Goal: Task Accomplishment & Management: Manage account settings

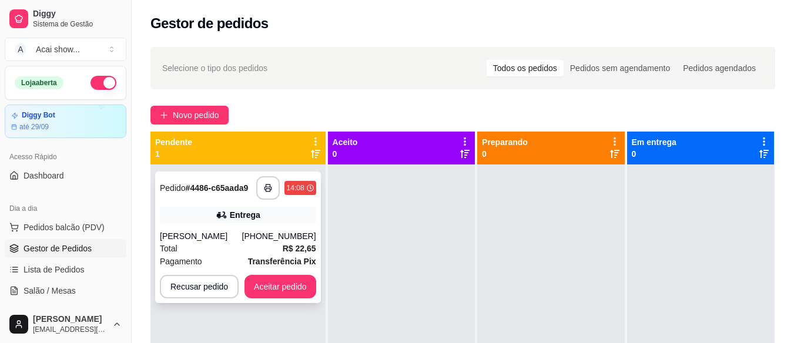
scroll to position [9, 0]
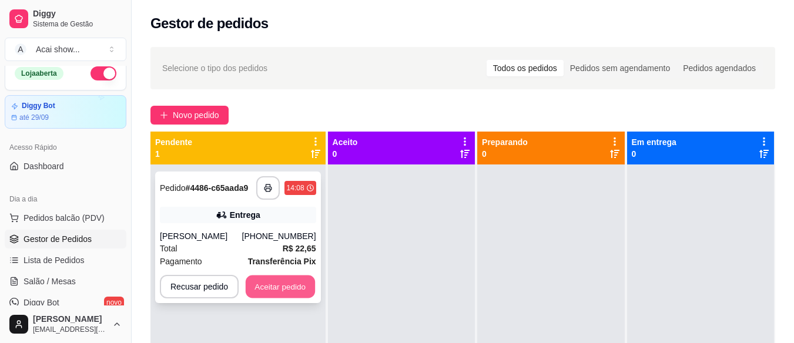
click at [280, 282] on button "Aceitar pedido" at bounding box center [280, 287] width 69 height 23
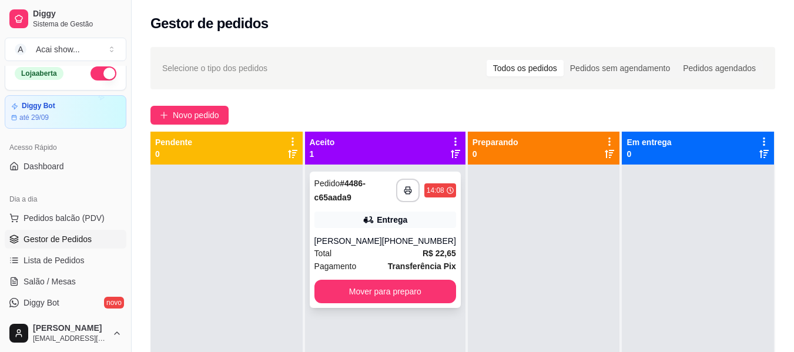
click at [375, 238] on div "[PERSON_NAME]" at bounding box center [348, 241] width 68 height 12
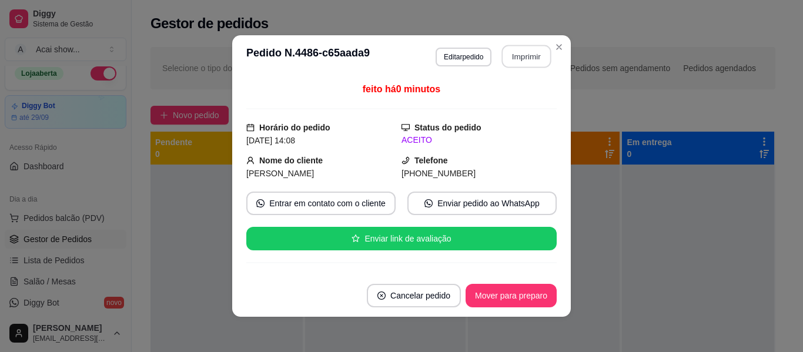
click at [529, 58] on button "Imprimir" at bounding box center [526, 56] width 49 height 23
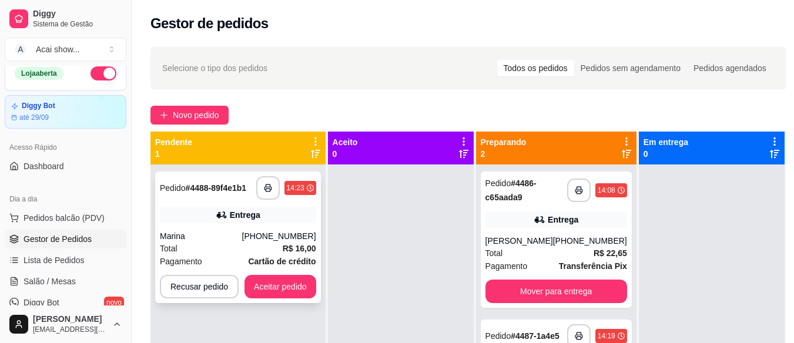
click at [230, 244] on div "Total R$ 16,00" at bounding box center [238, 248] width 156 height 13
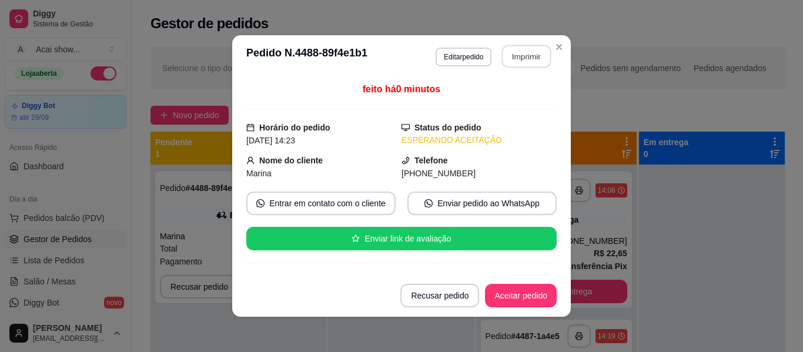
click at [521, 61] on button "Imprimir" at bounding box center [526, 56] width 49 height 23
click at [521, 297] on button "Aceitar pedido" at bounding box center [520, 295] width 69 height 23
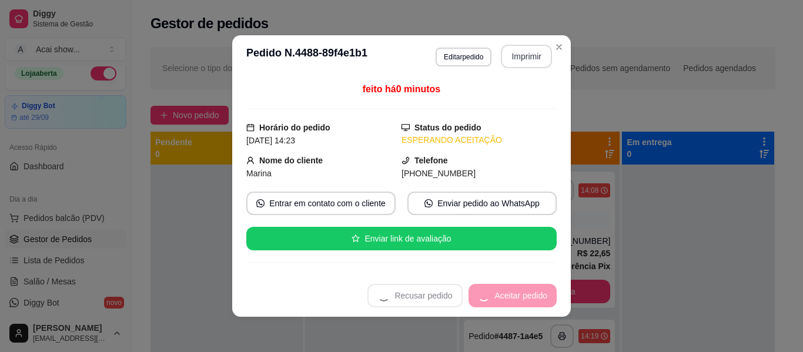
click at [521, 297] on div "Recusar pedido Aceitar pedido" at bounding box center [461, 295] width 189 height 23
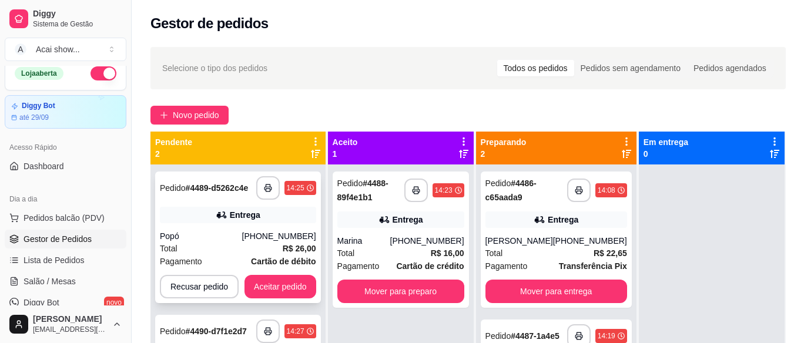
click at [237, 255] on div "Pagamento Cartão de débito" at bounding box center [238, 261] width 156 height 13
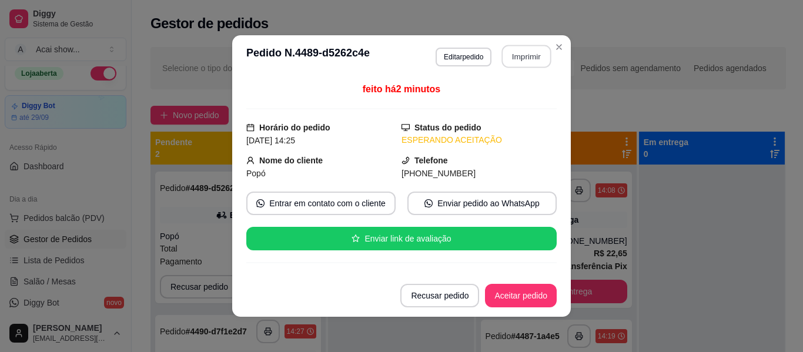
click at [516, 52] on button "Imprimir" at bounding box center [526, 56] width 49 height 23
click at [526, 304] on button "Aceitar pedido" at bounding box center [520, 295] width 69 height 23
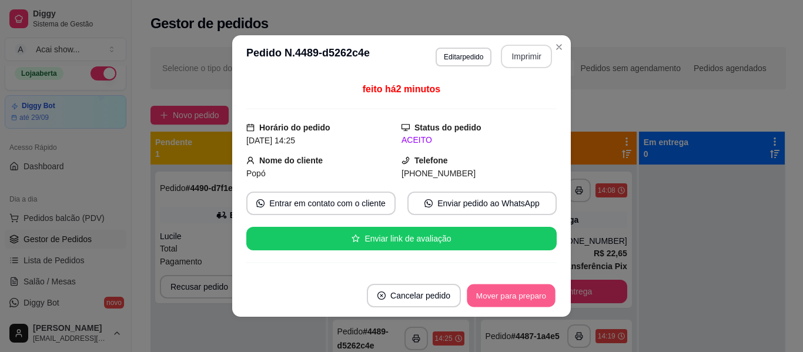
click at [526, 304] on button "Mover para preparo" at bounding box center [510, 295] width 88 height 23
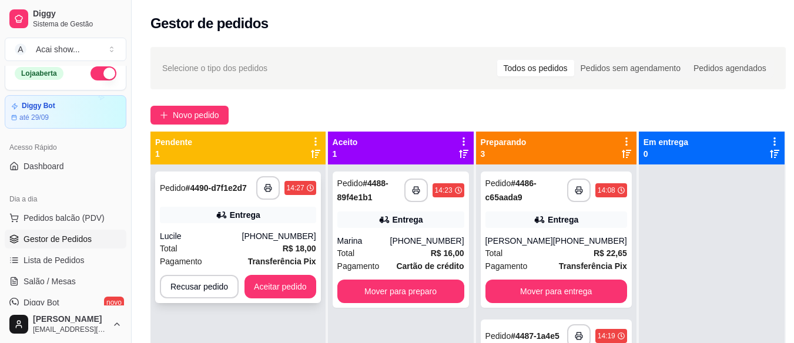
click at [249, 245] on div "Total R$ 18,00" at bounding box center [238, 248] width 156 height 13
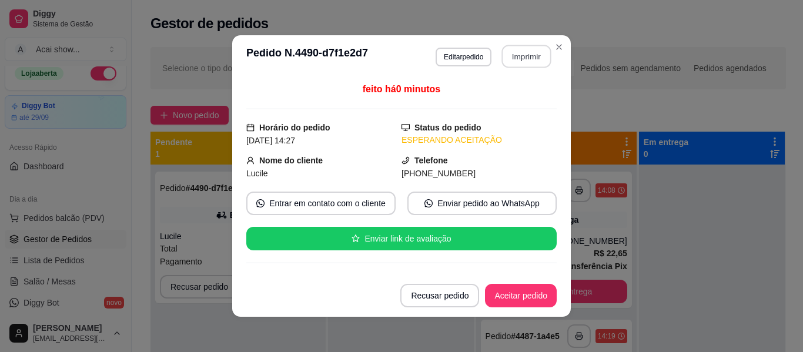
click at [513, 54] on button "Imprimir" at bounding box center [526, 56] width 49 height 23
click at [512, 288] on button "Aceitar pedido" at bounding box center [520, 295] width 69 height 23
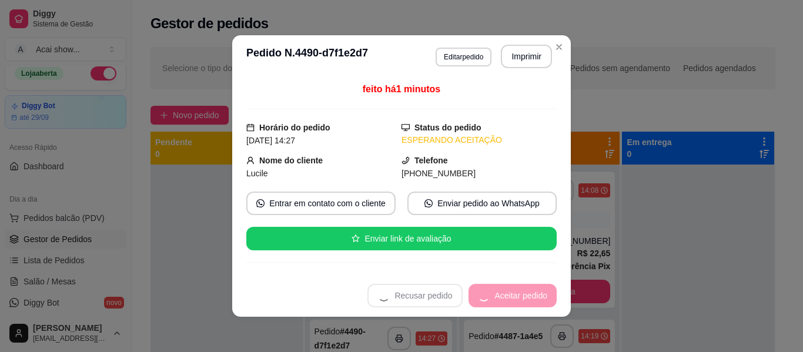
click at [512, 288] on div "Recusar pedido Aceitar pedido" at bounding box center [461, 295] width 189 height 23
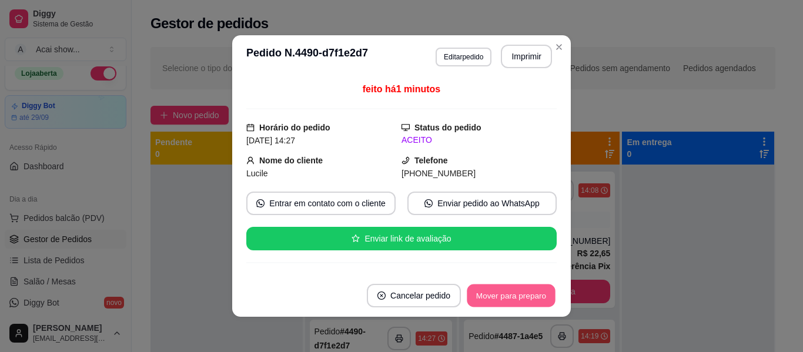
click at [512, 288] on button "Mover para preparo" at bounding box center [510, 295] width 88 height 23
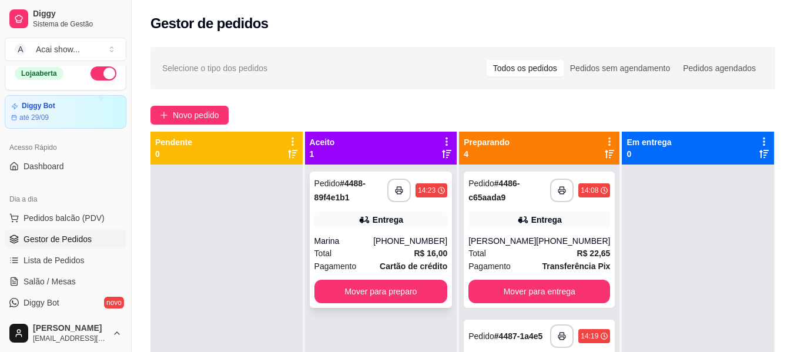
click at [391, 276] on div "**********" at bounding box center [381, 240] width 143 height 136
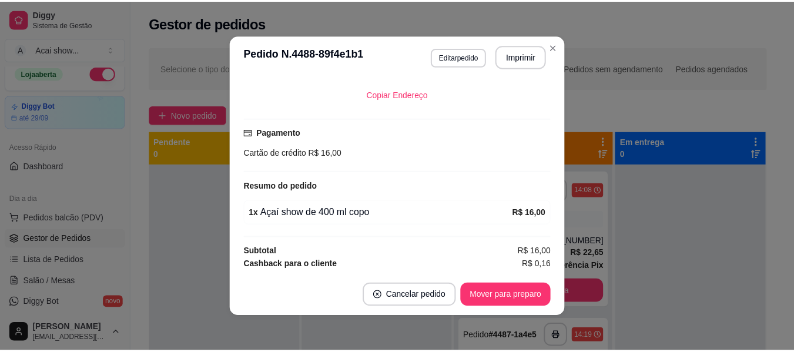
scroll to position [296, 0]
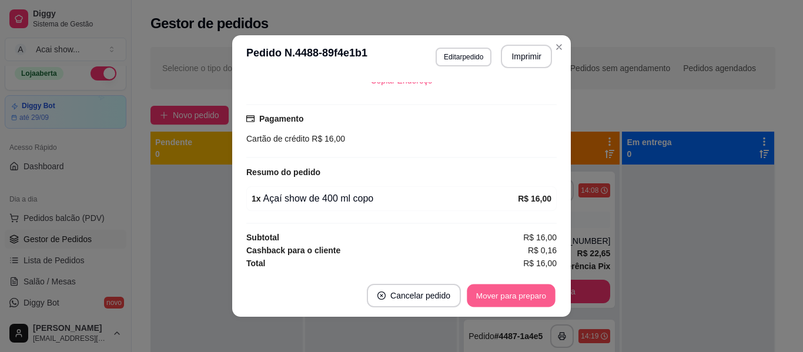
click at [528, 304] on button "Mover para preparo" at bounding box center [510, 295] width 88 height 23
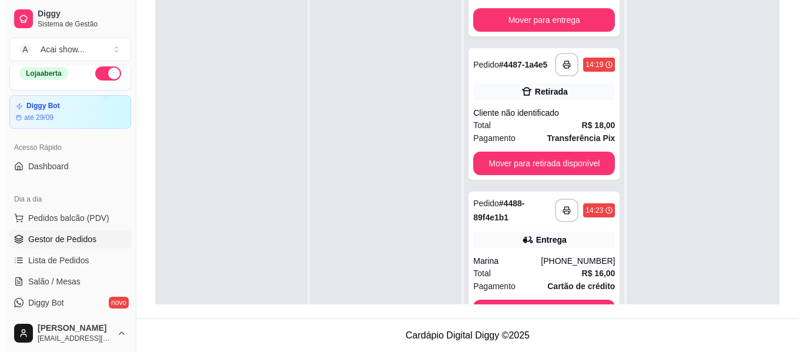
scroll to position [0, 0]
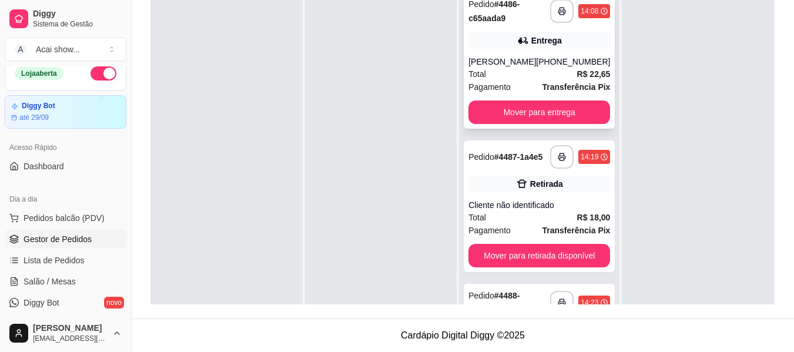
click at [551, 66] on div "[PHONE_NUMBER]" at bounding box center [573, 62] width 74 height 12
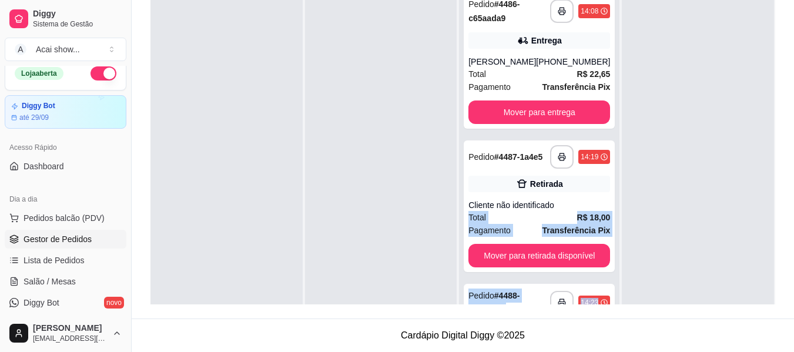
scroll to position [33, 0]
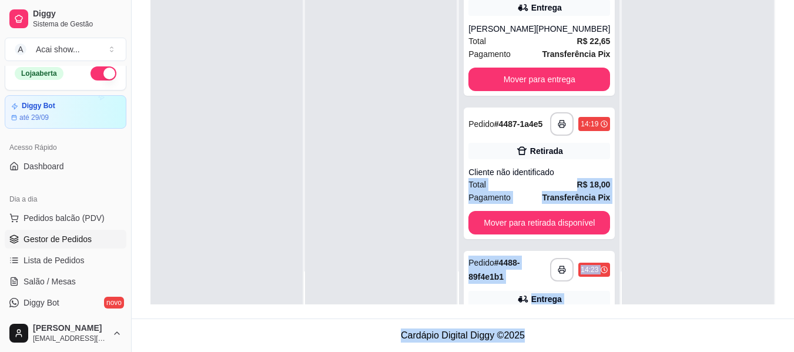
drag, startPoint x: 551, startPoint y: 200, endPoint x: 607, endPoint y: 342, distance: 152.4
click at [607, 342] on main "**********" at bounding box center [463, 86] width 662 height 531
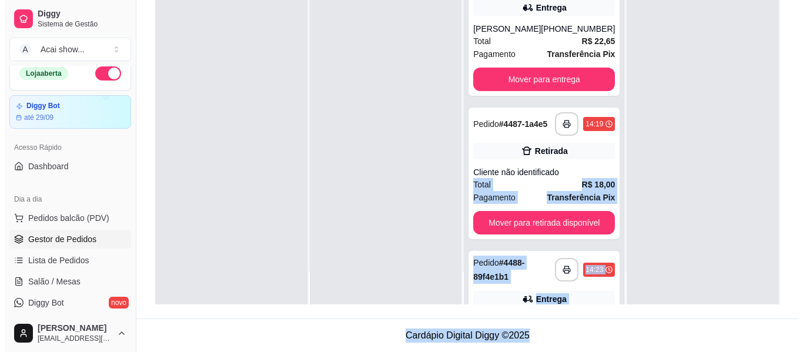
scroll to position [117, 0]
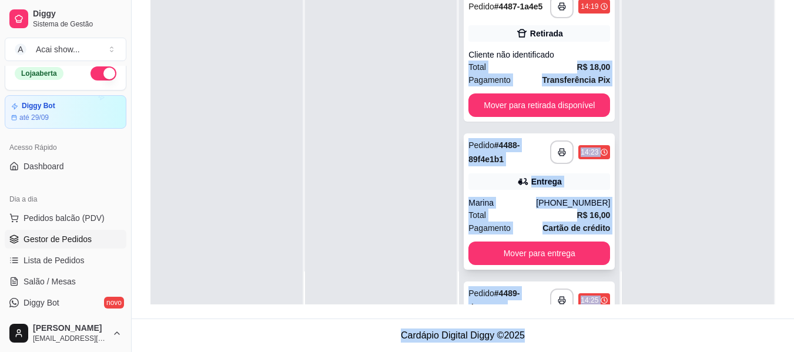
click at [545, 204] on div "[PHONE_NUMBER]" at bounding box center [573, 203] width 74 height 12
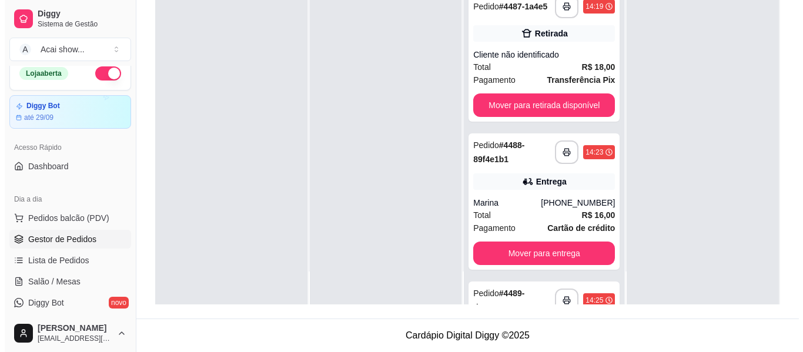
scroll to position [400, 0]
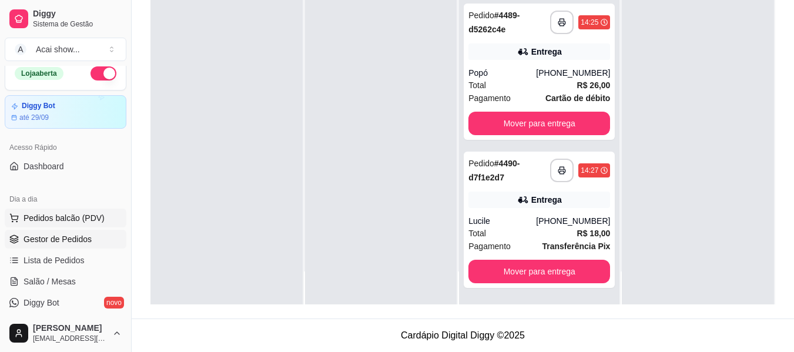
click at [69, 213] on span "Pedidos balcão (PDV)" at bounding box center [63, 218] width 81 height 12
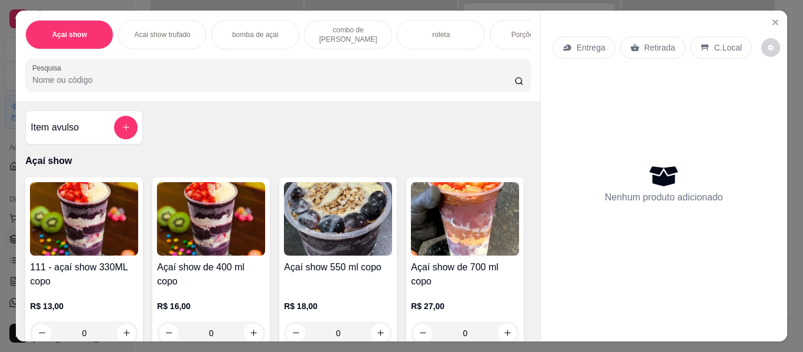
click at [83, 256] on img at bounding box center [84, 218] width 108 height 73
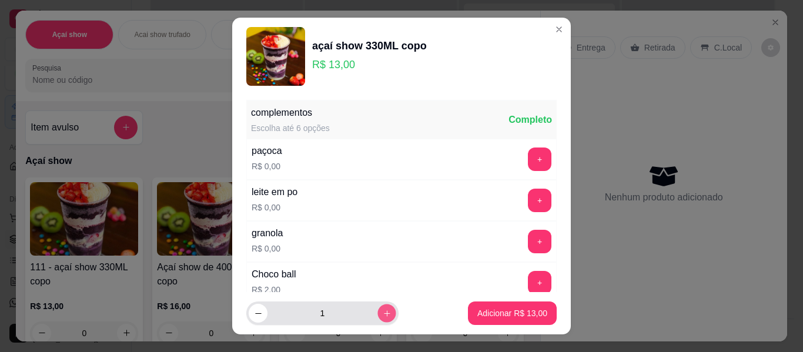
click at [382, 315] on icon "increase-product-quantity" at bounding box center [386, 313] width 9 height 9
type input "3"
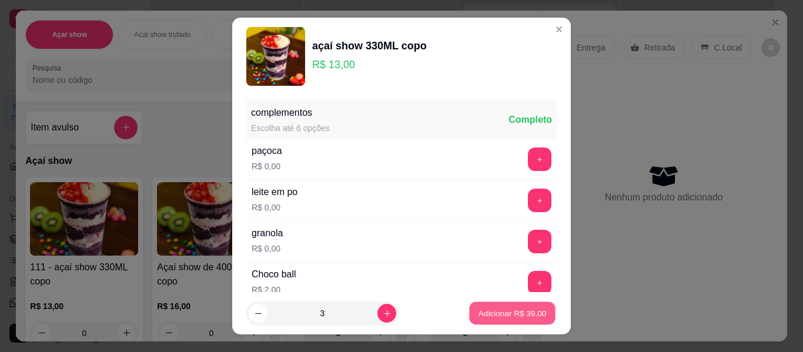
click at [518, 310] on p "Adicionar R$ 39,00" at bounding box center [512, 312] width 68 height 11
type input "3"
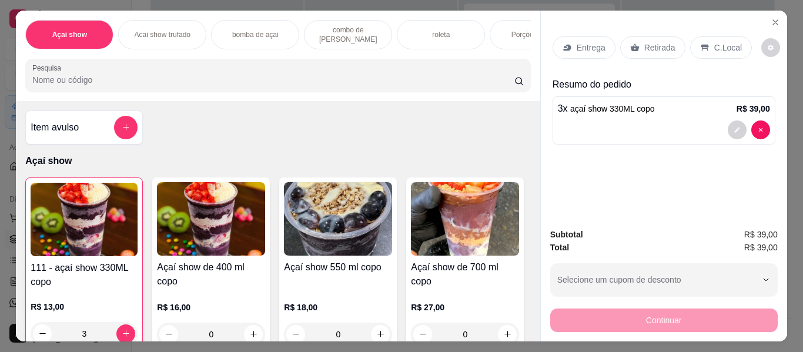
click at [665, 42] on p "Retirada" at bounding box center [659, 48] width 31 height 12
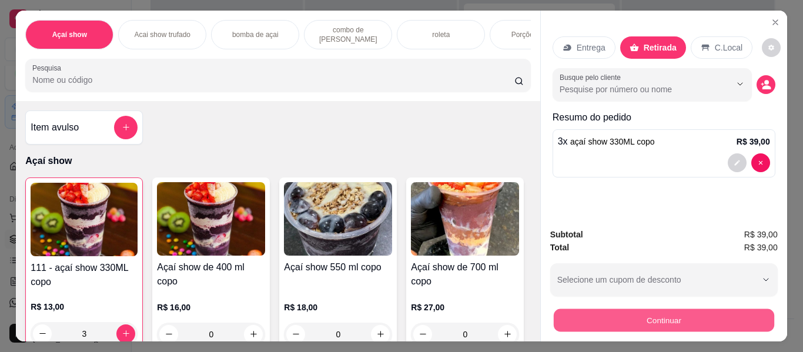
click at [588, 309] on button "Continuar" at bounding box center [663, 320] width 220 height 23
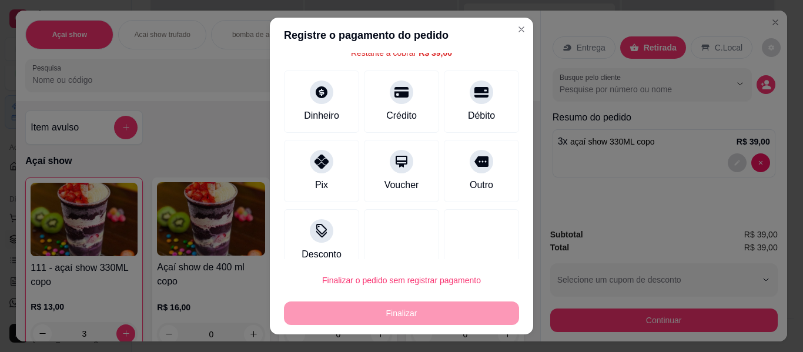
scroll to position [70, 0]
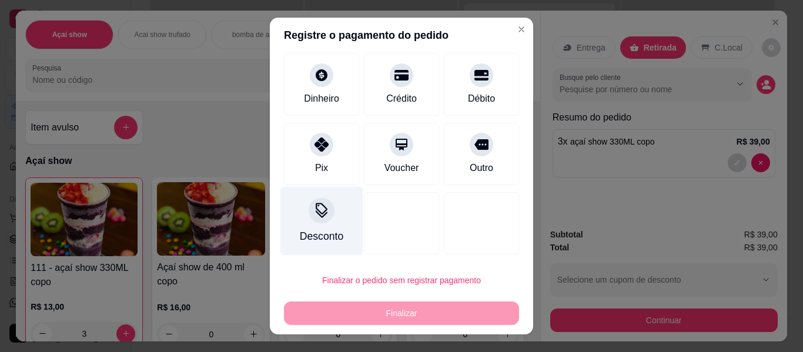
click at [323, 216] on div at bounding box center [321, 210] width 26 height 26
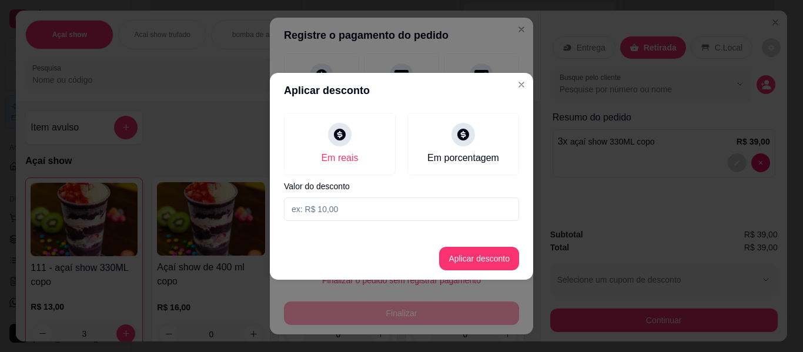
click at [357, 205] on input at bounding box center [401, 208] width 235 height 23
type input "3,00"
click at [479, 257] on button "Aplicar desconto" at bounding box center [479, 258] width 77 height 23
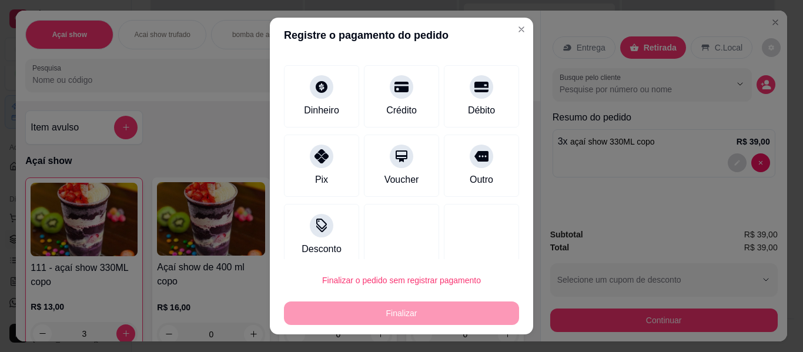
scroll to position [82, 0]
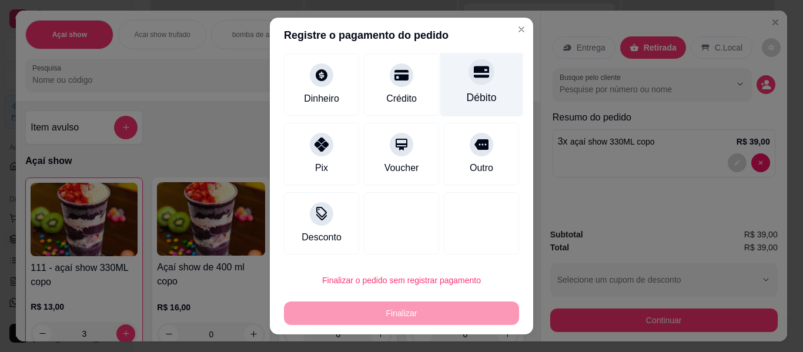
click at [474, 78] on icon at bounding box center [481, 72] width 15 height 12
type input "R$ 0,00"
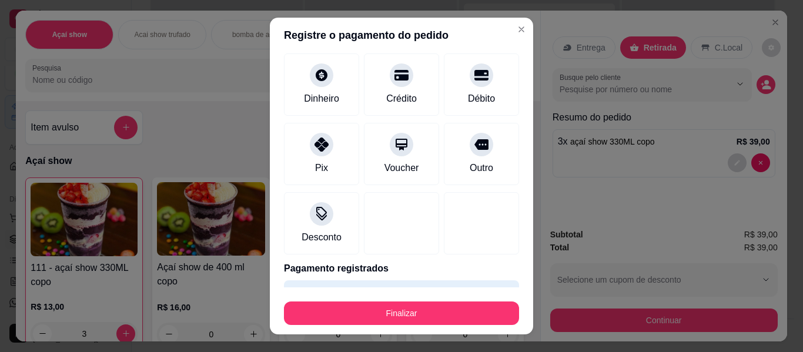
click at [417, 325] on footer "Finalizar" at bounding box center [401, 310] width 263 height 47
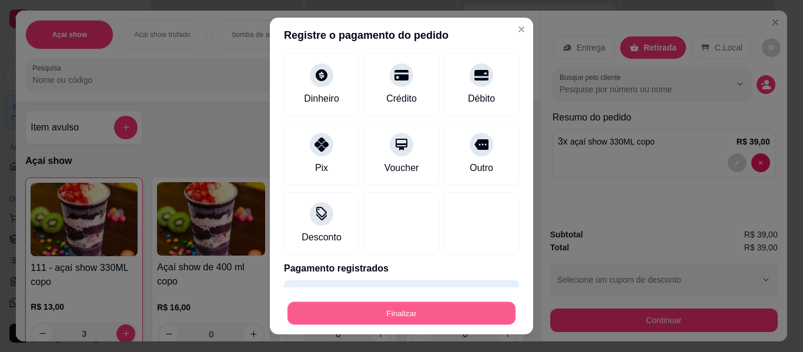
click at [422, 319] on button "Finalizar" at bounding box center [401, 313] width 228 height 23
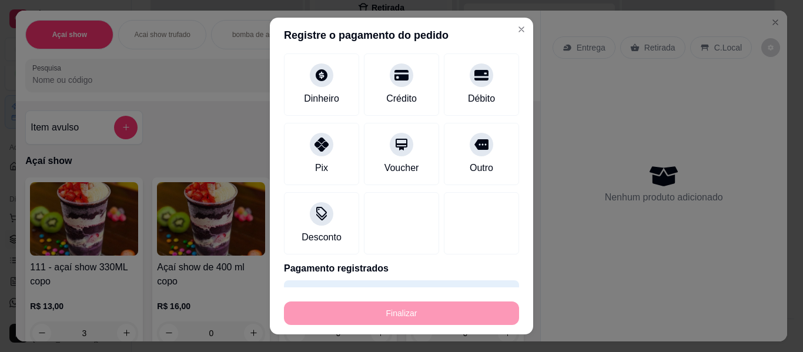
type input "0"
type input "-R$ 39,00"
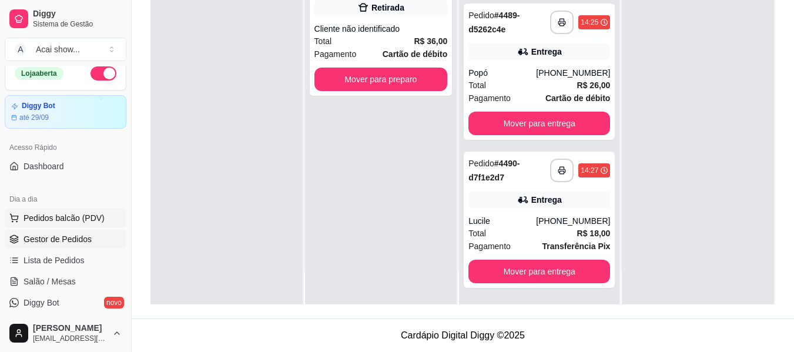
click at [95, 222] on span "Pedidos balcão (PDV)" at bounding box center [63, 218] width 81 height 12
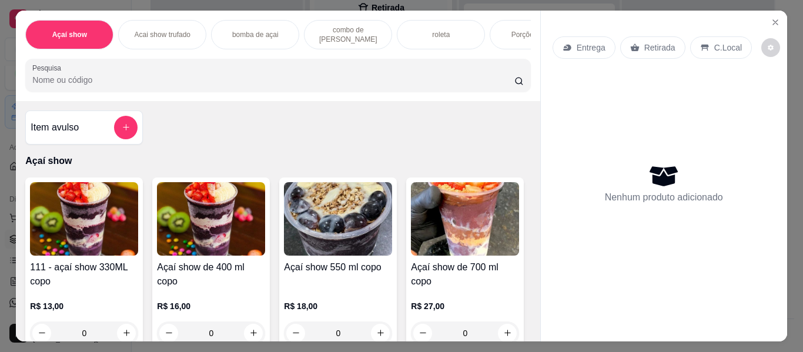
click at [123, 241] on img at bounding box center [84, 218] width 108 height 73
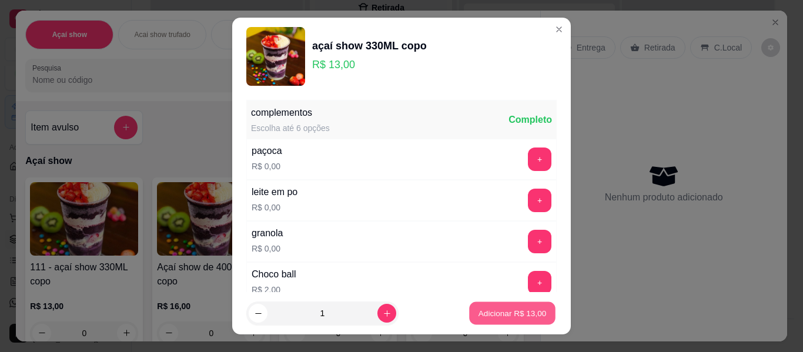
click at [518, 310] on p "Adicionar R$ 13,00" at bounding box center [512, 312] width 68 height 11
type input "1"
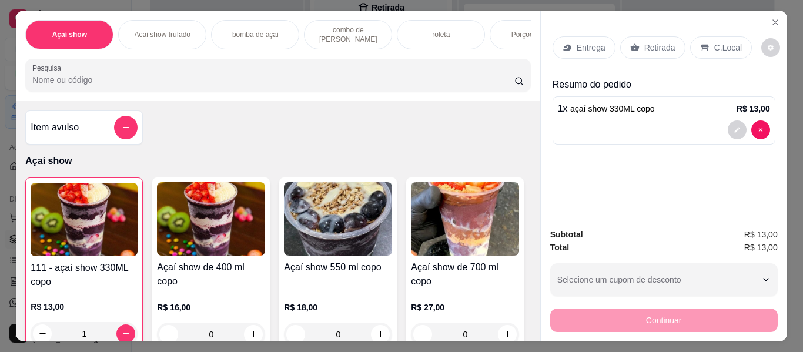
click at [590, 42] on p "Entrega" at bounding box center [590, 48] width 29 height 12
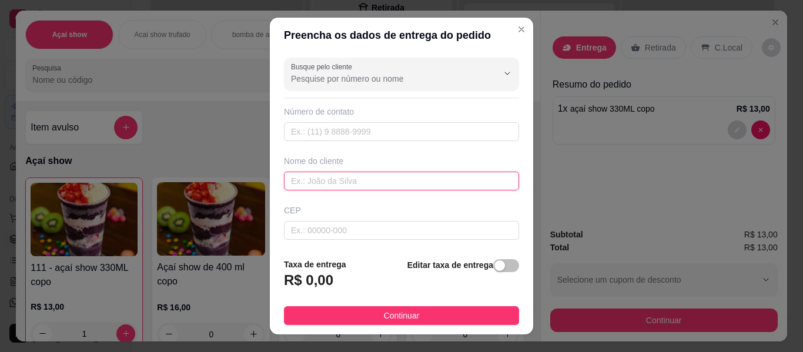
click at [461, 182] on input "text" at bounding box center [401, 181] width 235 height 19
type input "DAVI"
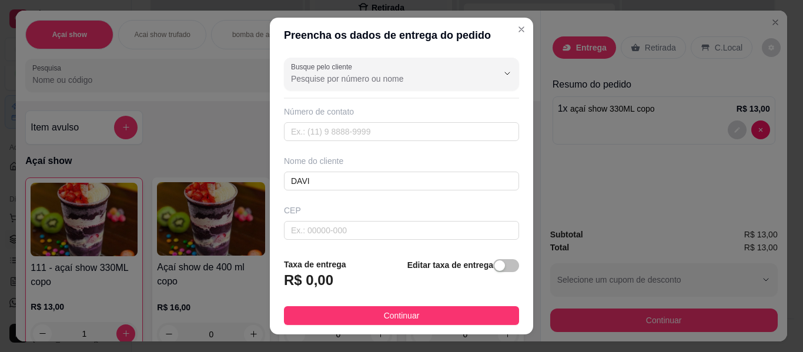
click at [510, 241] on div "Busque pelo cliente Número de contato Nome do cliente DAVI CEP Rua/[GEOGRAPHIC_…" at bounding box center [401, 151] width 263 height 196
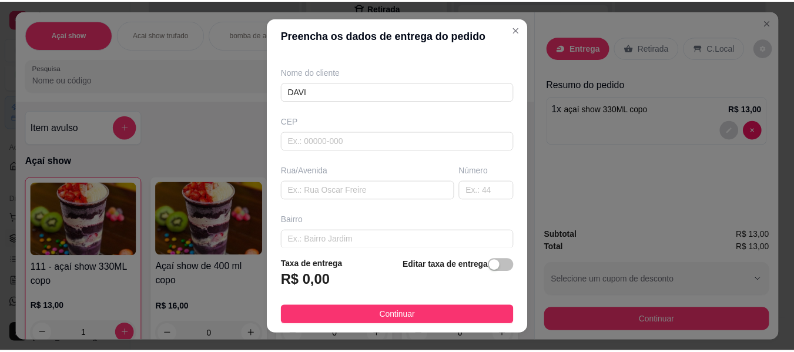
scroll to position [94, 0]
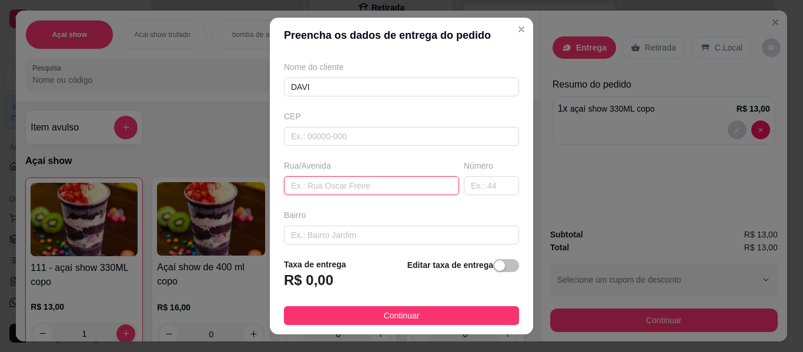
click at [391, 192] on input "text" at bounding box center [371, 185] width 175 height 19
type input "QUARTZO"
click at [478, 183] on input "text" at bounding box center [491, 185] width 55 height 19
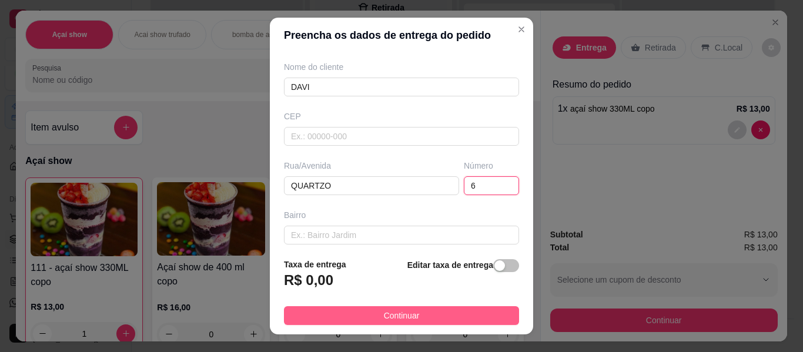
type input "6"
click at [439, 313] on button "Continuar" at bounding box center [401, 315] width 235 height 19
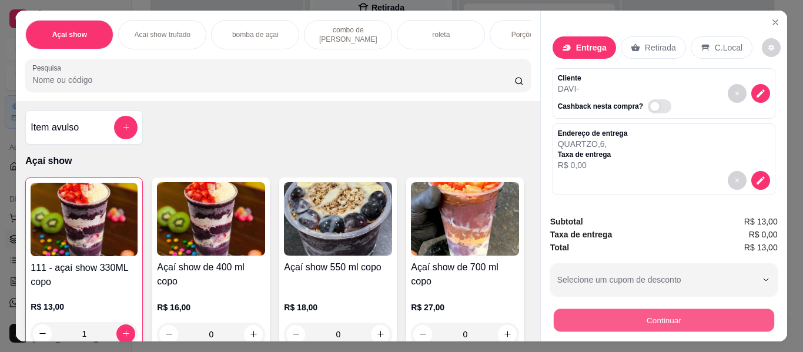
click at [597, 327] on button "Continuar" at bounding box center [663, 320] width 220 height 23
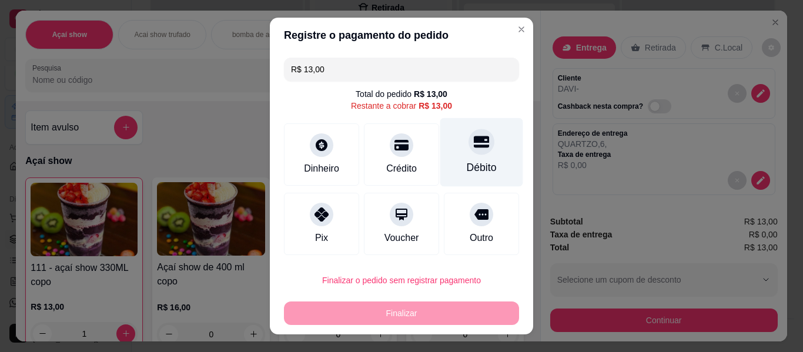
click at [466, 172] on div "Débito" at bounding box center [481, 167] width 30 height 15
type input "R$ 0,00"
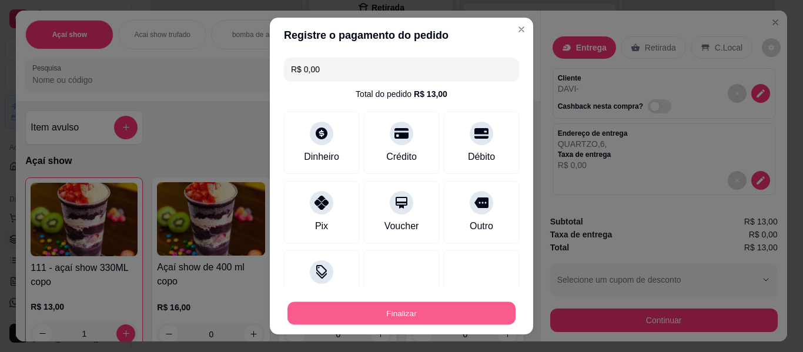
click at [448, 314] on button "Finalizar" at bounding box center [401, 313] width 228 height 23
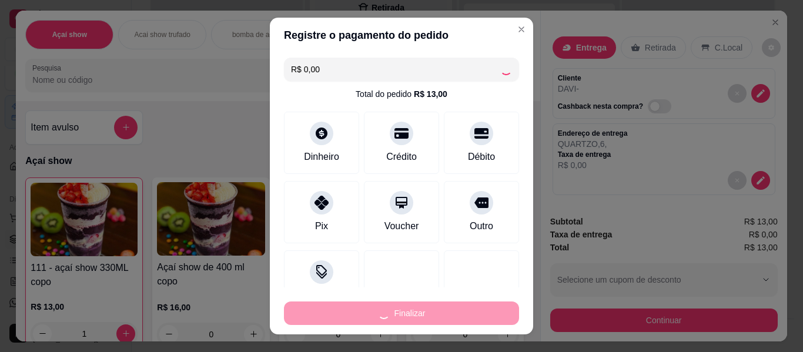
type input "0"
type input "-R$ 13,00"
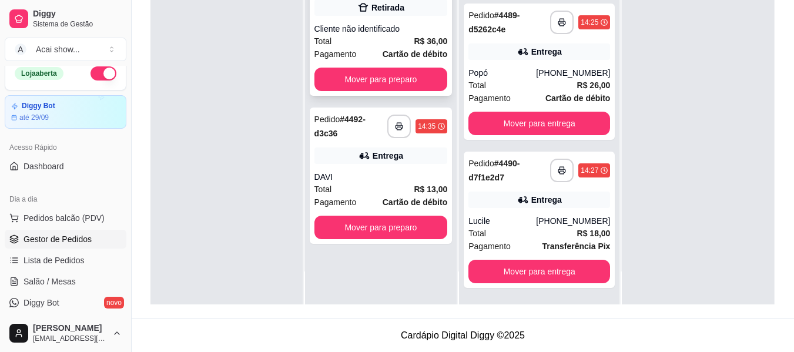
click at [397, 19] on div "**********" at bounding box center [381, 27] width 143 height 136
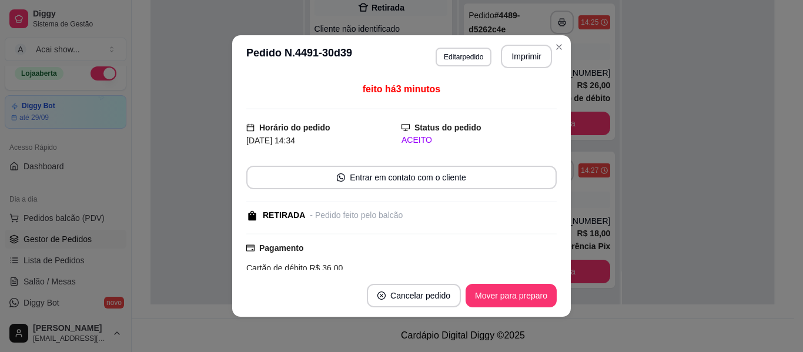
click at [504, 283] on footer "Cancelar pedido Mover para preparo" at bounding box center [401, 295] width 338 height 42
click at [516, 301] on button "Mover para preparo" at bounding box center [510, 295] width 88 height 23
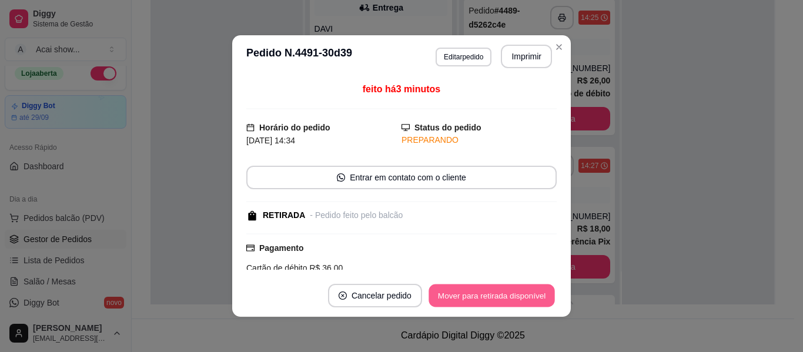
click at [496, 296] on button "Mover para retirada disponível" at bounding box center [491, 295] width 126 height 23
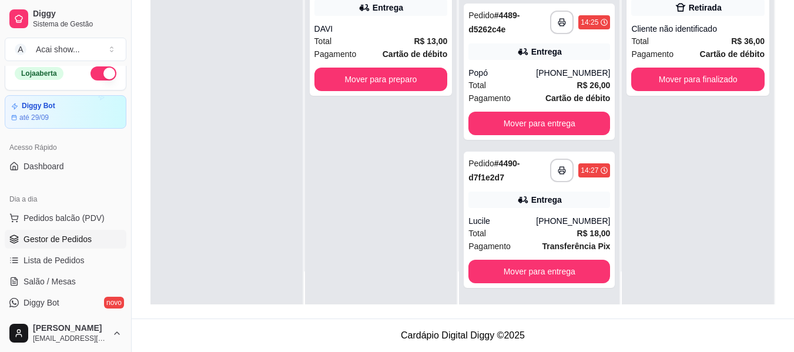
scroll to position [92, 0]
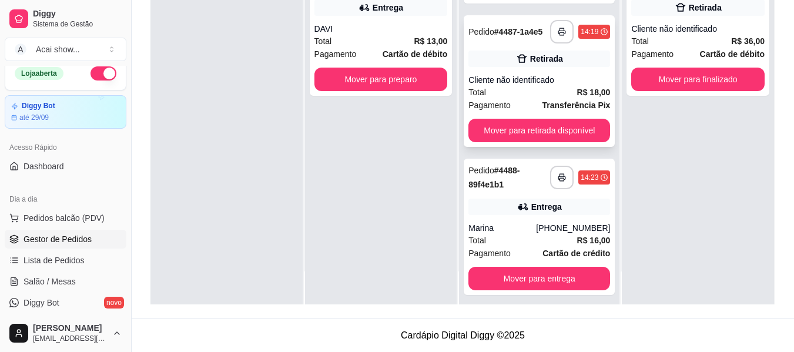
click at [555, 94] on div "Total R$ 18,00" at bounding box center [539, 92] width 142 height 13
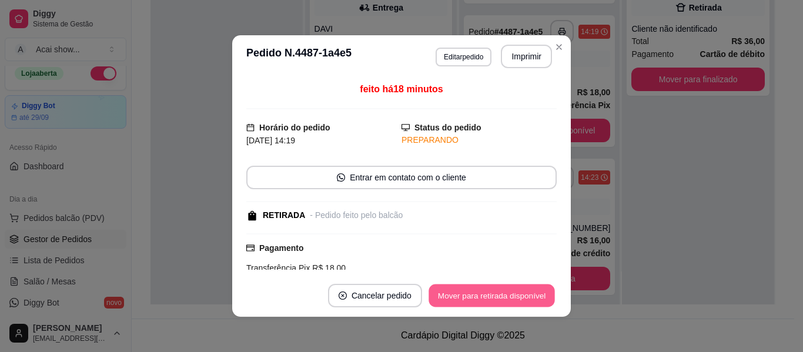
click at [508, 304] on button "Mover para retirada disponível" at bounding box center [491, 295] width 126 height 23
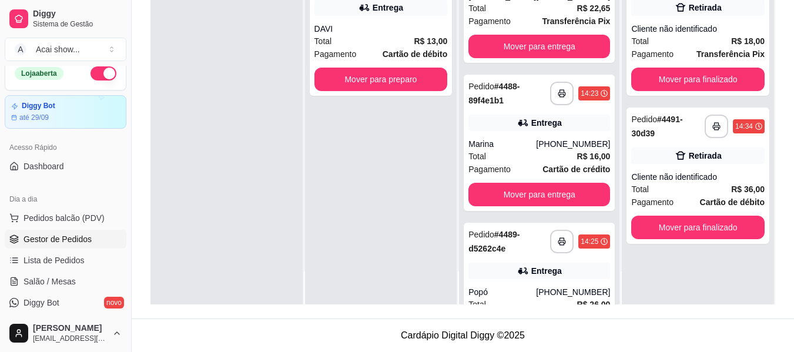
scroll to position [0, 0]
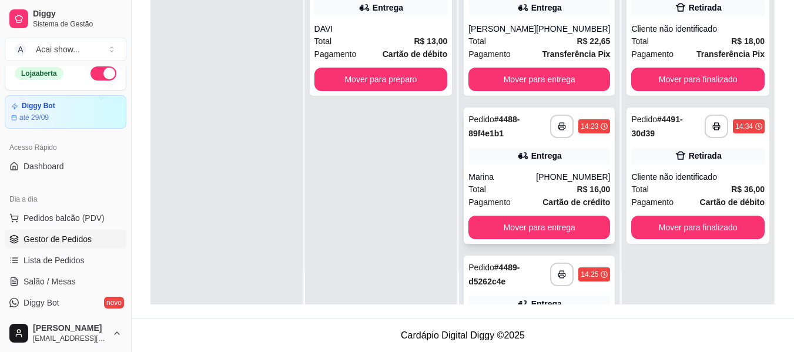
click at [559, 190] on div "Total R$ 16,00" at bounding box center [539, 189] width 142 height 13
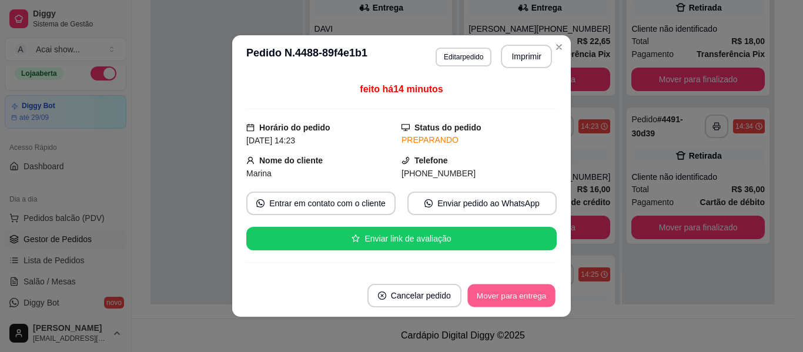
click at [525, 296] on button "Mover para entrega" at bounding box center [511, 295] width 88 height 23
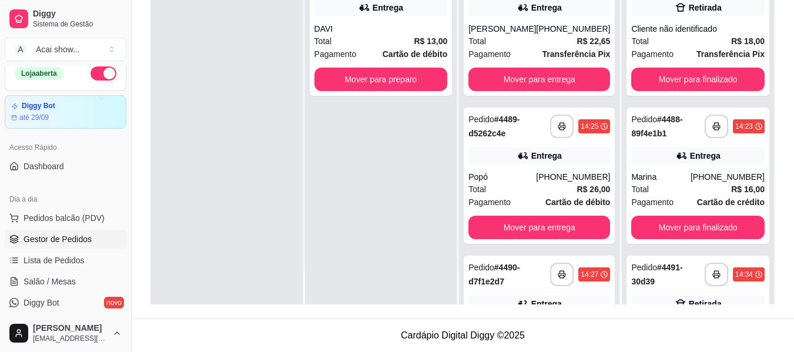
click at [622, 299] on div "**********" at bounding box center [698, 128] width 152 height 352
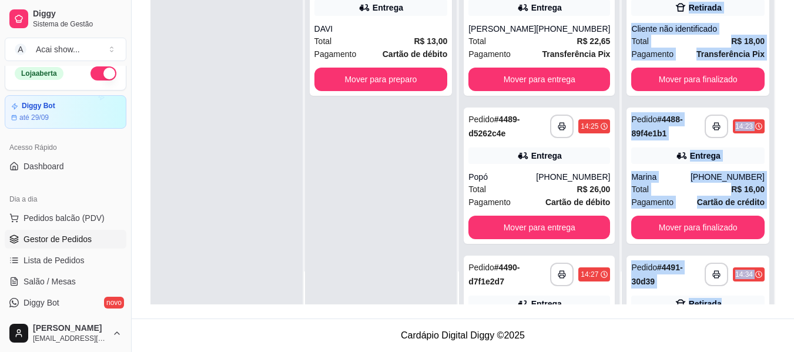
drag, startPoint x: 613, startPoint y: 299, endPoint x: 602, endPoint y: 301, distance: 11.3
click at [602, 301] on div "**********" at bounding box center [462, 128] width 624 height 352
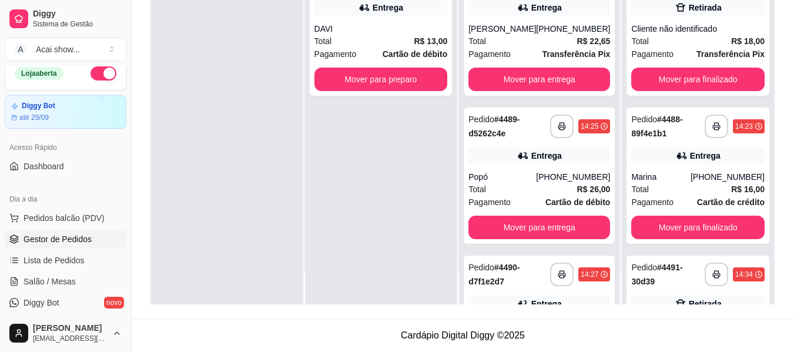
click at [363, 234] on div "**********" at bounding box center [381, 128] width 152 height 352
click at [396, 70] on button "Mover para preparo" at bounding box center [380, 79] width 129 height 23
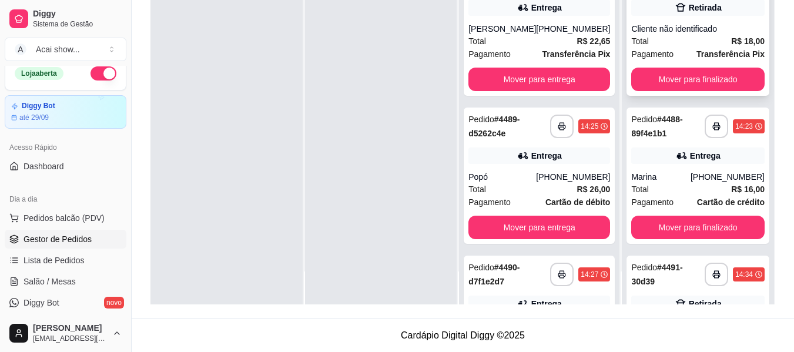
click at [695, 43] on div "Total R$ 18,00" at bounding box center [697, 41] width 133 height 13
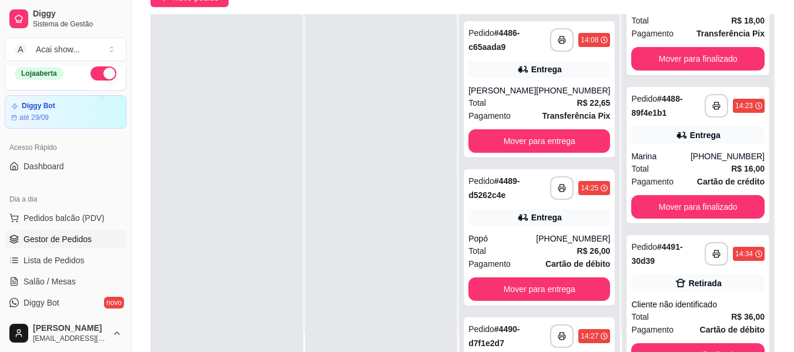
scroll to position [104, 0]
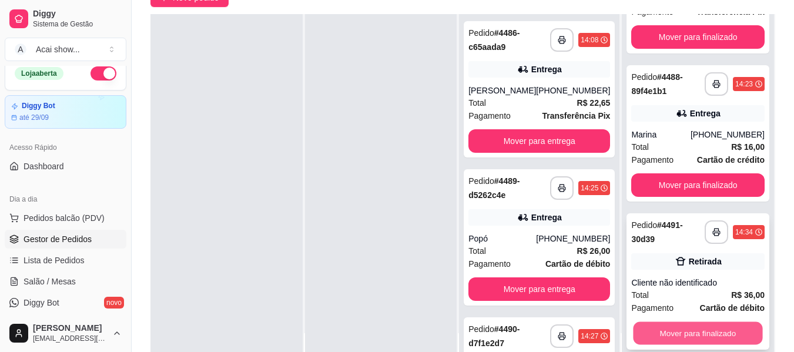
click at [709, 334] on button "Mover para finalizado" at bounding box center [697, 333] width 129 height 23
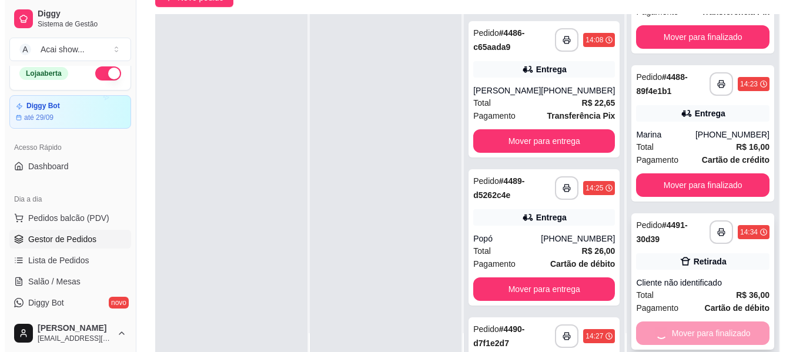
scroll to position [0, 0]
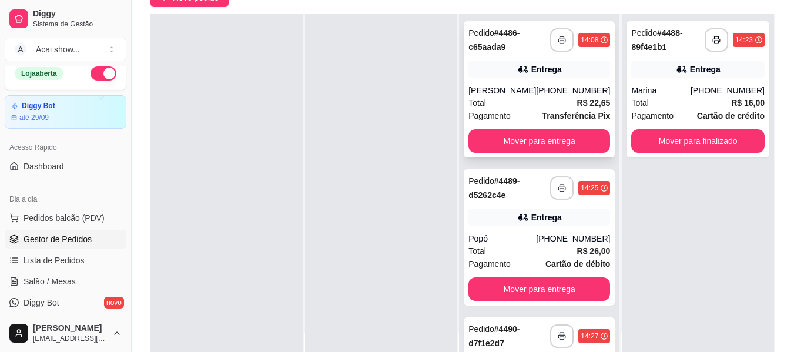
click at [554, 111] on strong "Transferência Pix" at bounding box center [576, 115] width 68 height 9
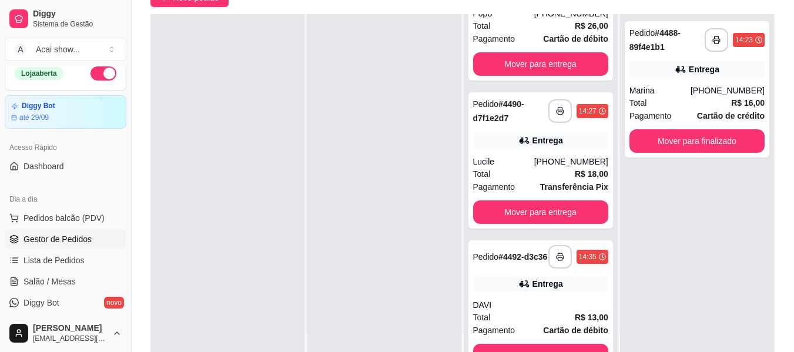
scroll to position [104, 0]
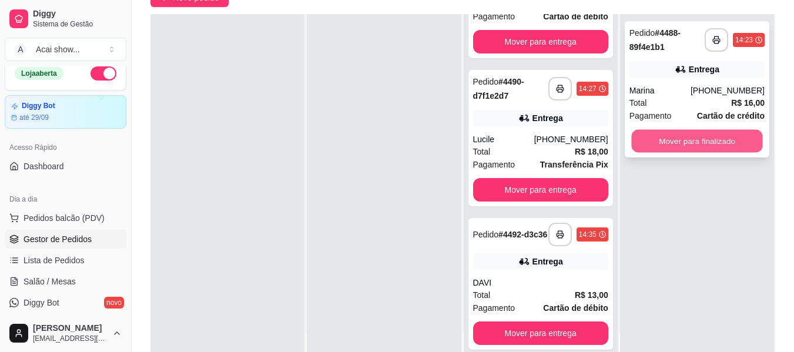
click at [733, 135] on button "Mover para finalizado" at bounding box center [696, 141] width 131 height 23
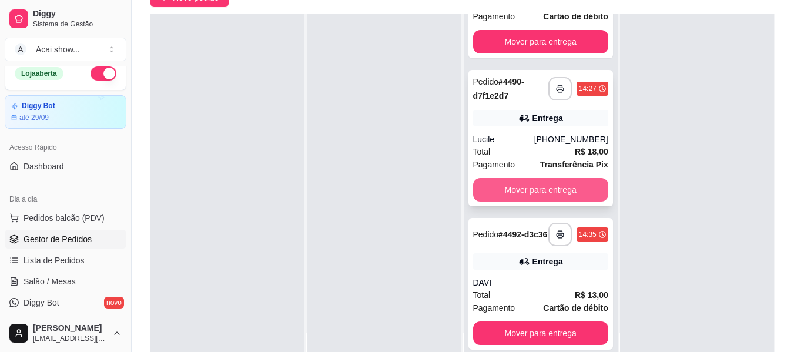
click at [556, 182] on button "Mover para entrega" at bounding box center [540, 189] width 135 height 23
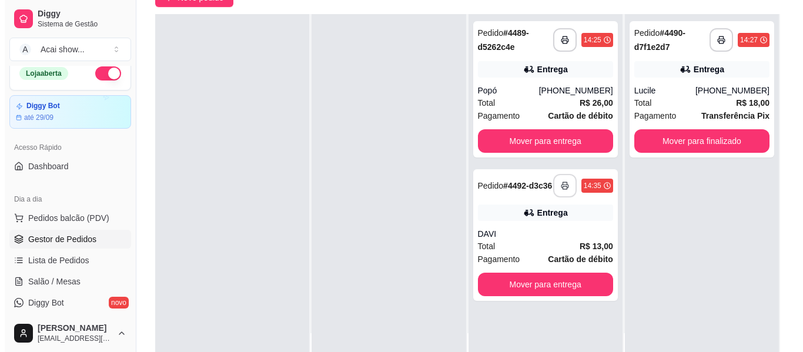
scroll to position [0, 0]
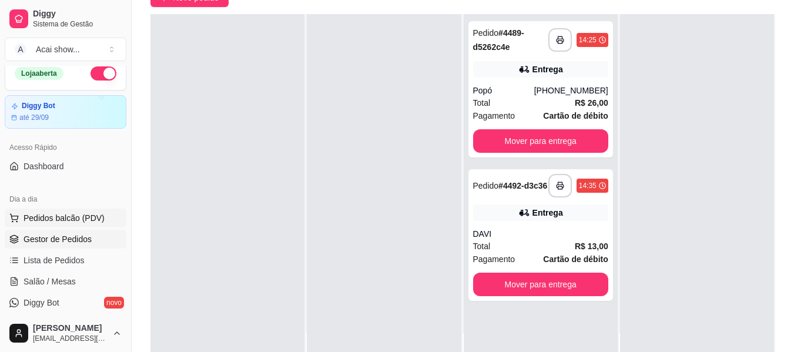
click at [84, 219] on span "Pedidos balcão (PDV)" at bounding box center [63, 218] width 81 height 12
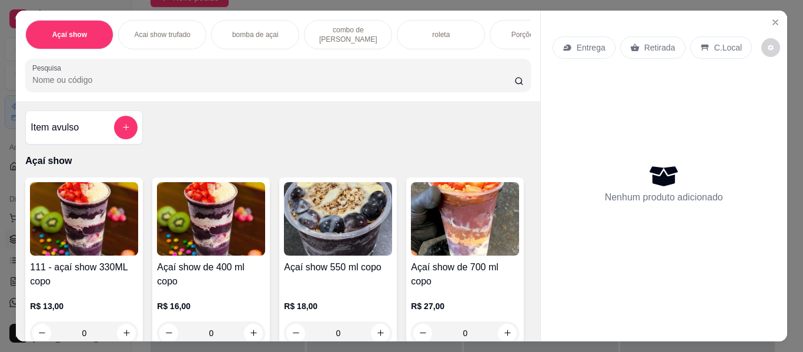
click at [357, 293] on div "R$ 18,00 0" at bounding box center [338, 316] width 108 height 56
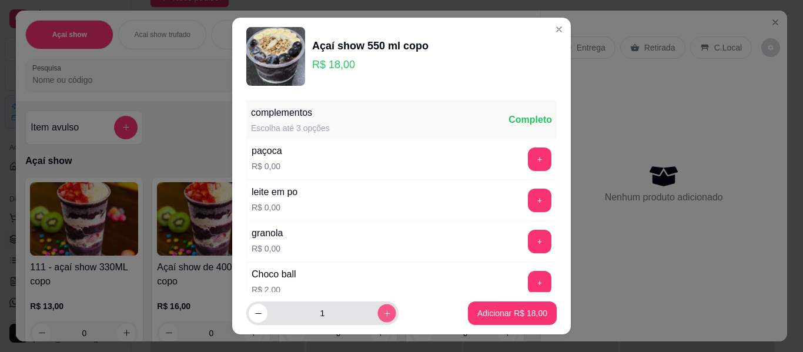
click at [378, 318] on button "increase-product-quantity" at bounding box center [386, 313] width 18 height 18
type input "2"
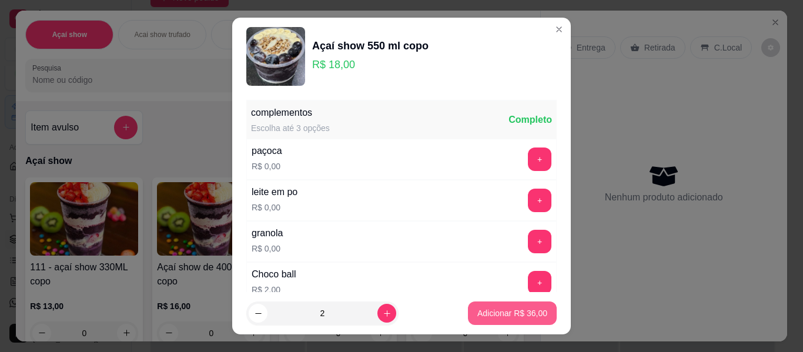
click at [490, 317] on footer "2 Adicionar R$ 36,00" at bounding box center [401, 313] width 338 height 42
click at [490, 317] on p "Adicionar R$ 36,00" at bounding box center [512, 312] width 68 height 11
type input "2"
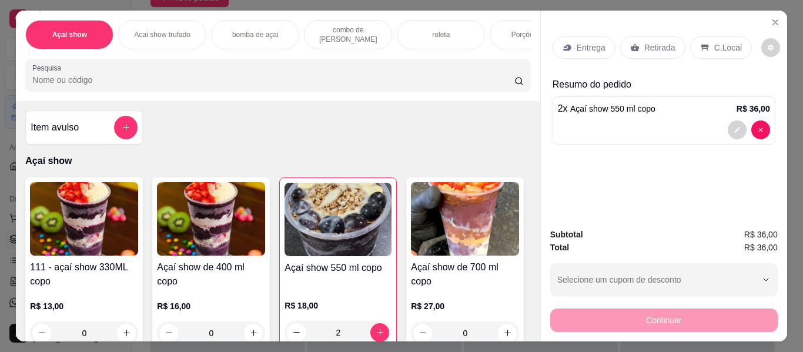
click at [581, 36] on div "Entrega" at bounding box center [583, 47] width 63 height 22
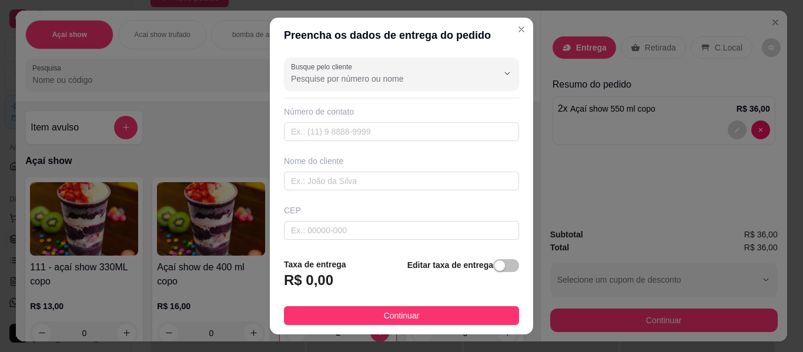
click at [458, 190] on div "Busque pelo cliente Número de contato Nome do cliente CEP Rua/[GEOGRAPHIC_DATA]" at bounding box center [401, 151] width 263 height 196
click at [459, 183] on input "text" at bounding box center [401, 181] width 235 height 19
type input "N"
type input "BRENO"
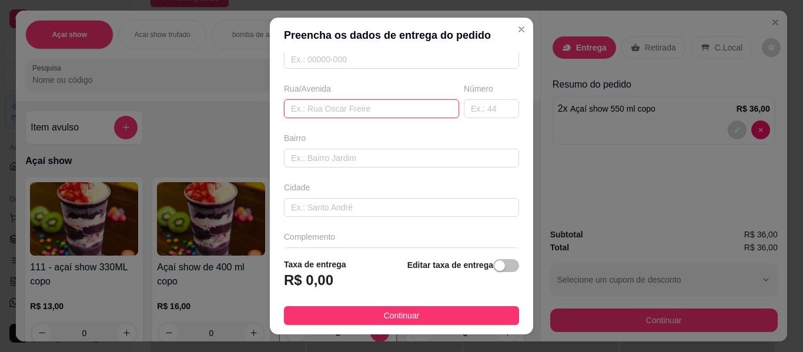
click at [382, 108] on input "text" at bounding box center [371, 108] width 175 height 19
type input "RUA [PERSON_NAME]"
click at [470, 109] on input "text" at bounding box center [491, 108] width 55 height 19
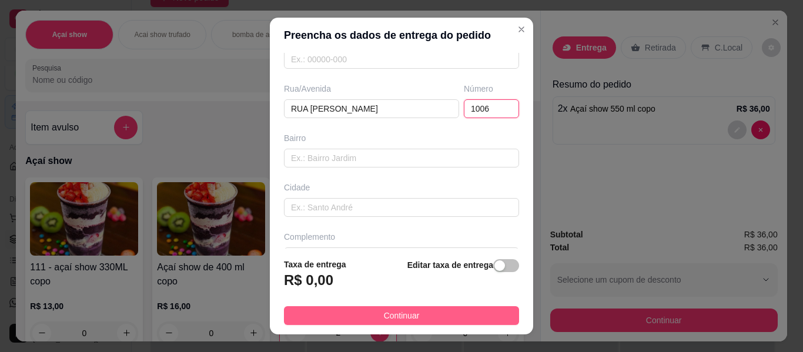
type input "1006"
click at [431, 314] on button "Continuar" at bounding box center [401, 315] width 235 height 19
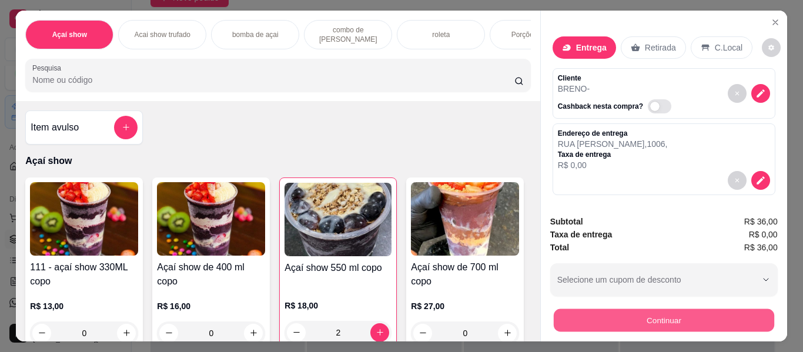
click at [624, 312] on button "Continuar" at bounding box center [663, 320] width 220 height 23
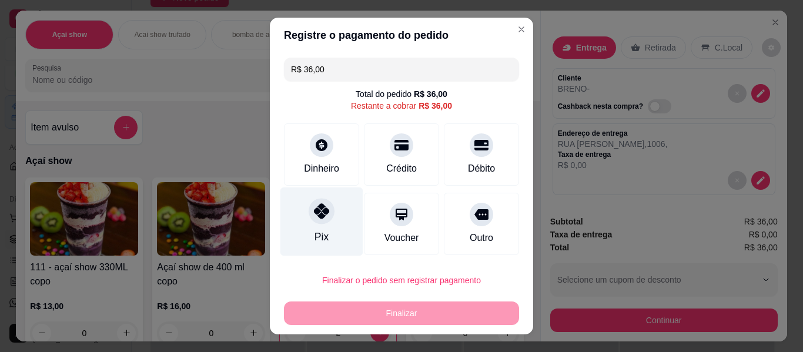
click at [323, 229] on div "Pix" at bounding box center [321, 221] width 83 height 69
type input "R$ 0,00"
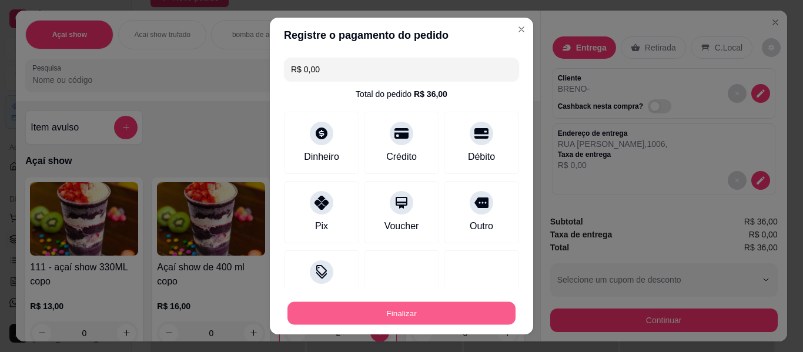
click at [406, 310] on button "Finalizar" at bounding box center [401, 313] width 228 height 23
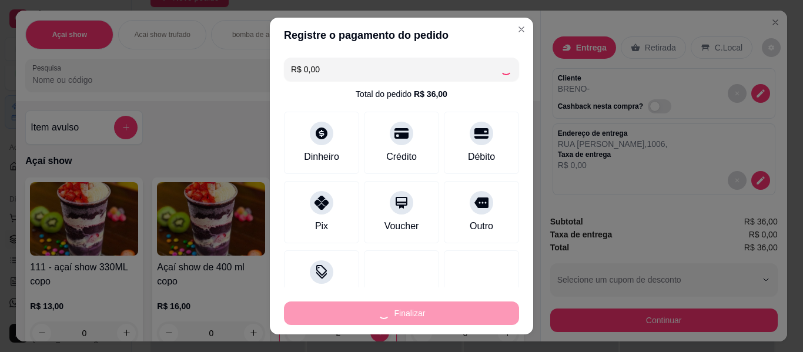
type input "0"
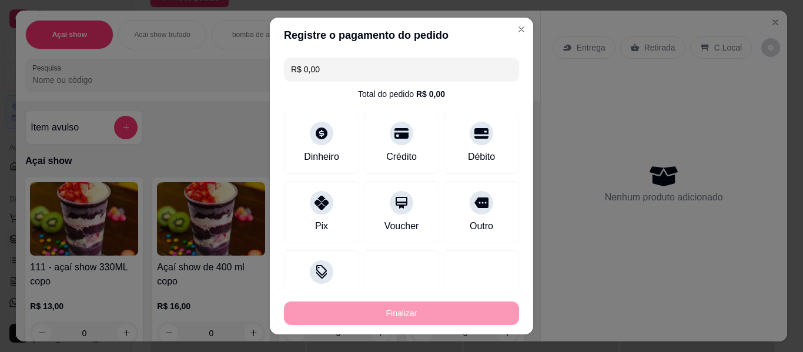
type input "-R$ 36,00"
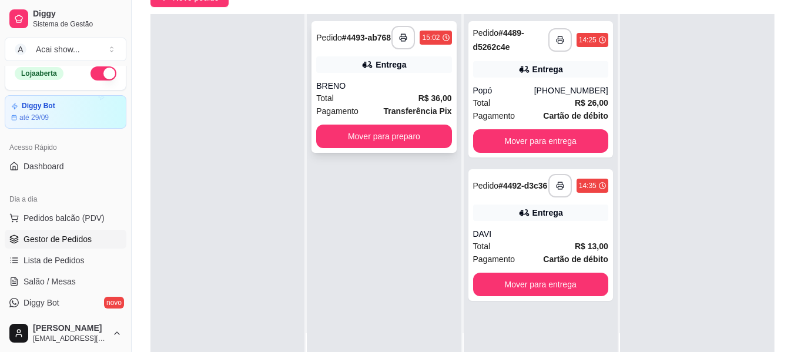
click at [399, 70] on div "Entrega" at bounding box center [390, 65] width 31 height 12
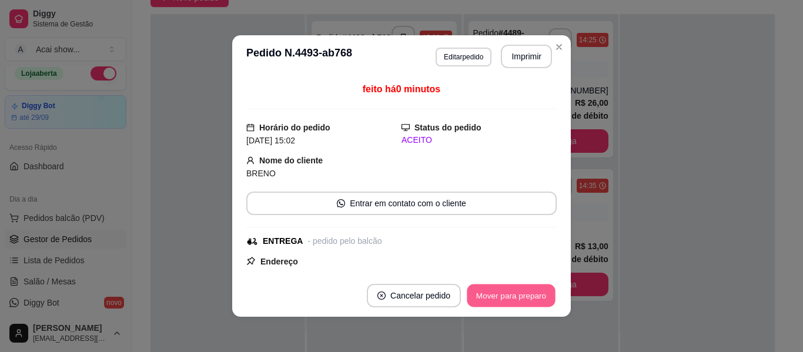
click at [505, 302] on button "Mover para preparo" at bounding box center [510, 295] width 88 height 23
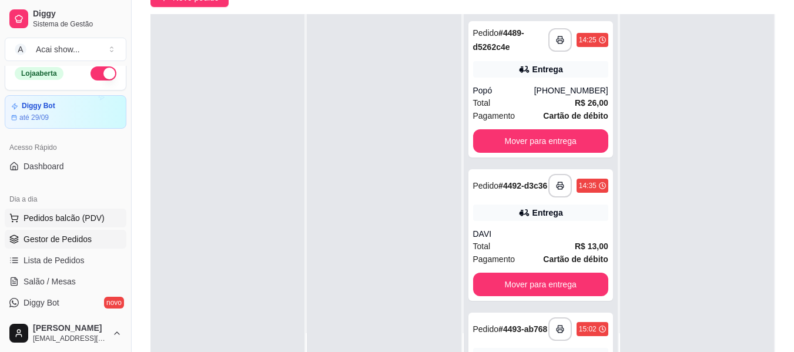
click at [89, 220] on span "Pedidos balcão (PDV)" at bounding box center [63, 218] width 81 height 12
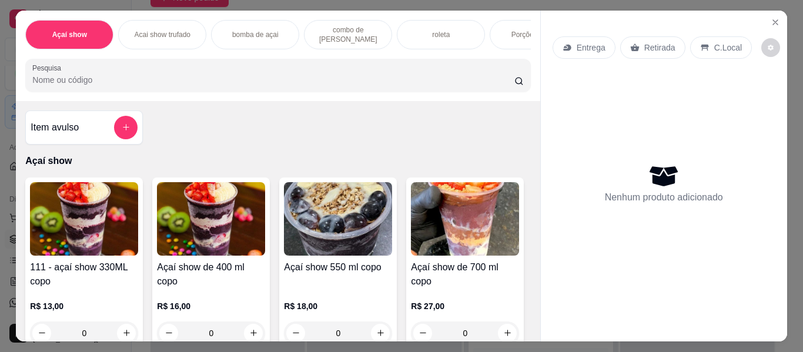
click at [99, 229] on img at bounding box center [84, 218] width 108 height 73
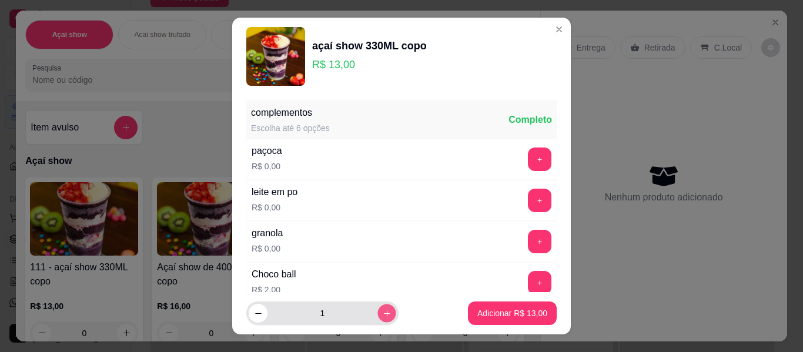
click at [377, 319] on button "increase-product-quantity" at bounding box center [386, 313] width 18 height 18
type input "2"
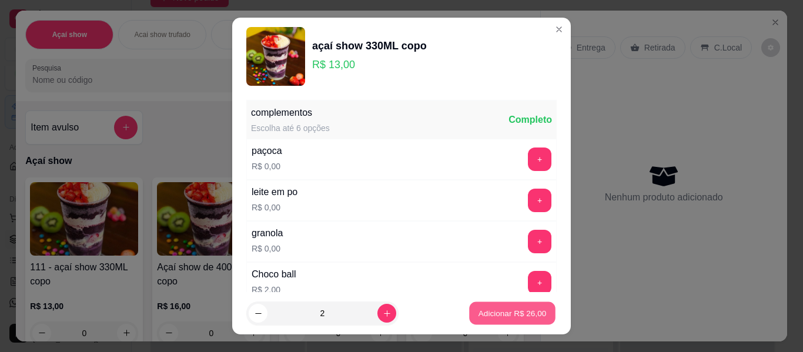
click at [478, 308] on p "Adicionar R$ 26,00" at bounding box center [512, 312] width 68 height 11
type input "2"
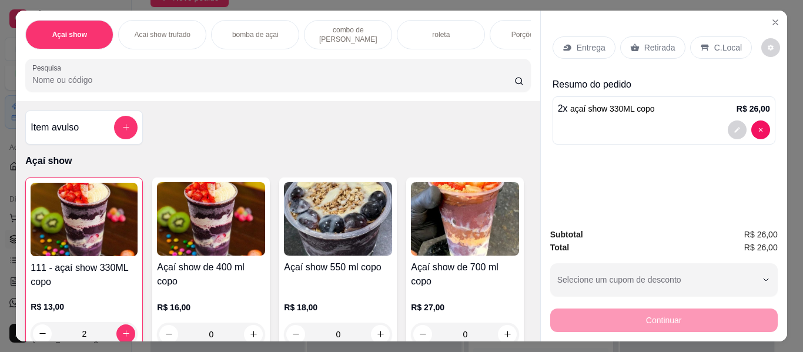
click at [725, 43] on p "C.Local" at bounding box center [728, 48] width 28 height 12
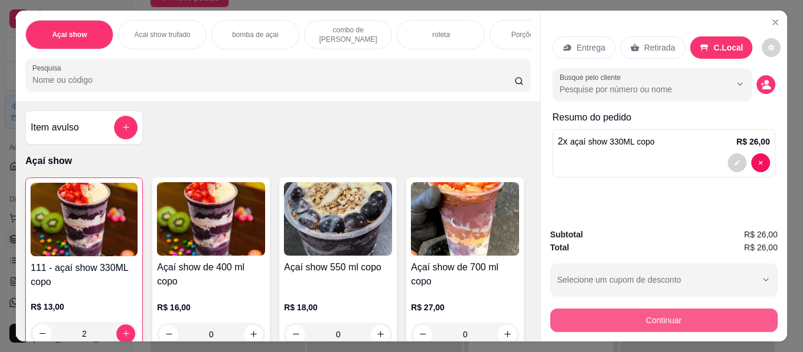
click at [626, 313] on button "Continuar" at bounding box center [663, 319] width 227 height 23
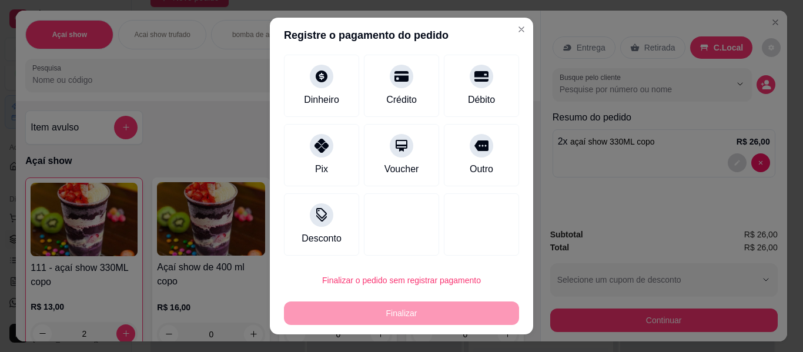
scroll to position [70, 0]
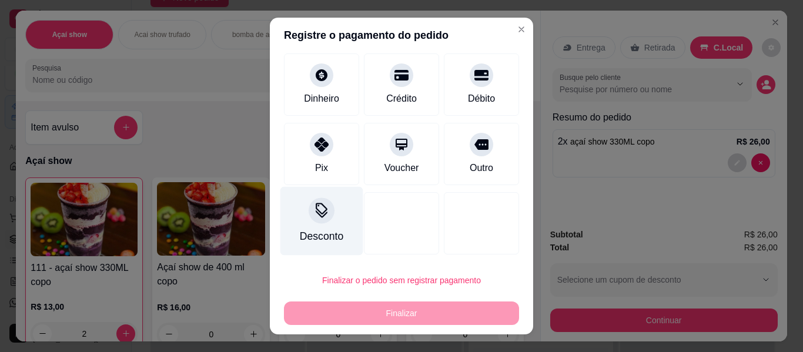
click at [314, 214] on icon at bounding box center [321, 210] width 15 height 15
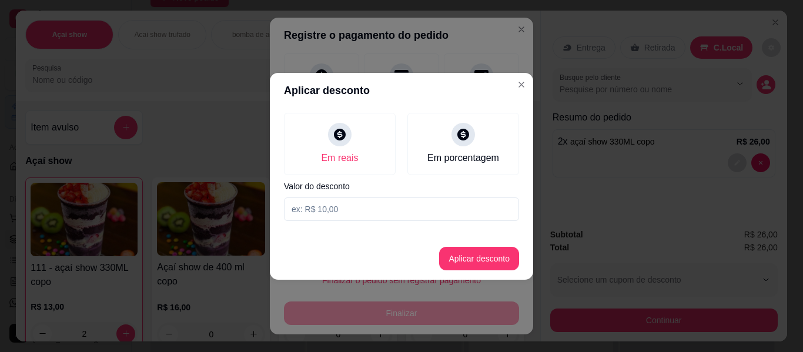
click at [325, 209] on input at bounding box center [401, 208] width 235 height 23
type input "2,00"
click at [471, 262] on button "Aplicar desconto" at bounding box center [479, 258] width 77 height 23
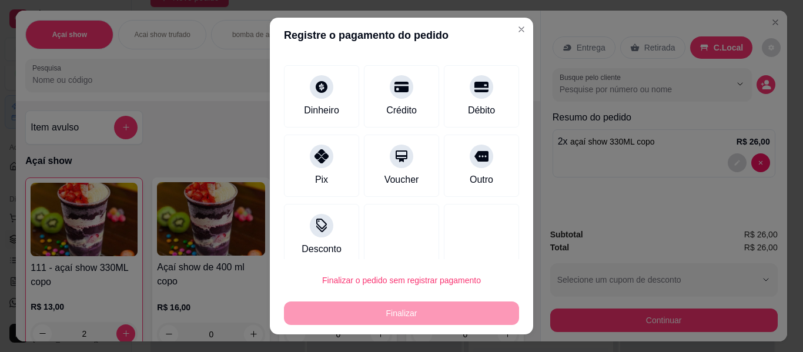
scroll to position [82, 0]
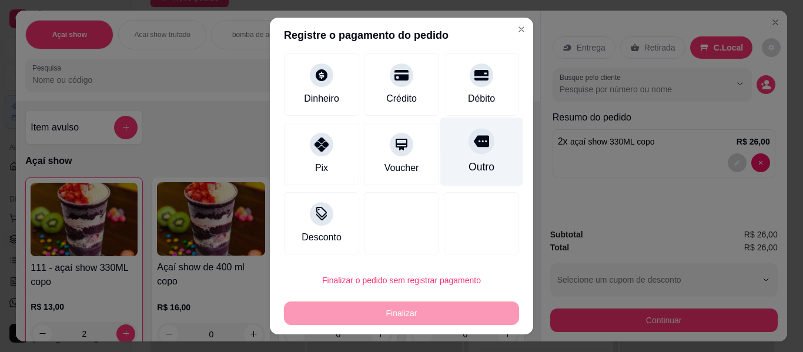
click at [444, 169] on div "Outro" at bounding box center [481, 151] width 83 height 69
type input "R$ 0,00"
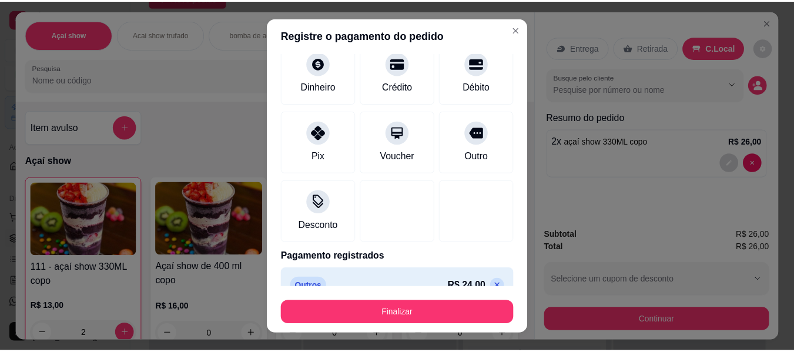
scroll to position [70, 0]
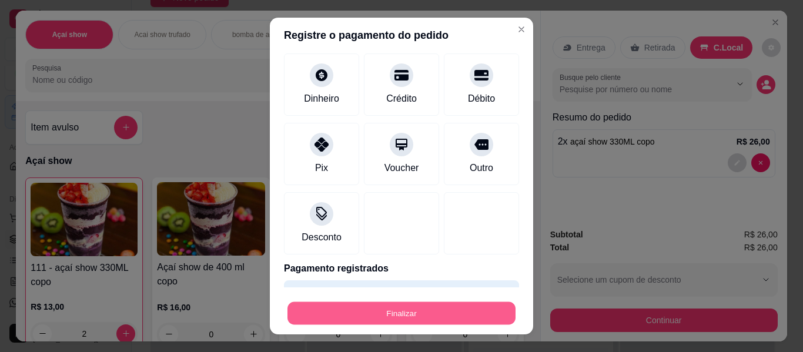
click at [447, 314] on button "Finalizar" at bounding box center [401, 313] width 228 height 23
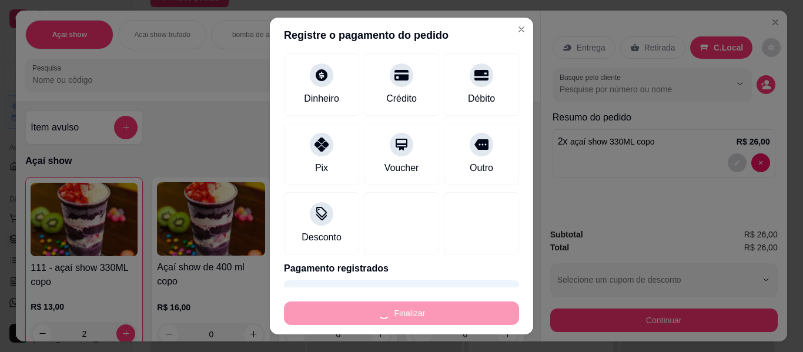
type input "0"
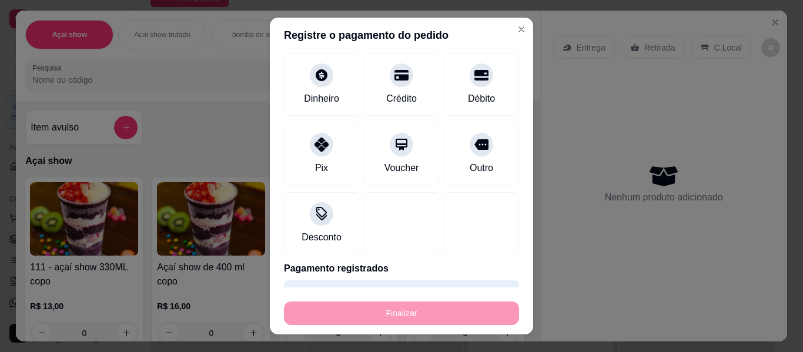
type input "-R$ 26,00"
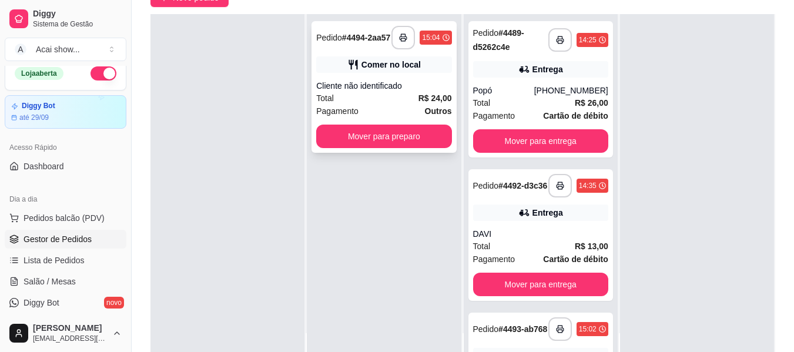
click at [407, 70] on div "Comer no local" at bounding box center [390, 65] width 59 height 12
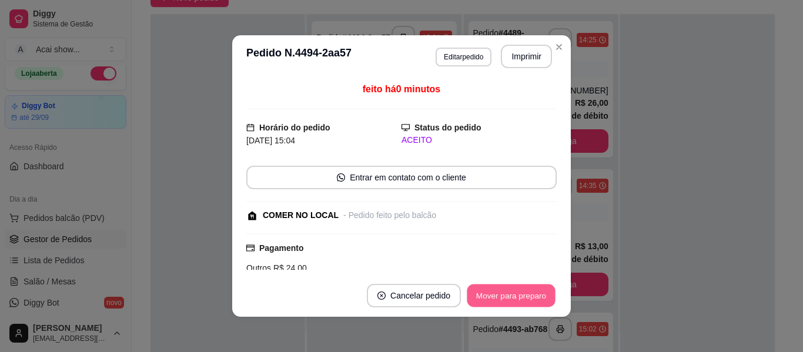
click at [499, 291] on button "Mover para preparo" at bounding box center [510, 295] width 88 height 23
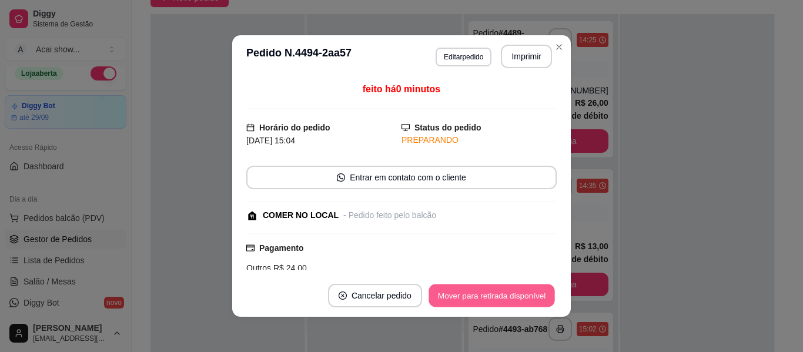
click at [499, 291] on button "Mover para retirada disponível" at bounding box center [491, 295] width 126 height 23
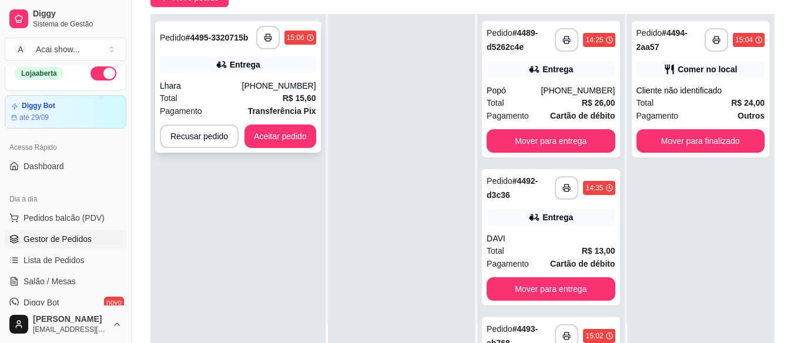
click at [224, 100] on div "Total R$ 15,60" at bounding box center [238, 98] width 156 height 13
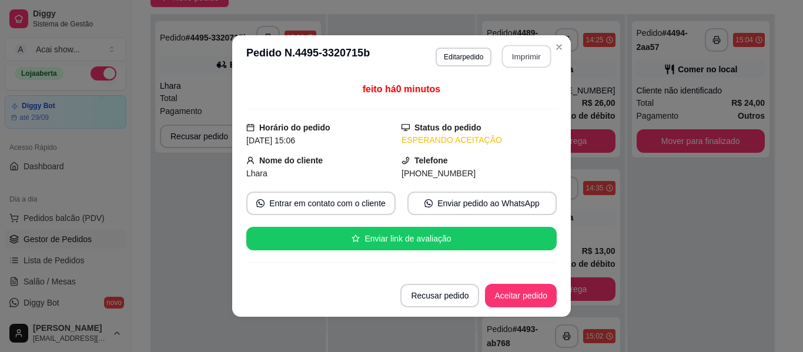
click at [530, 55] on button "Imprimir" at bounding box center [526, 56] width 49 height 23
click at [522, 303] on button "Aceitar pedido" at bounding box center [520, 295] width 69 height 23
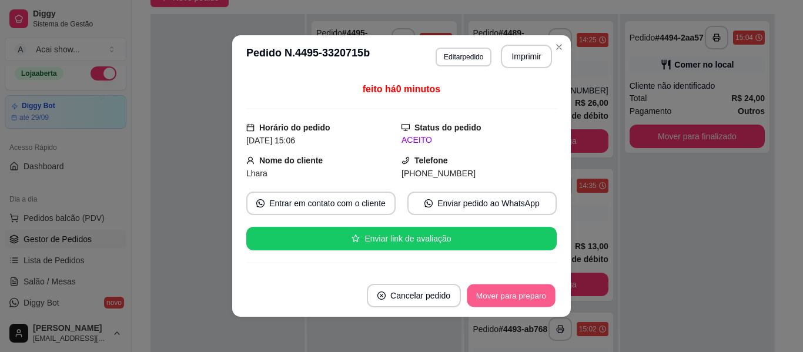
click at [522, 303] on button "Mover para preparo" at bounding box center [510, 295] width 88 height 23
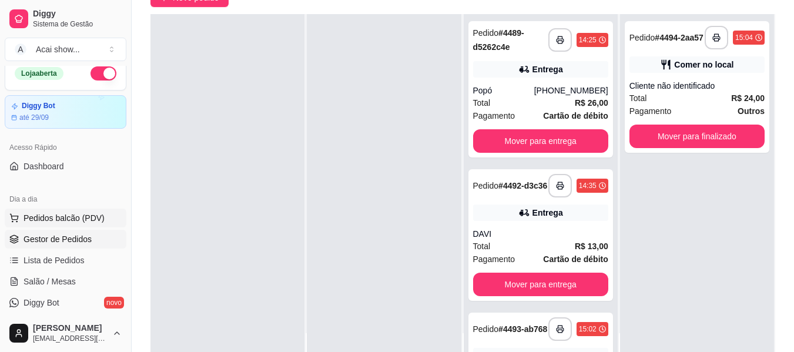
click at [93, 217] on span "Pedidos balcão (PDV)" at bounding box center [63, 218] width 81 height 12
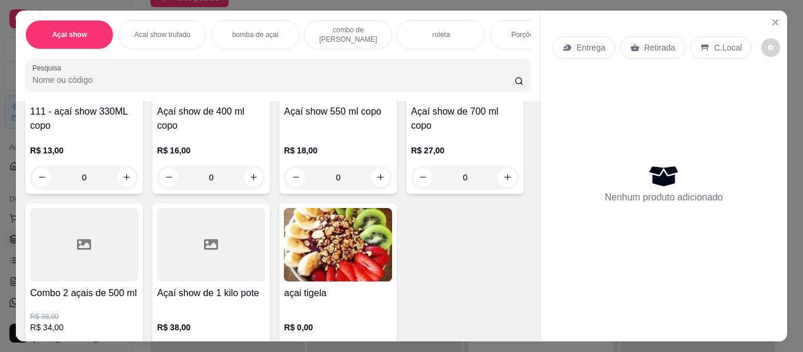
scroll to position [133, 0]
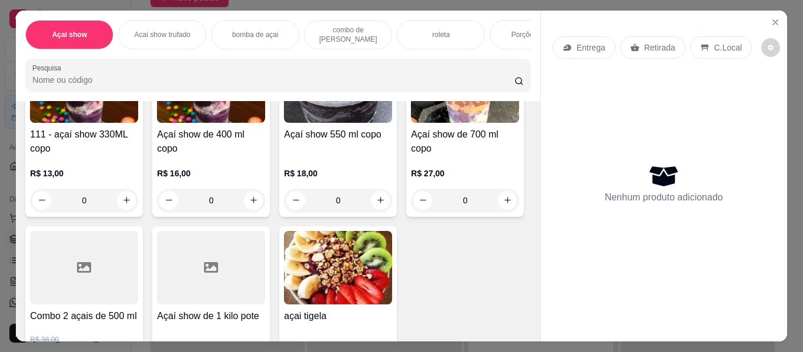
click at [335, 170] on div "R$ 18,00 0" at bounding box center [338, 184] width 108 height 56
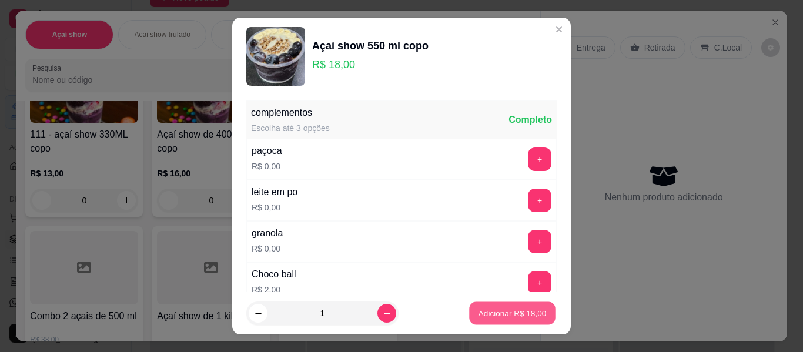
click at [478, 315] on p "Adicionar R$ 18,00" at bounding box center [512, 312] width 68 height 11
type input "1"
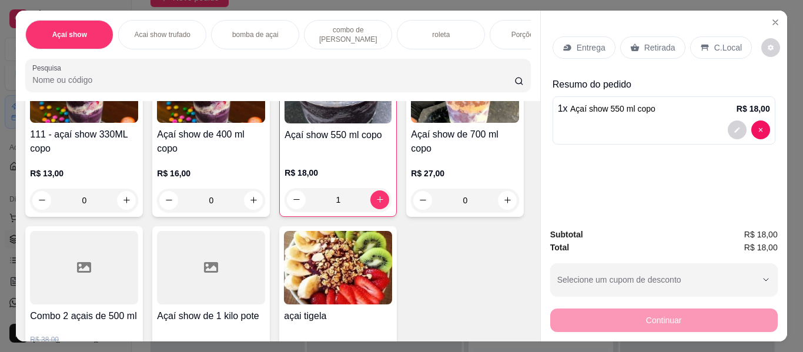
click at [656, 42] on p "Retirada" at bounding box center [659, 48] width 31 height 12
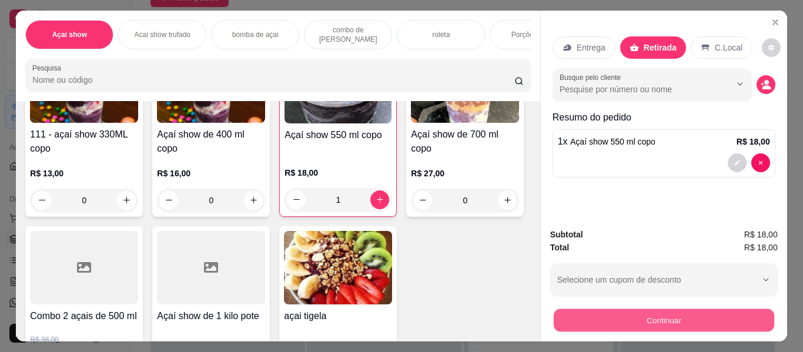
click at [609, 314] on button "Continuar" at bounding box center [663, 320] width 220 height 23
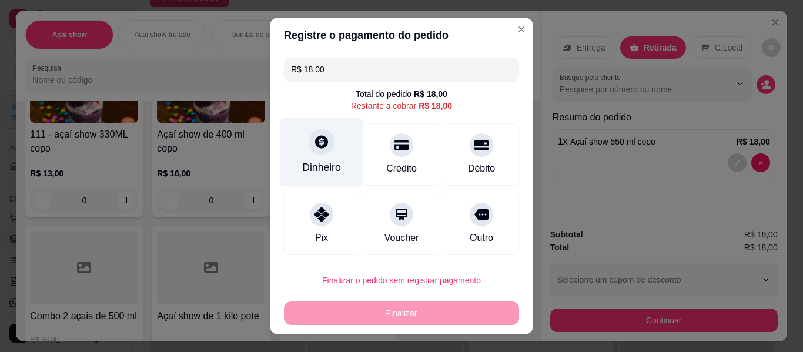
click at [328, 154] on div "Dinheiro" at bounding box center [321, 152] width 83 height 69
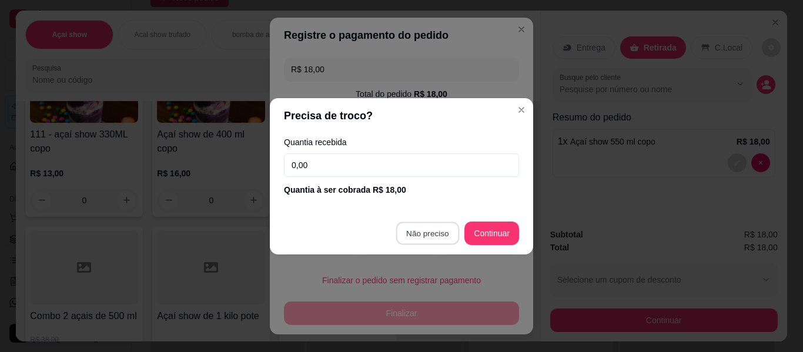
type input "R$ 0,00"
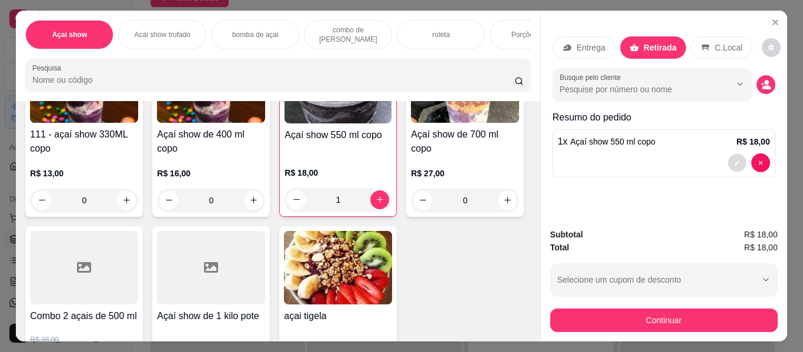
click at [734, 160] on icon "decrease-product-quantity" at bounding box center [736, 162] width 5 height 5
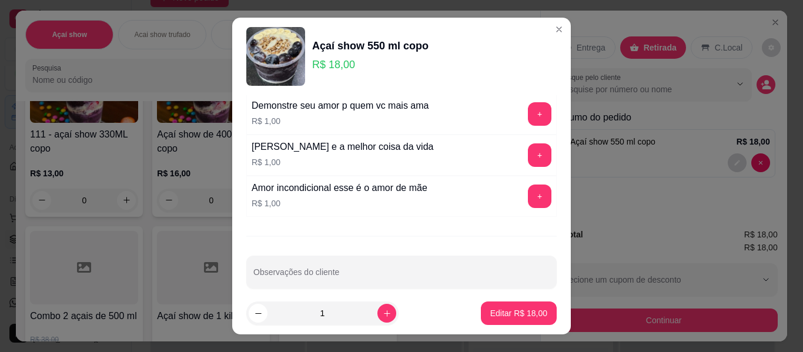
scroll to position [1110, 0]
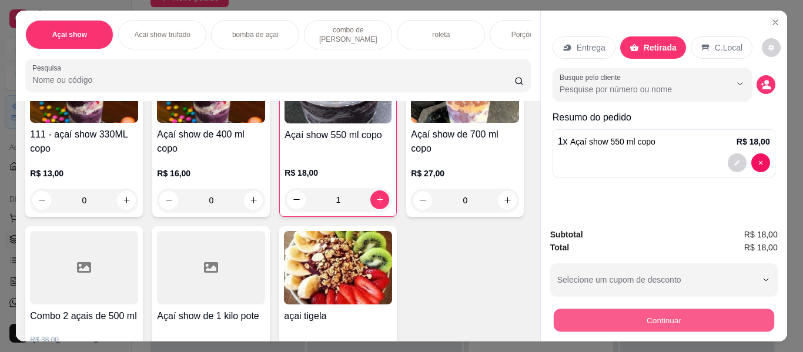
click at [613, 316] on button "Continuar" at bounding box center [663, 320] width 220 height 23
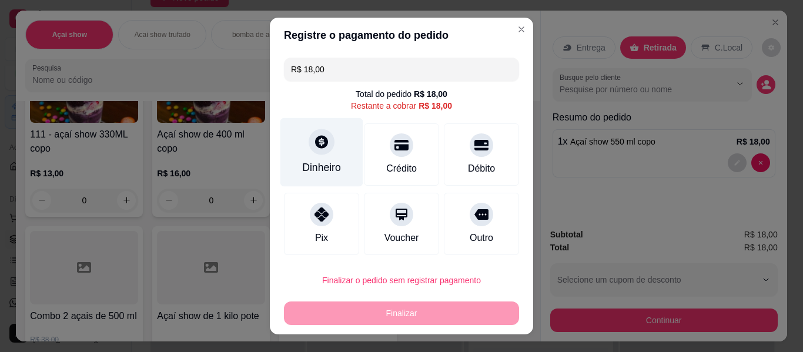
click at [319, 146] on icon at bounding box center [321, 141] width 13 height 13
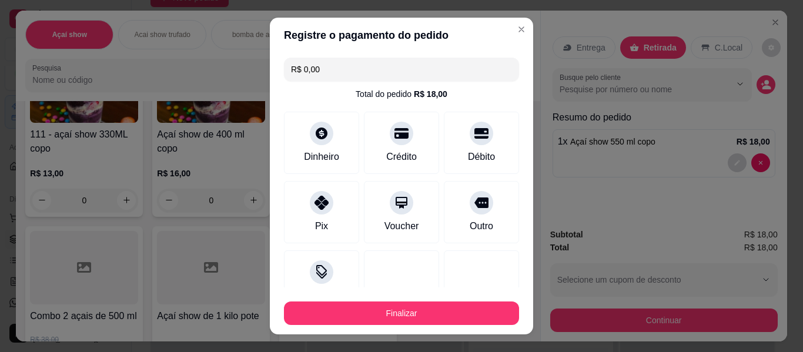
click at [506, 280] on div "R$ 0,00 Total do pedido R$ 18,00 Dinheiro Crédito Débito Pix Voucher Outro Desc…" at bounding box center [401, 170] width 263 height 234
drag, startPoint x: 506, startPoint y: 280, endPoint x: 514, endPoint y: 280, distance: 7.7
click at [514, 280] on div "R$ 0,00 Total do pedido R$ 18,00 Dinheiro Crédito Débito Pix Voucher Outro Desc…" at bounding box center [401, 170] width 263 height 234
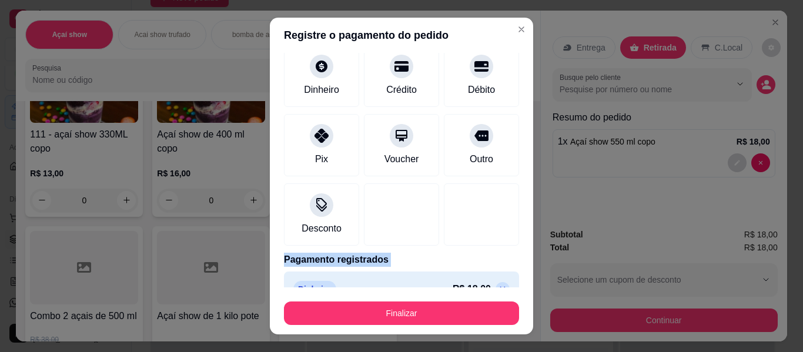
scroll to position [91, 0]
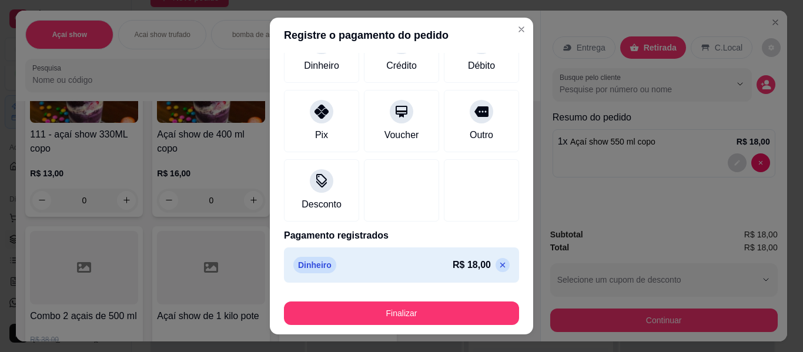
click at [498, 265] on icon at bounding box center [502, 264] width 9 height 9
type input "R$ 18,00"
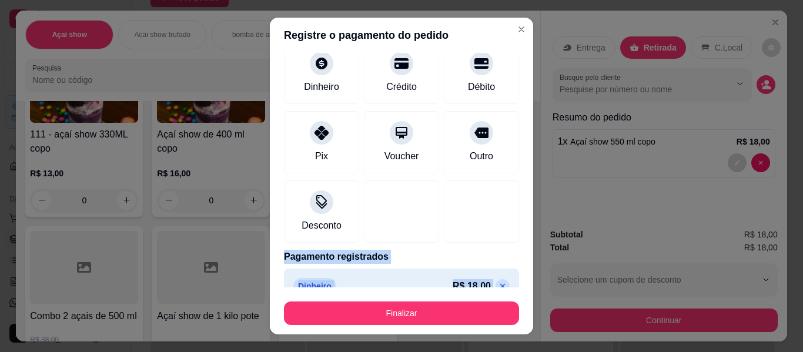
click at [476, 287] on footer "Finalizar" at bounding box center [401, 310] width 263 height 47
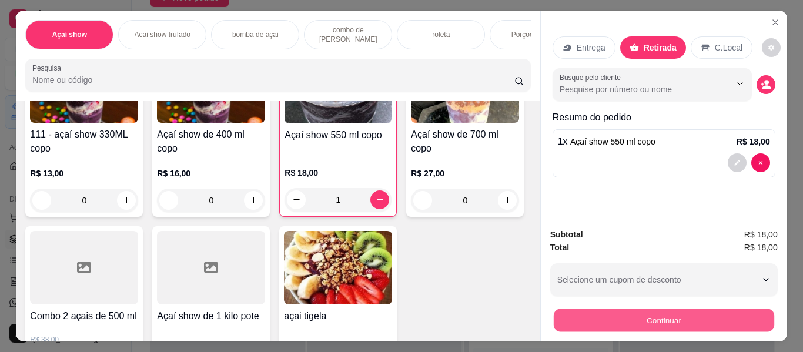
click at [600, 320] on button "Continuar" at bounding box center [663, 320] width 220 height 23
click at [583, 316] on button "Continuar" at bounding box center [663, 320] width 220 height 23
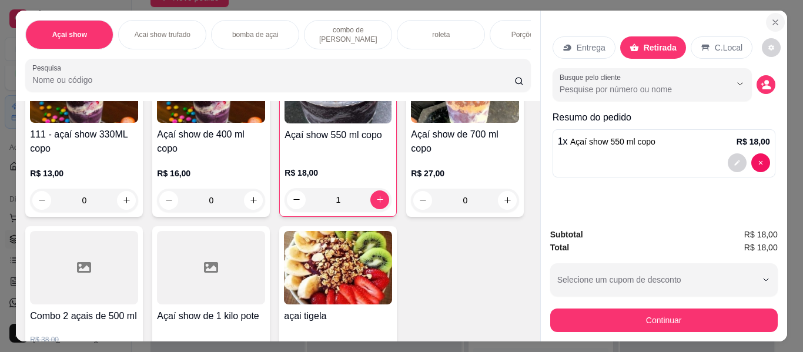
click at [775, 19] on icon "Close" at bounding box center [774, 22] width 9 height 9
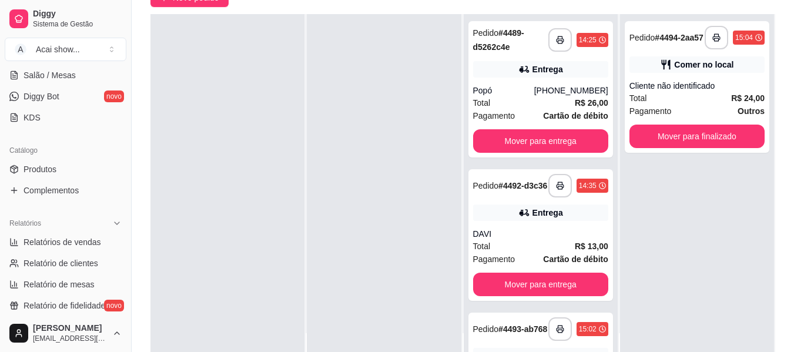
scroll to position [221, 0]
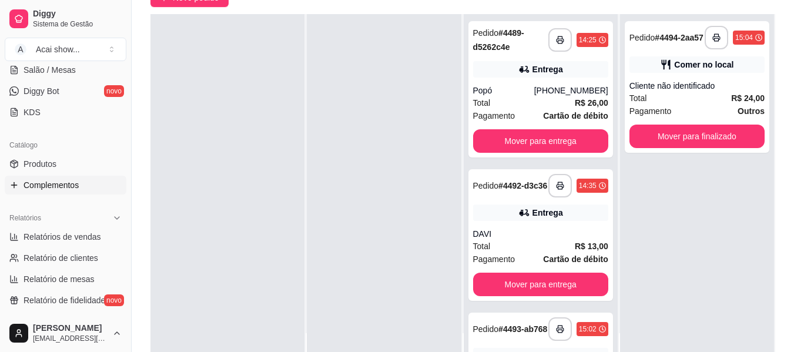
click at [86, 184] on link "Complementos" at bounding box center [66, 185] width 122 height 19
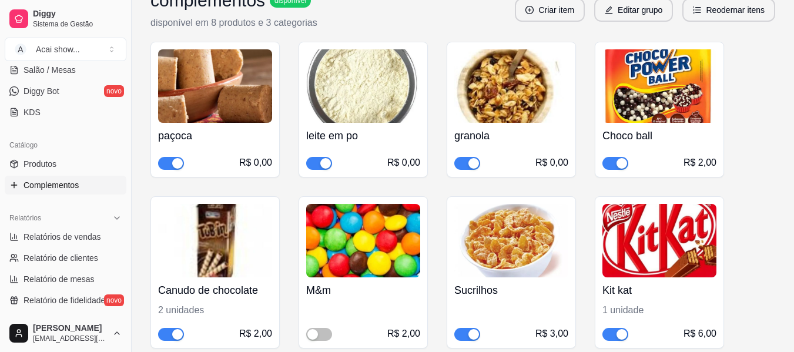
scroll to position [188, 0]
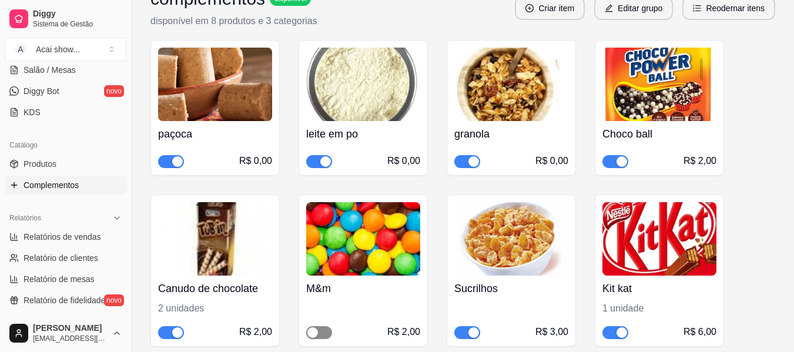
click at [314, 337] on div "button" at bounding box center [312, 332] width 11 height 11
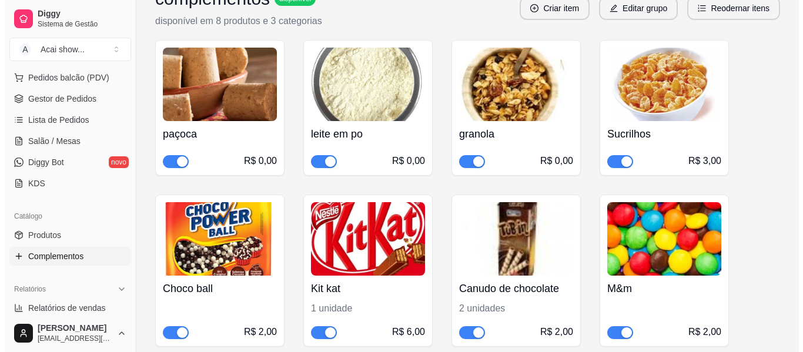
scroll to position [127, 0]
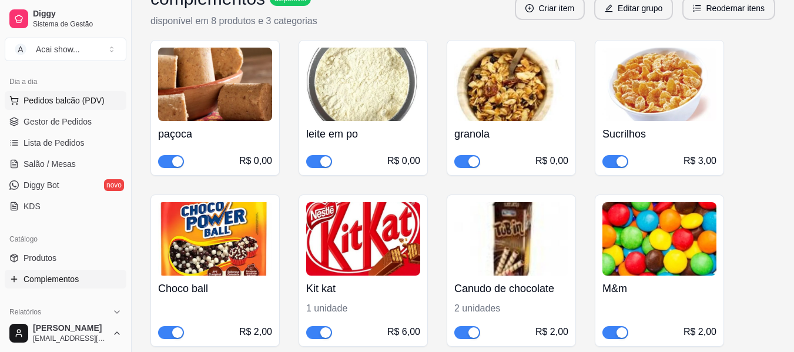
click at [95, 103] on span "Pedidos balcão (PDV)" at bounding box center [63, 101] width 81 height 12
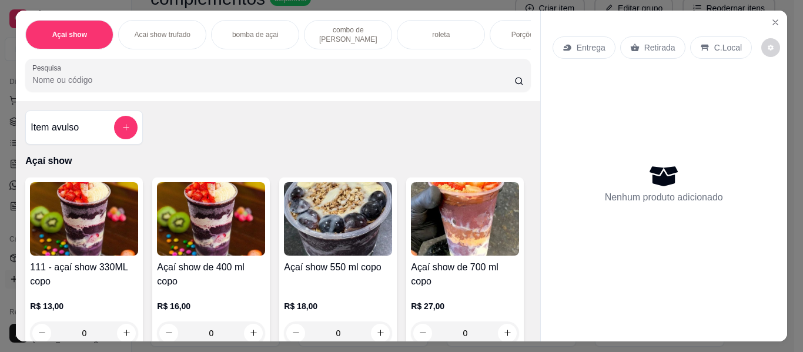
click at [315, 244] on img at bounding box center [338, 218] width 108 height 73
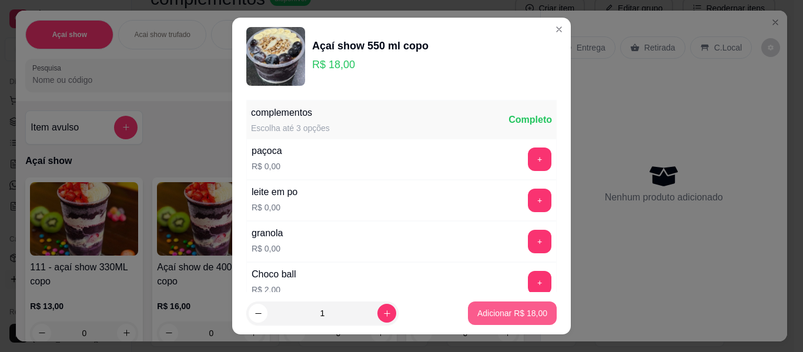
click at [489, 311] on p "Adicionar R$ 18,00" at bounding box center [512, 313] width 70 height 12
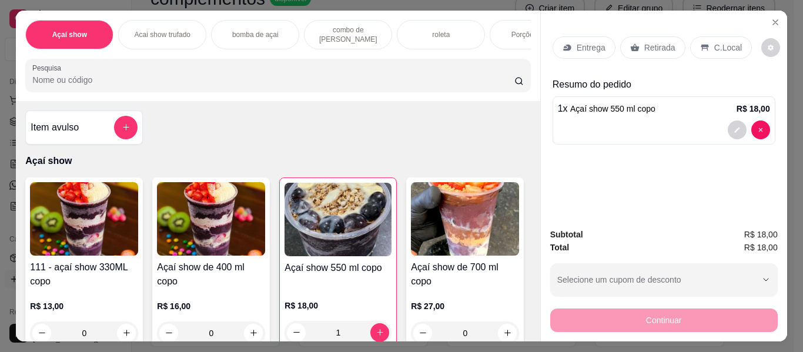
click at [644, 42] on p "Retirada" at bounding box center [659, 48] width 31 height 12
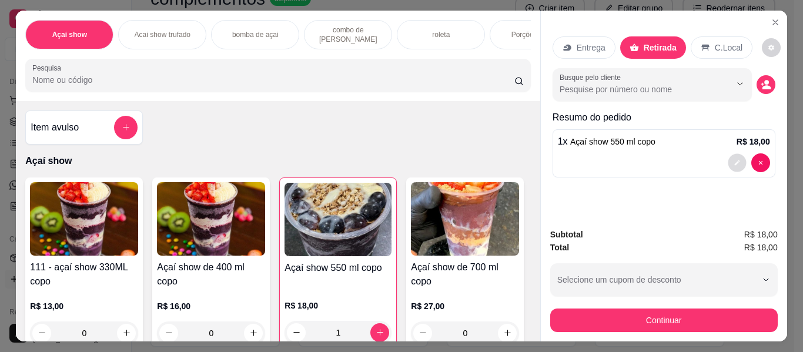
click at [734, 154] on button "decrease-product-quantity" at bounding box center [736, 162] width 18 height 18
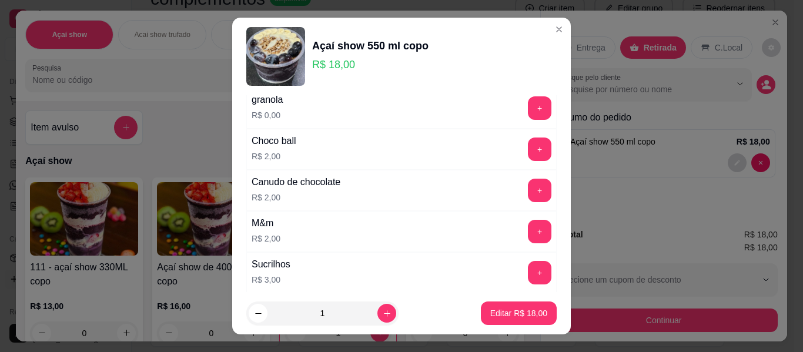
scroll to position [141, 0]
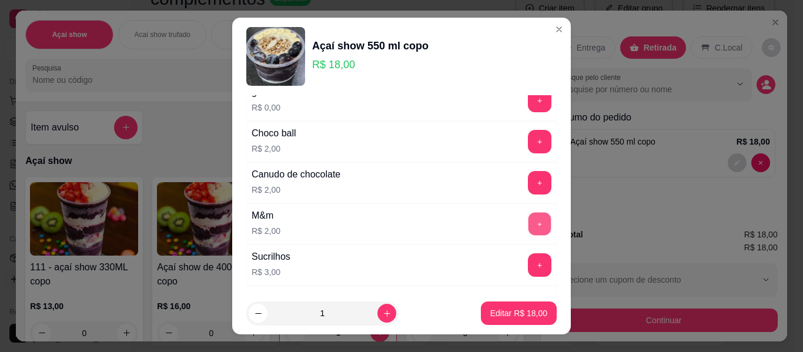
click at [528, 229] on button "+" at bounding box center [539, 224] width 23 height 23
click at [502, 311] on p "Editar R$ 20,00" at bounding box center [518, 312] width 55 height 11
type input "0"
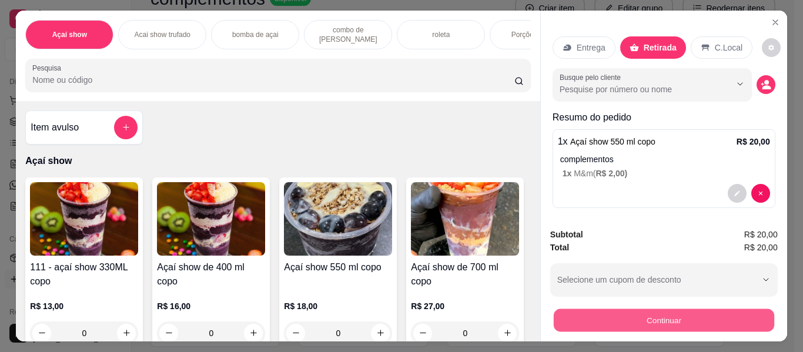
click at [572, 317] on button "Continuar" at bounding box center [663, 320] width 220 height 23
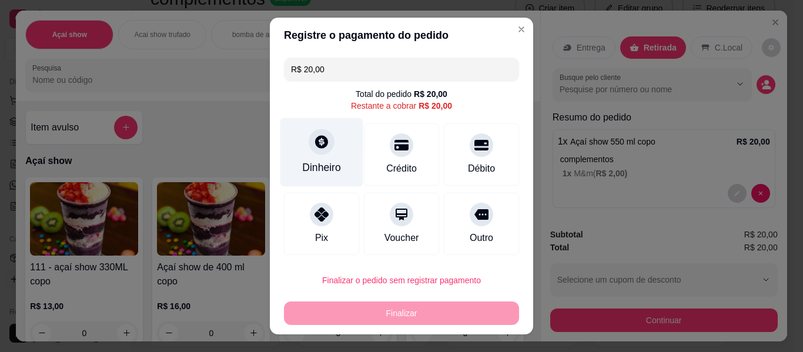
click at [284, 160] on div "Dinheiro" at bounding box center [321, 152] width 83 height 69
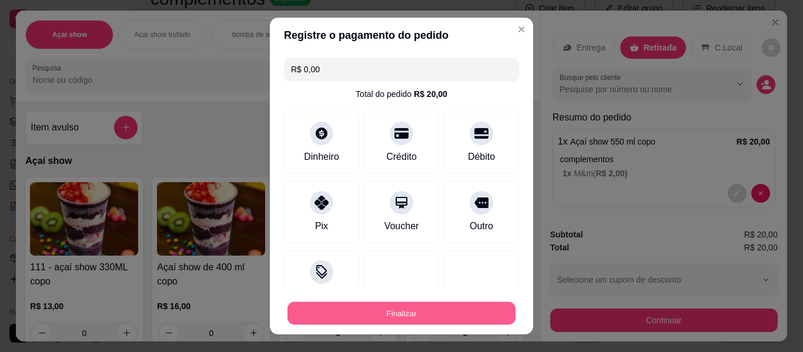
click at [420, 320] on button "Finalizar" at bounding box center [401, 313] width 228 height 23
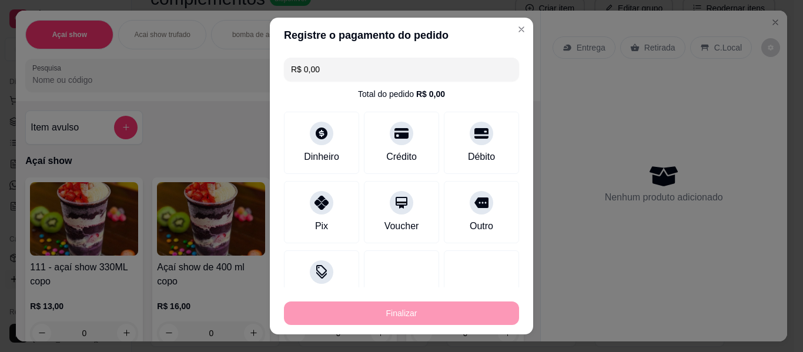
type input "-R$ 20,00"
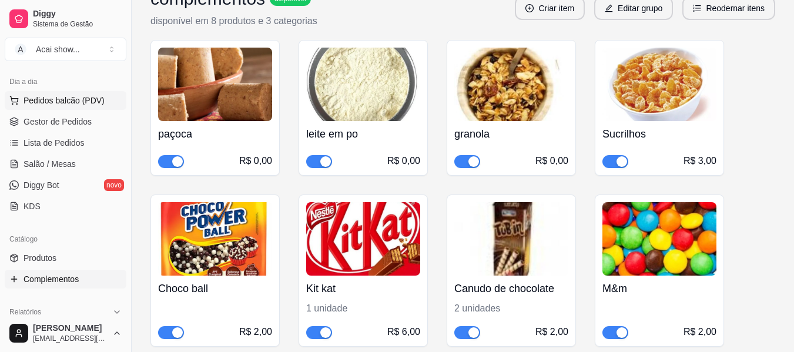
click at [109, 91] on button "Pedidos balcão (PDV)" at bounding box center [66, 100] width 122 height 19
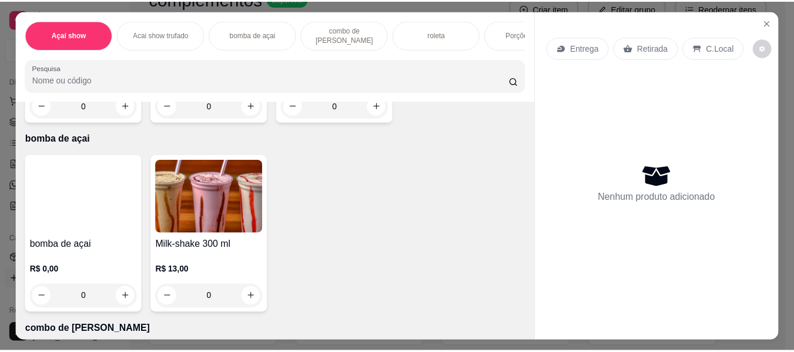
scroll to position [406, 0]
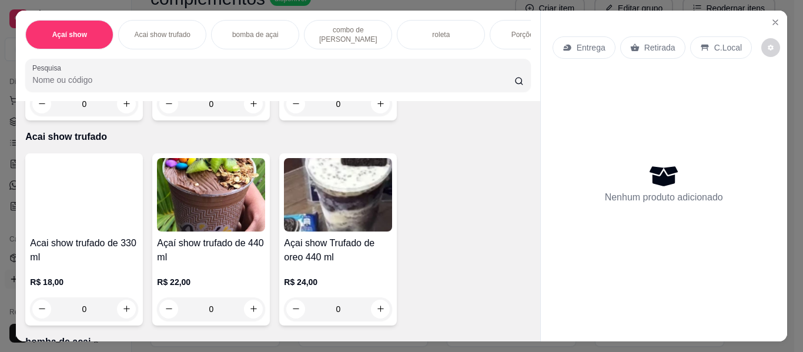
click at [284, 116] on div "R$ 0,00 0" at bounding box center [338, 87] width 108 height 56
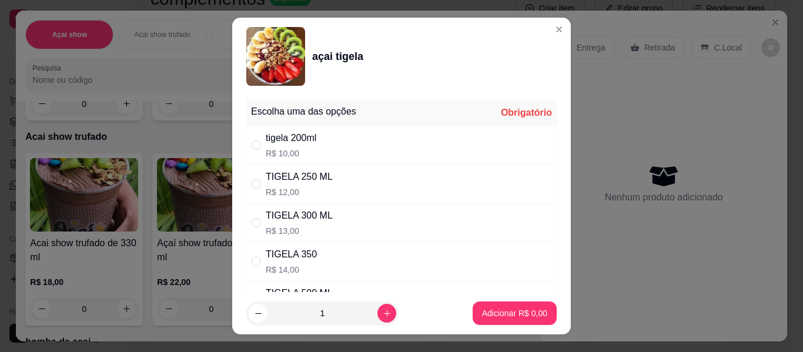
click at [246, 179] on div "TIGELA 250 ML R$ 12,00" at bounding box center [401, 183] width 310 height 39
radio input "true"
click at [487, 308] on p "Adicionar R$ 12,00" at bounding box center [512, 312] width 68 height 11
type input "1"
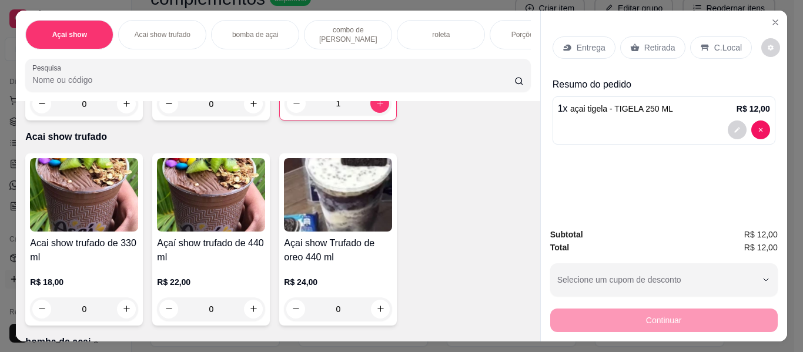
click at [696, 49] on div "C.Local" at bounding box center [721, 47] width 62 height 22
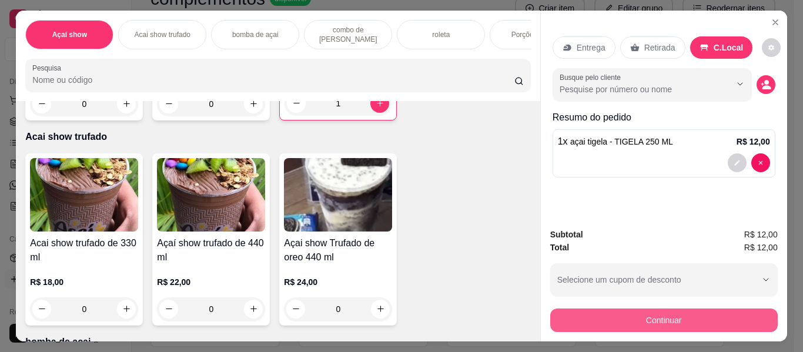
click at [602, 314] on button "Continuar" at bounding box center [663, 319] width 227 height 23
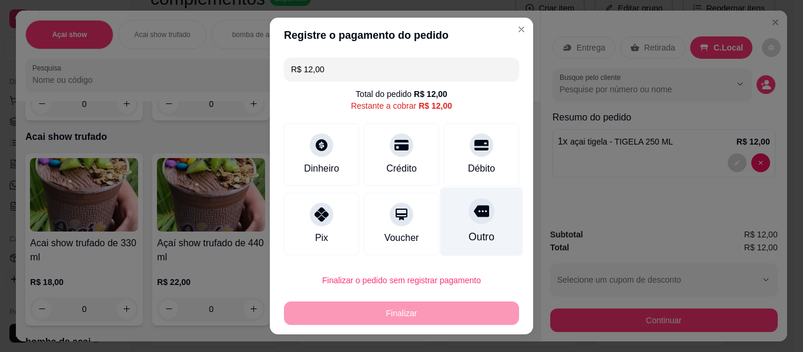
click at [468, 223] on div at bounding box center [481, 211] width 26 height 26
type input "R$ 0,00"
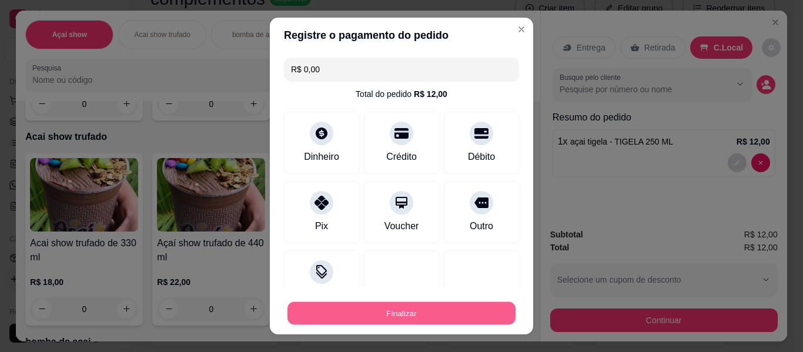
click at [491, 317] on button "Finalizar" at bounding box center [401, 313] width 228 height 23
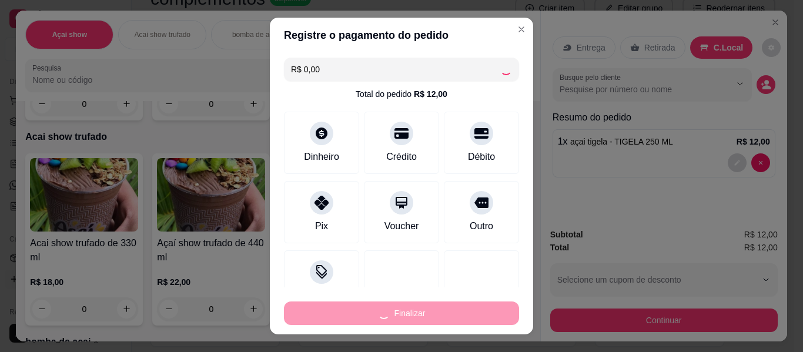
type input "0"
type input "-R$ 12,00"
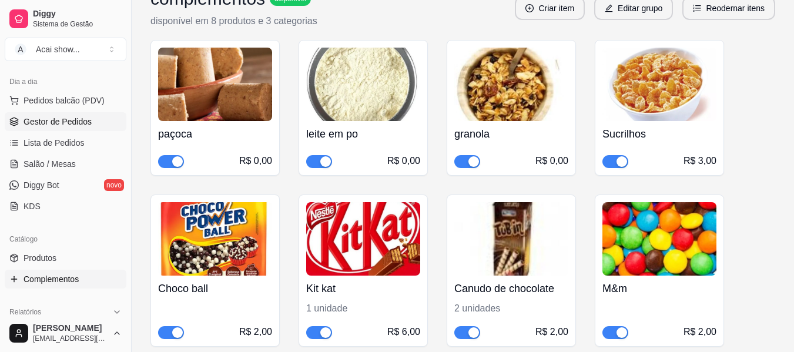
click at [75, 116] on span "Gestor de Pedidos" at bounding box center [57, 122] width 68 height 12
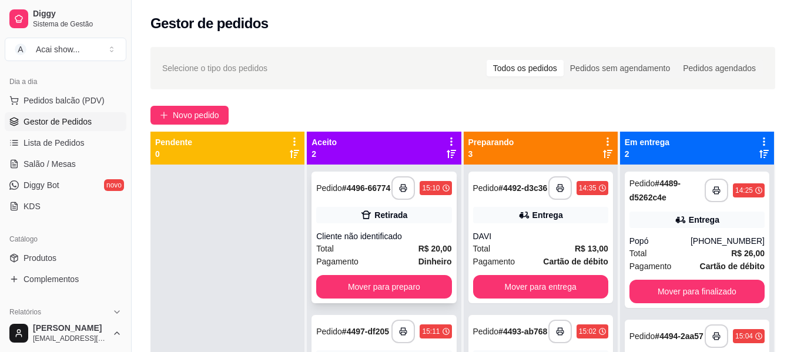
click at [339, 273] on div "**********" at bounding box center [383, 238] width 145 height 132
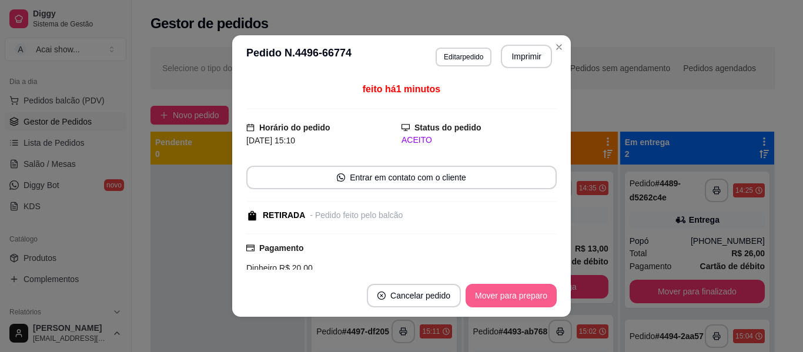
click at [488, 286] on button "Mover para preparo" at bounding box center [510, 295] width 91 height 23
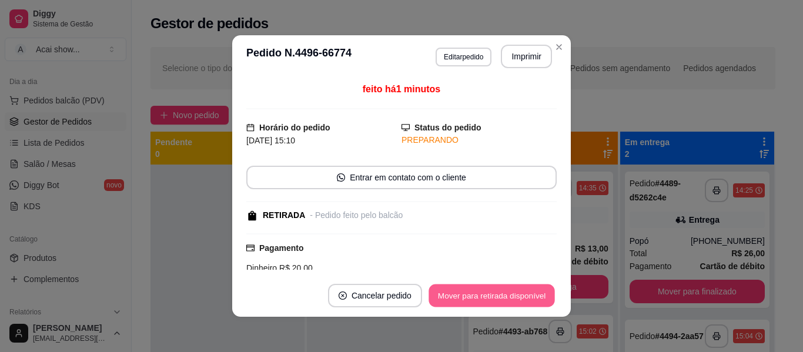
click at [488, 286] on button "Mover para retirada disponível" at bounding box center [491, 295] width 126 height 23
click at [488, 286] on button "Mover para finalizado" at bounding box center [508, 295] width 95 height 23
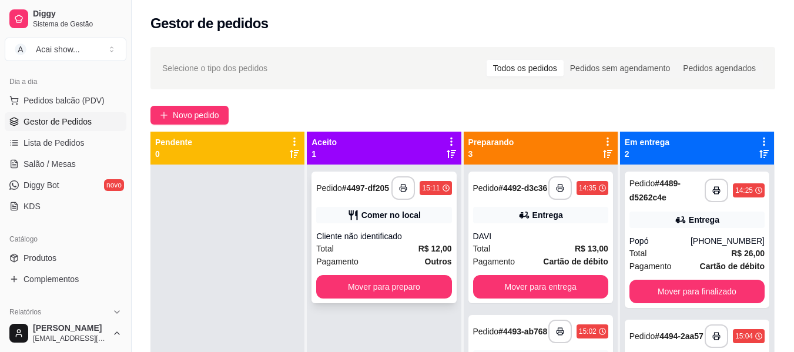
click at [372, 268] on div "Pagamento Outros" at bounding box center [383, 261] width 135 height 13
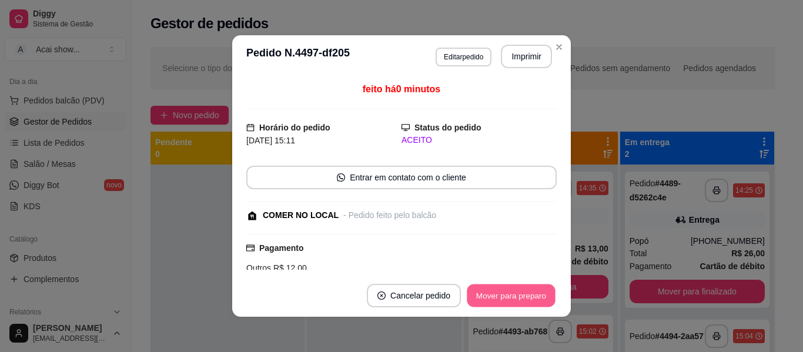
click at [496, 290] on button "Mover para preparo" at bounding box center [510, 295] width 88 height 23
click at [496, 290] on button "Mover para retirada disponível" at bounding box center [492, 295] width 130 height 23
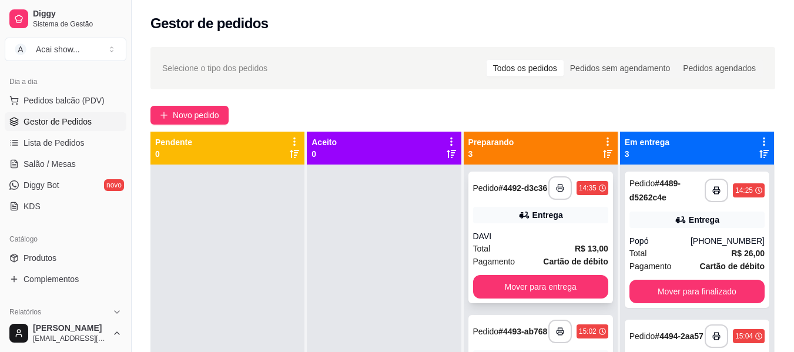
click at [562, 242] on div "DAVI" at bounding box center [540, 236] width 135 height 12
click at [630, 217] on div "Entrega" at bounding box center [696, 219] width 135 height 16
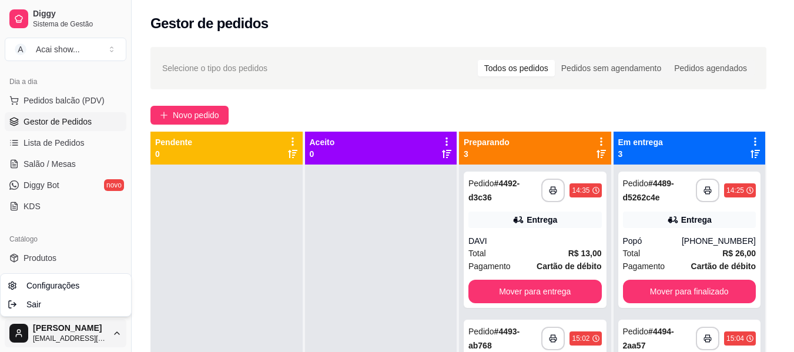
click at [96, 331] on html "**********" at bounding box center [397, 176] width 794 height 352
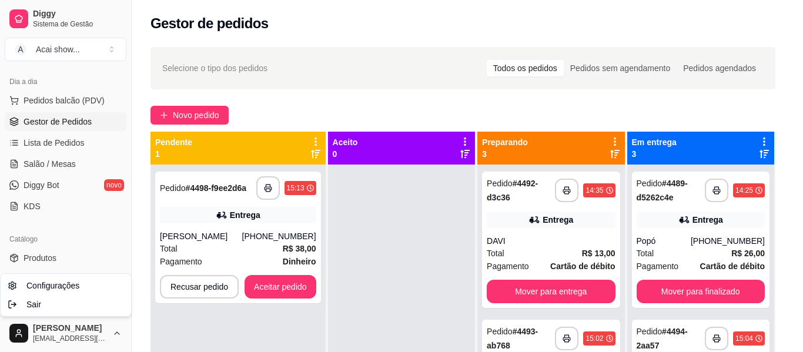
click at [228, 246] on html "Diggy Sistema de Gestão A Acai show ... Loja aberta Diggy Bot até 29/09 Acesso …" at bounding box center [401, 176] width 803 height 352
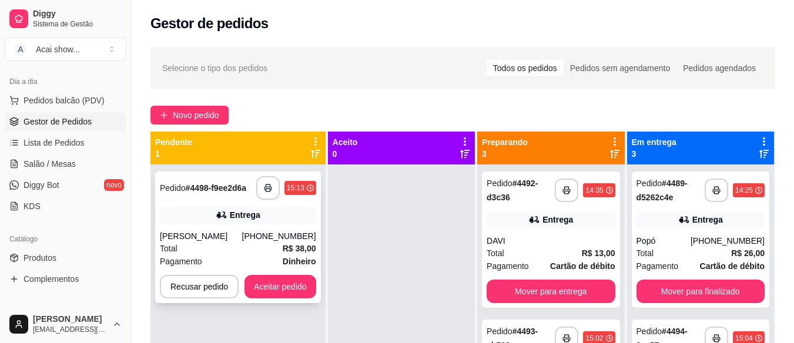
click at [293, 266] on strong "Dinheiro" at bounding box center [299, 261] width 33 height 9
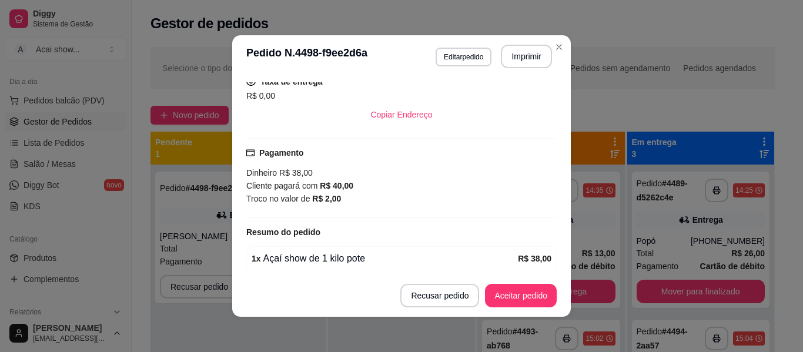
scroll to position [231, 0]
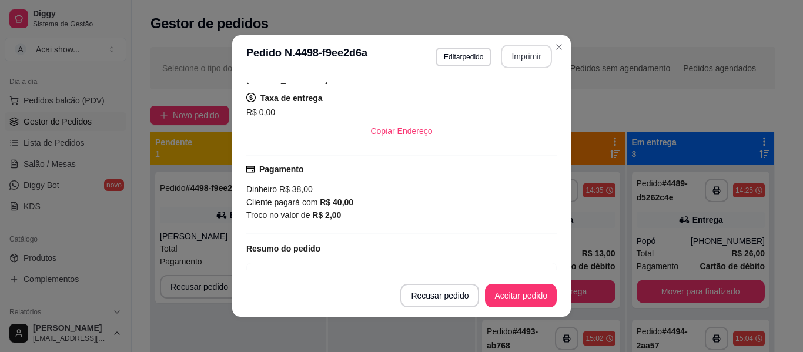
click at [528, 51] on button "Imprimir" at bounding box center [526, 56] width 51 height 23
click at [532, 294] on button "Aceitar pedido" at bounding box center [520, 295] width 69 height 23
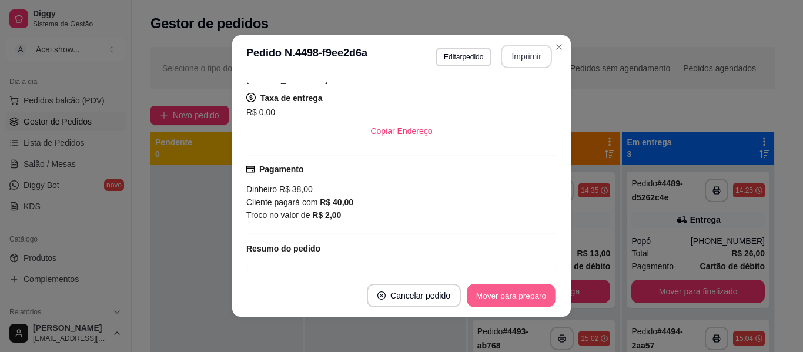
click at [528, 291] on button "Mover para preparo" at bounding box center [510, 295] width 88 height 23
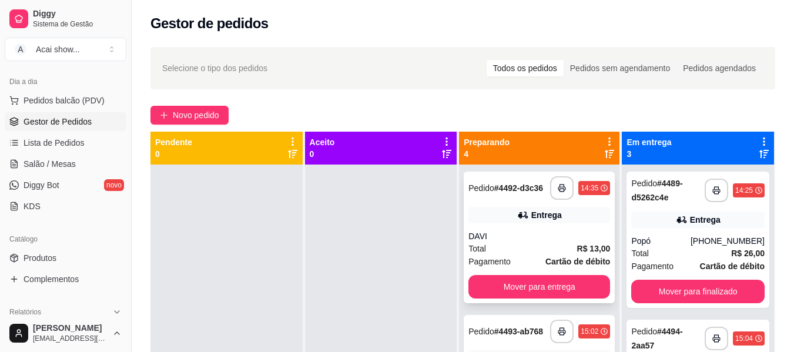
click at [553, 248] on div "Total R$ 13,00" at bounding box center [539, 248] width 142 height 13
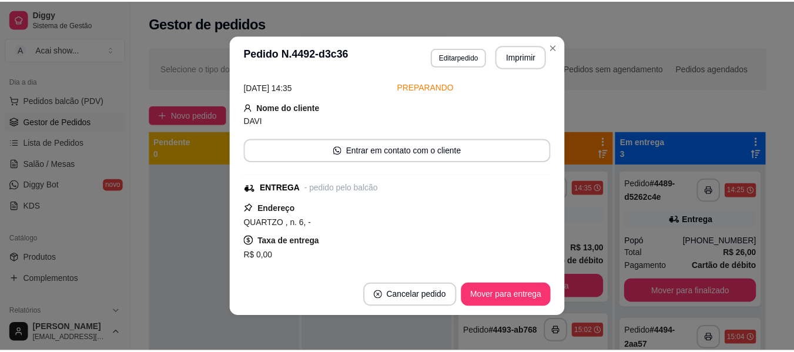
scroll to position [70, 0]
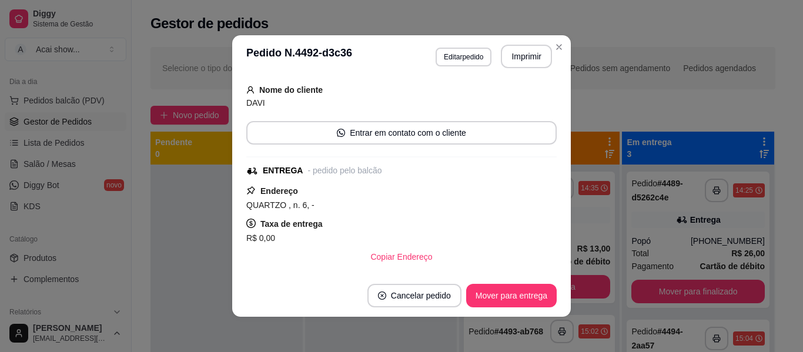
click at [549, 276] on footer "Cancelar pedido Mover para entrega" at bounding box center [401, 295] width 338 height 42
click at [542, 298] on button "Mover para entrega" at bounding box center [511, 295] width 88 height 23
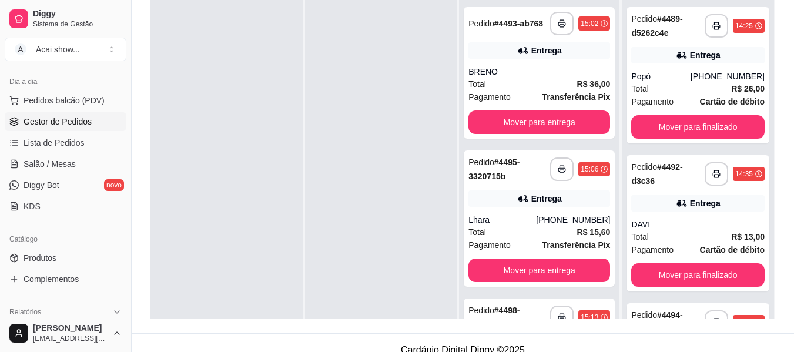
scroll to position [252, 0]
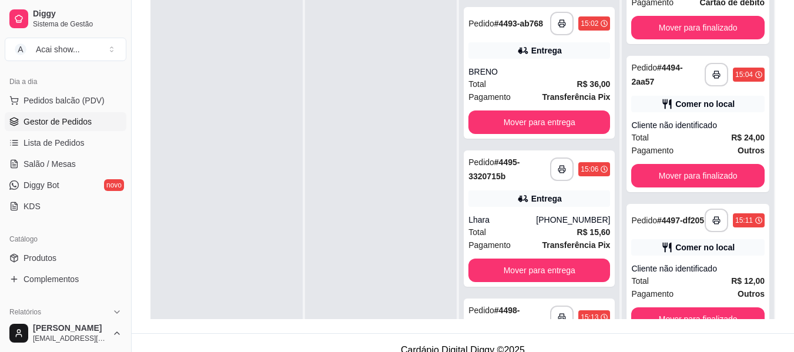
click at [764, 311] on div "**********" at bounding box center [698, 176] width 152 height 352
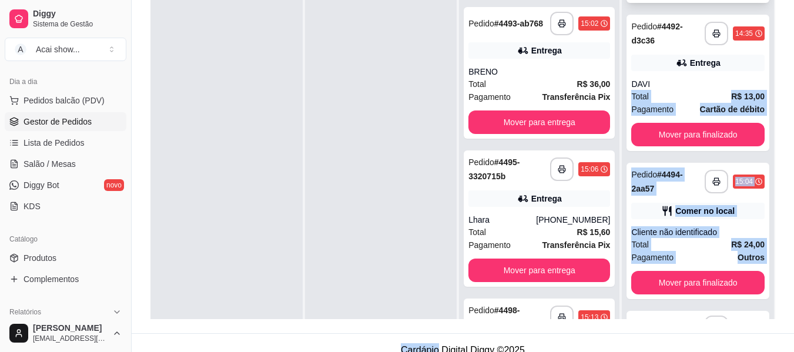
scroll to position [0, 0]
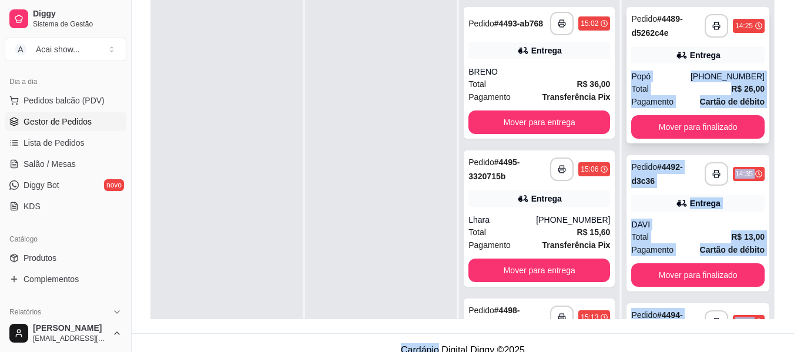
drag, startPoint x: 764, startPoint y: 311, endPoint x: 751, endPoint y: 43, distance: 268.2
click at [751, 43] on div "**********" at bounding box center [698, 176] width 152 height 352
click at [780, 64] on div "**********" at bounding box center [463, 104] width 662 height 458
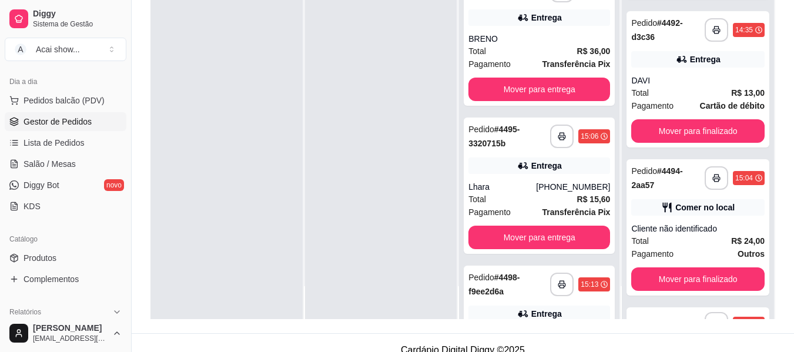
scroll to position [117, 0]
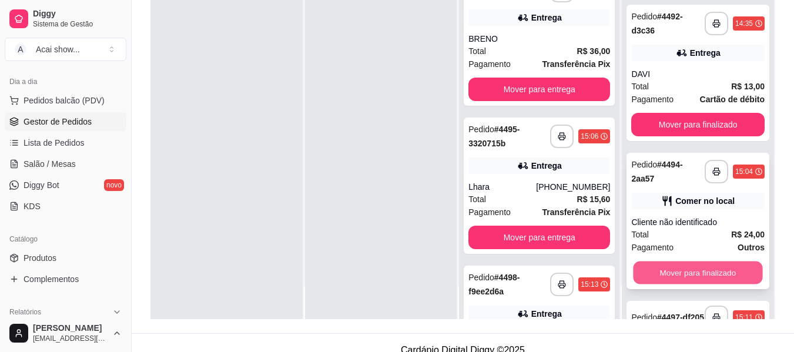
click at [719, 280] on button "Mover para finalizado" at bounding box center [697, 272] width 129 height 23
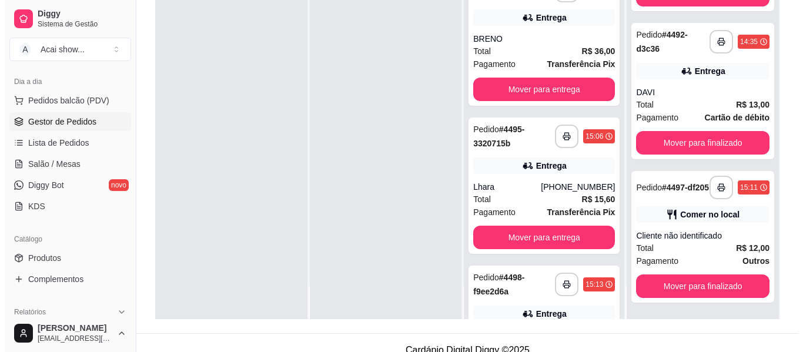
scroll to position [104, 0]
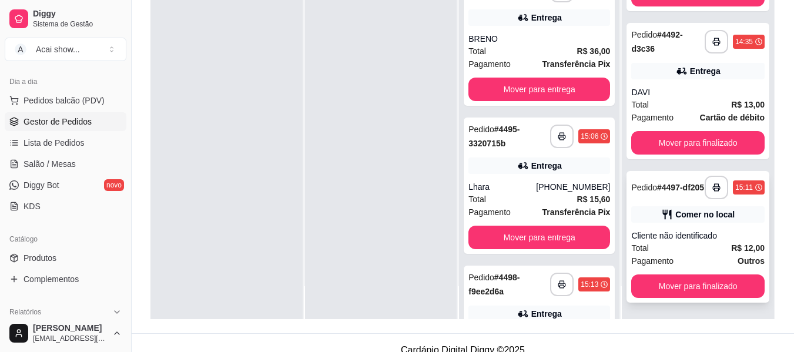
click at [675, 219] on div "Comer no local" at bounding box center [704, 215] width 59 height 12
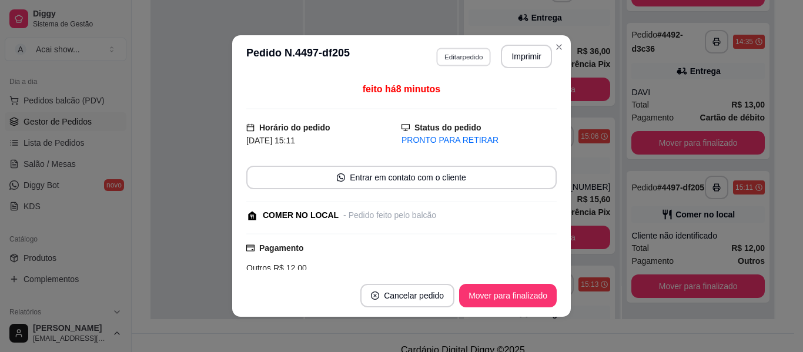
click at [462, 58] on button "Editar pedido" at bounding box center [463, 57] width 55 height 18
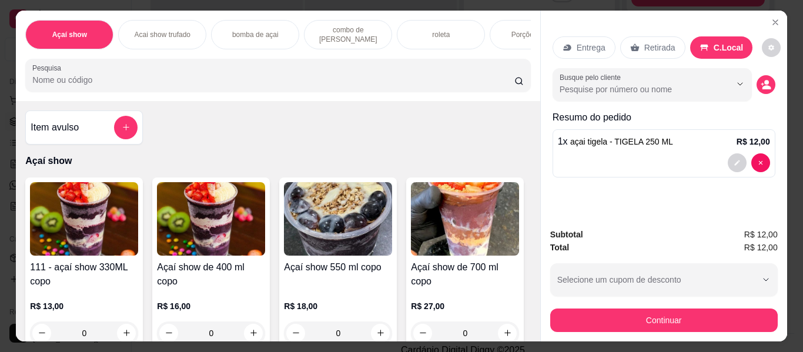
click at [70, 256] on img at bounding box center [84, 218] width 108 height 73
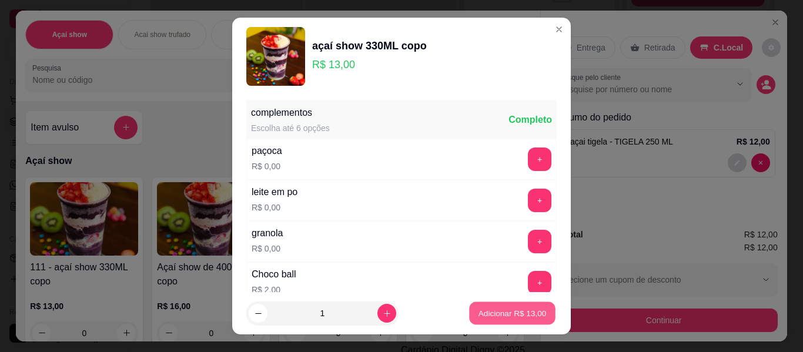
click at [478, 309] on p "Adicionar R$ 13,00" at bounding box center [512, 312] width 68 height 11
type input "1"
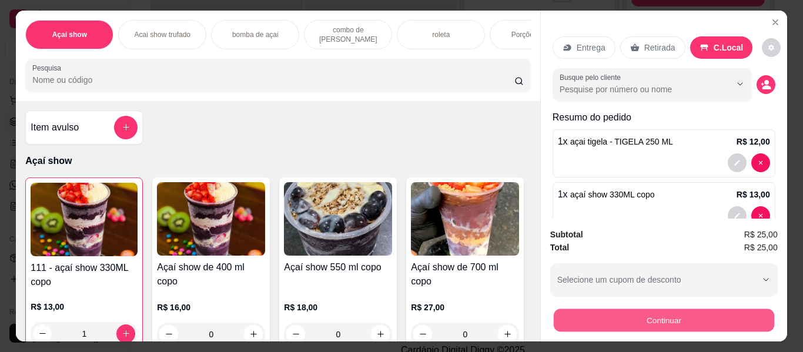
click at [676, 310] on button "Continuar" at bounding box center [663, 320] width 220 height 23
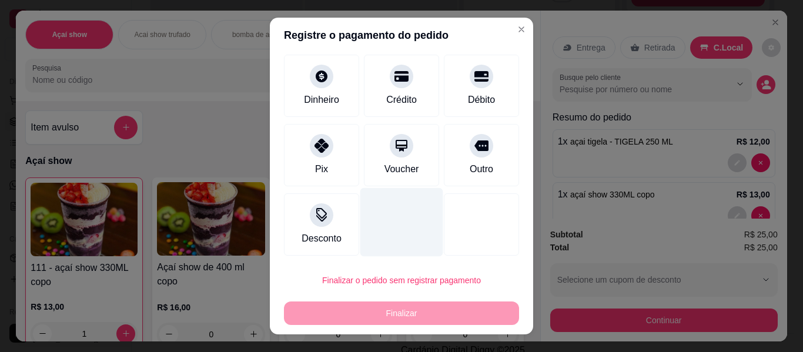
scroll to position [70, 0]
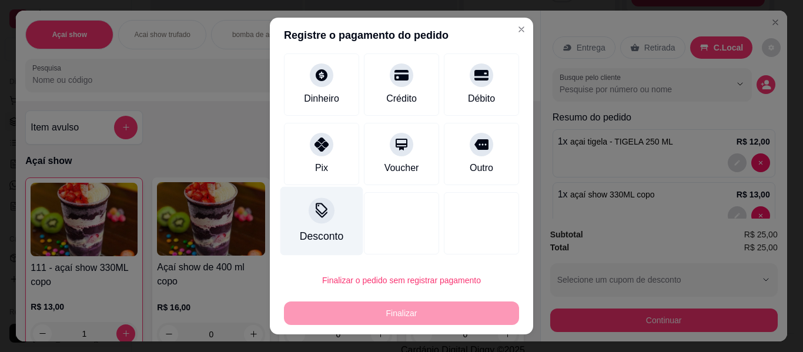
click at [335, 234] on div "Desconto" at bounding box center [321, 236] width 43 height 15
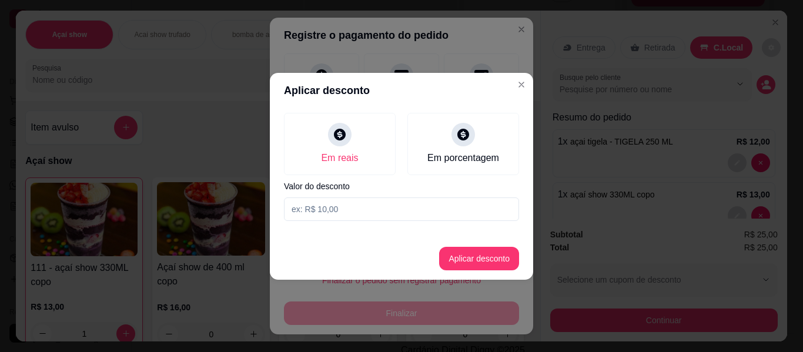
click at [384, 213] on input at bounding box center [401, 208] width 235 height 23
type input "1,00"
click at [505, 273] on footer "Aplicar desconto" at bounding box center [401, 258] width 263 height 42
click at [505, 254] on button "Aplicar desconto" at bounding box center [479, 258] width 80 height 23
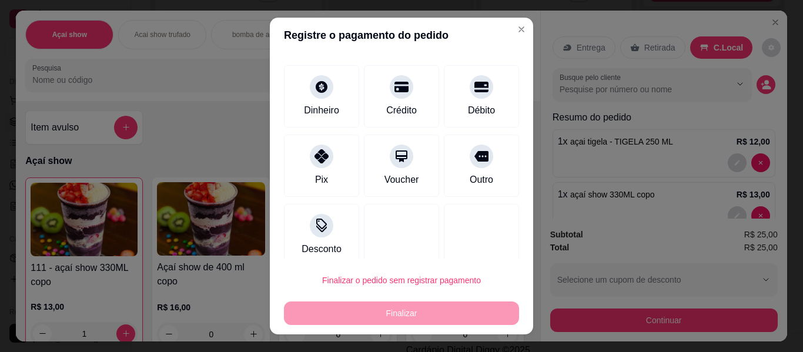
scroll to position [82, 0]
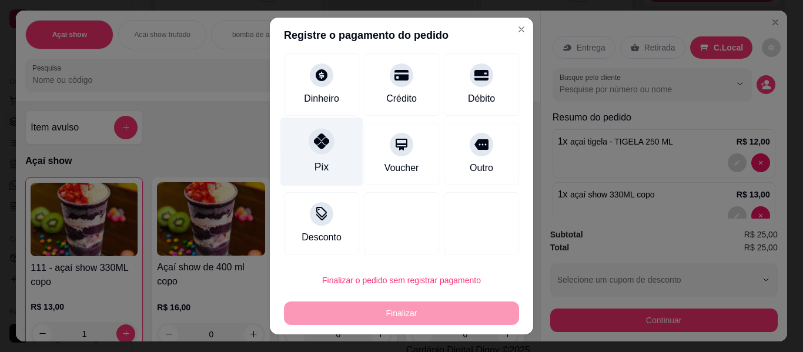
click at [330, 155] on div "Pix" at bounding box center [321, 151] width 83 height 69
type input "R$ 0,00"
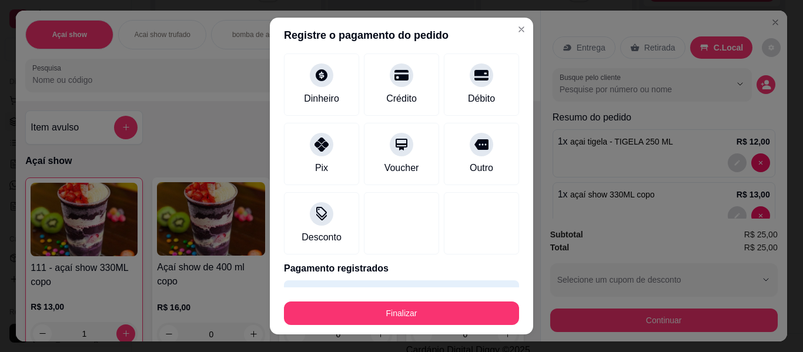
click at [351, 325] on footer "Finalizar" at bounding box center [401, 310] width 263 height 47
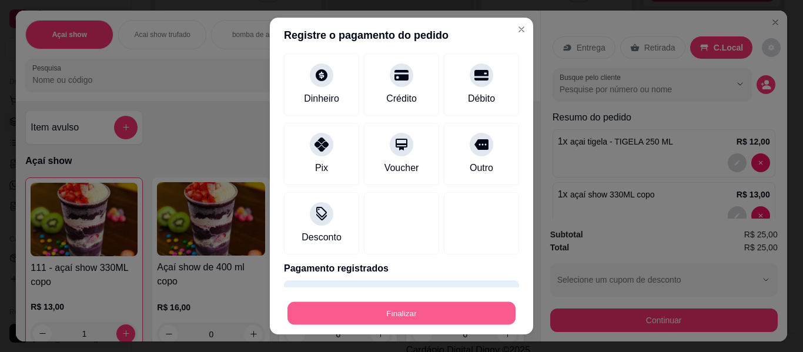
click at [376, 302] on button "Finalizar" at bounding box center [401, 313] width 228 height 23
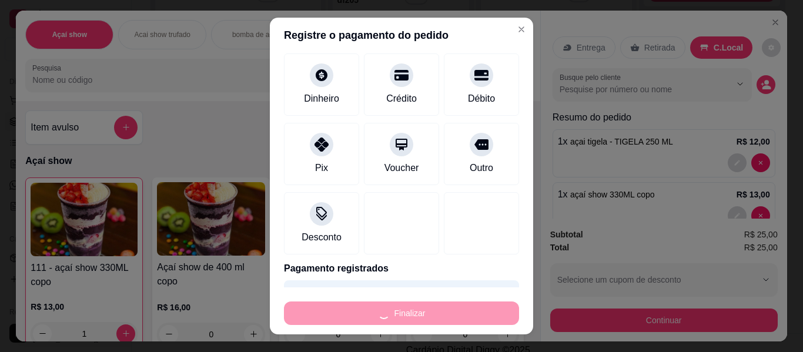
type input "0"
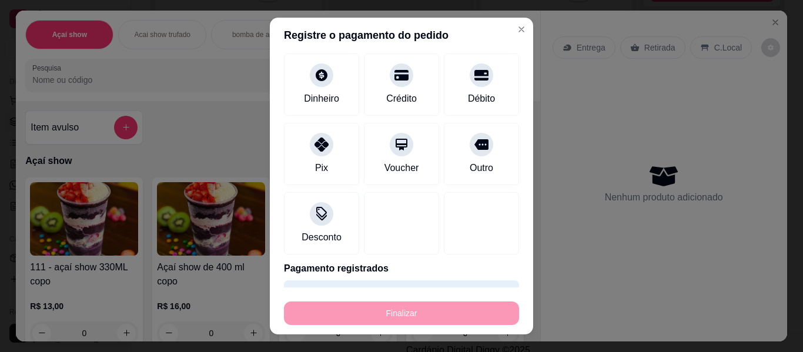
type input "-R$ 25,00"
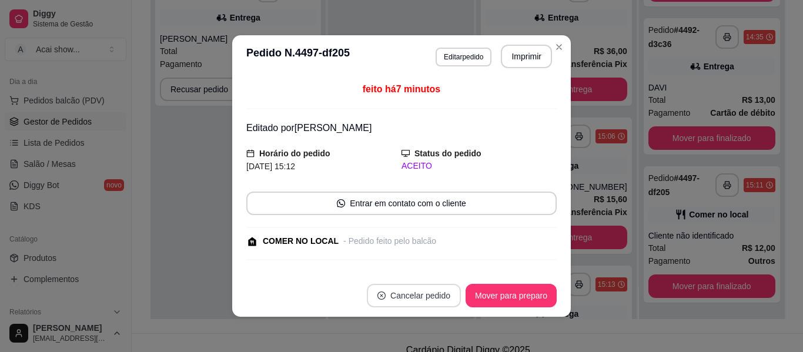
scroll to position [0, 0]
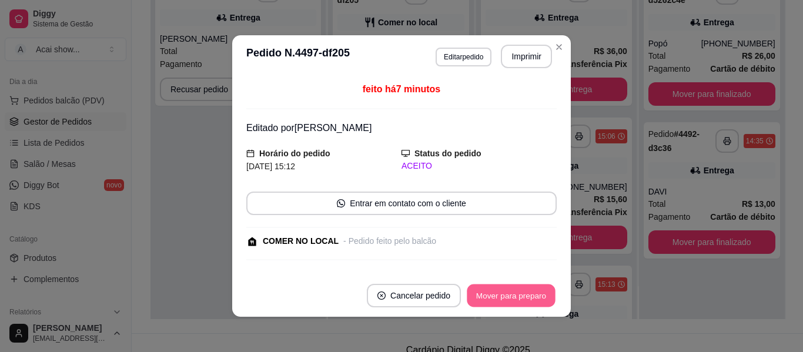
click at [494, 298] on button "Mover para preparo" at bounding box center [510, 295] width 88 height 23
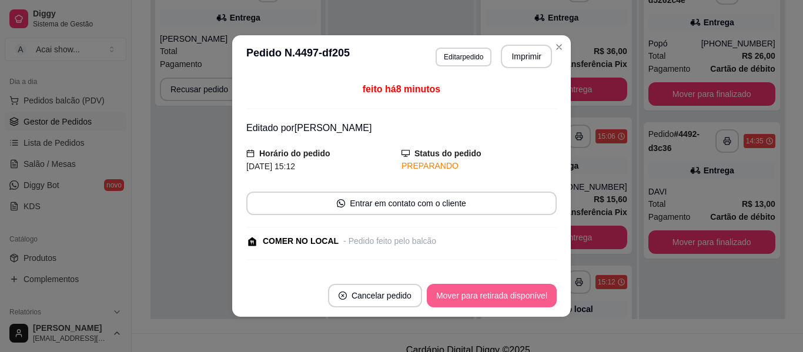
click at [494, 298] on button "Mover para retirada disponível" at bounding box center [492, 295] width 130 height 23
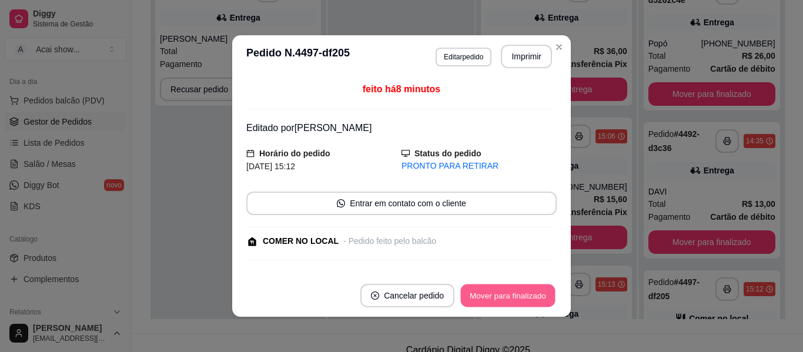
click at [494, 298] on button "Mover para finalizado" at bounding box center [508, 295] width 95 height 23
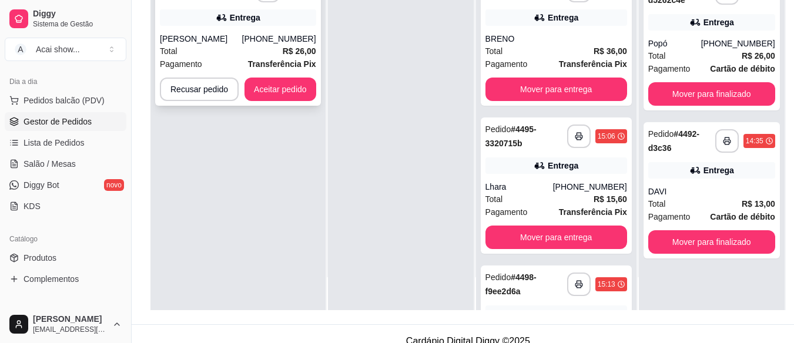
click at [239, 45] on div "Total R$ 26,00" at bounding box center [238, 51] width 156 height 13
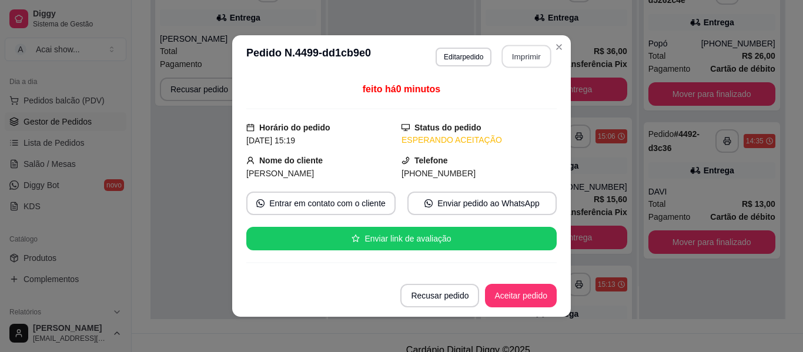
click at [530, 62] on button "Imprimir" at bounding box center [526, 56] width 49 height 23
click at [524, 288] on button "Aceitar pedido" at bounding box center [520, 295] width 69 height 23
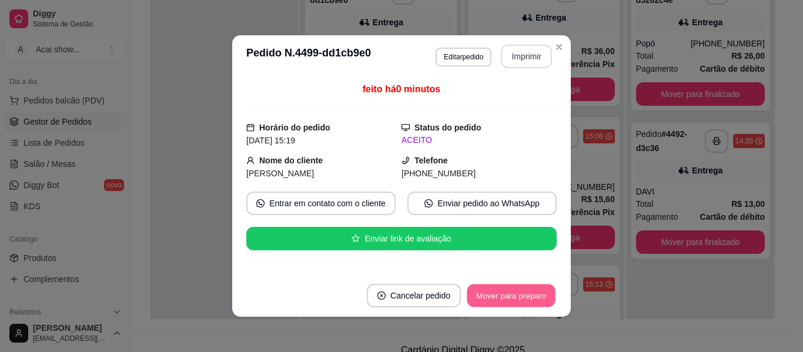
click at [524, 288] on button "Mover para preparo" at bounding box center [510, 295] width 88 height 23
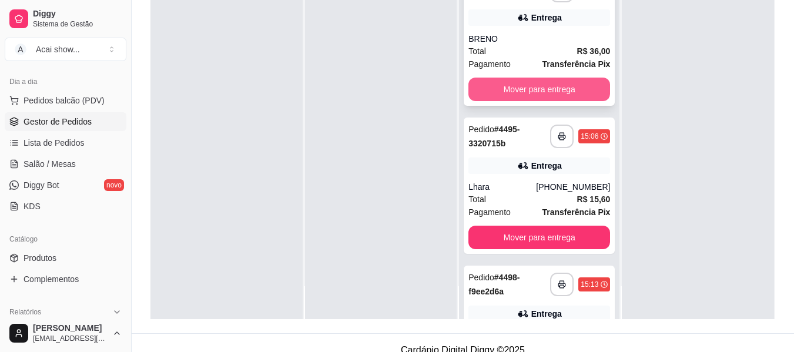
click at [555, 101] on button "Mover para entrega" at bounding box center [539, 89] width 142 height 23
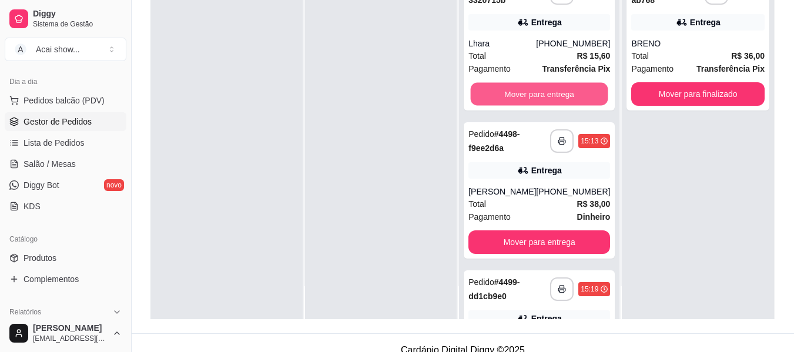
click at [555, 103] on button "Mover para entrega" at bounding box center [539, 94] width 137 height 23
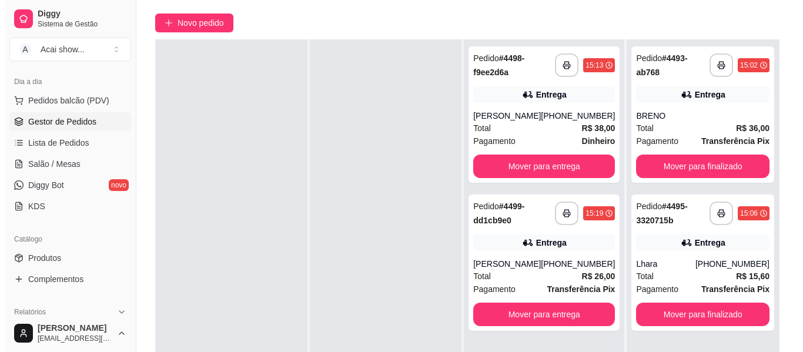
scroll to position [70, 0]
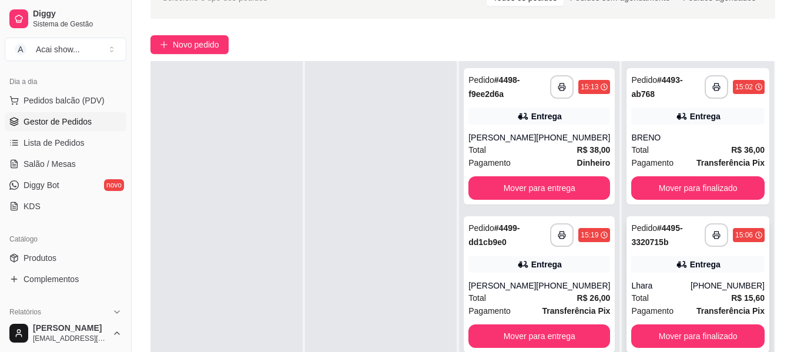
click at [700, 267] on div "Entrega" at bounding box center [705, 264] width 31 height 12
click at [527, 137] on div "[PERSON_NAME]" at bounding box center [502, 138] width 68 height 12
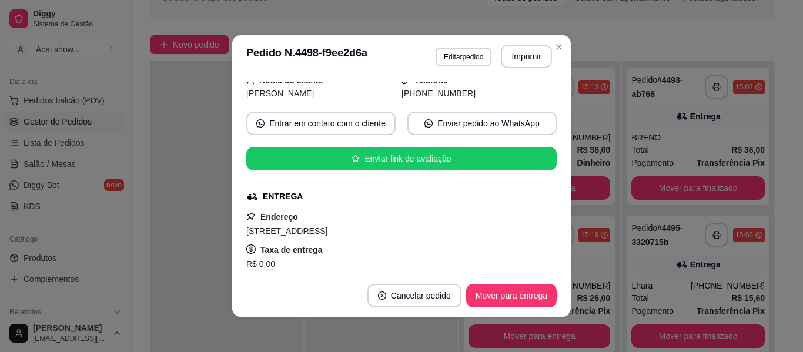
scroll to position [0, 0]
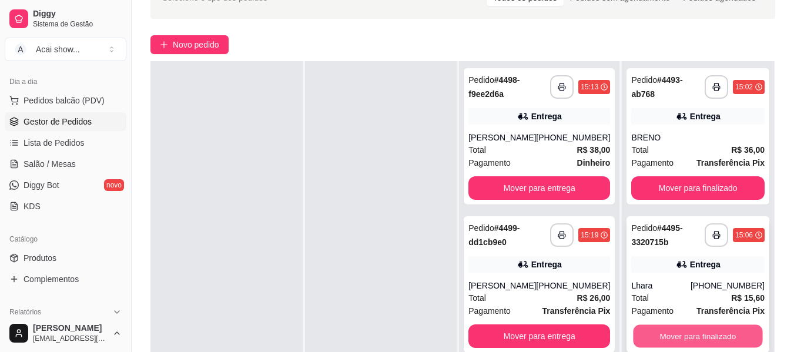
click at [706, 335] on button "Mover para finalizado" at bounding box center [697, 336] width 129 height 23
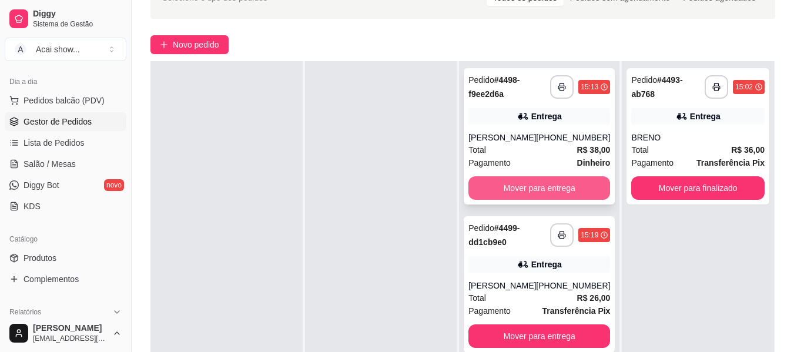
click at [502, 176] on button "Mover para entrega" at bounding box center [539, 187] width 142 height 23
click at [521, 185] on button "Mover para entrega" at bounding box center [539, 188] width 137 height 23
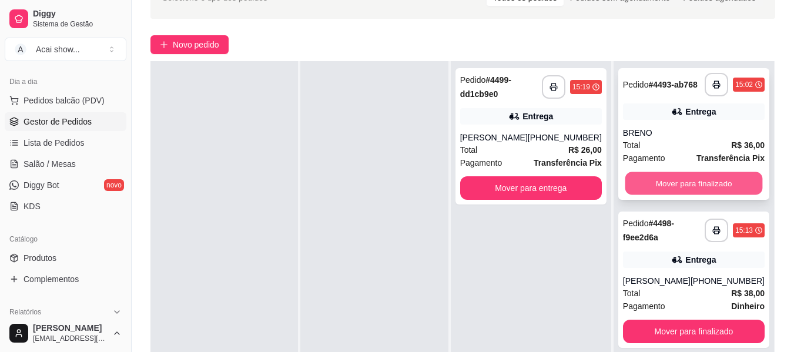
click at [709, 180] on button "Mover para finalizado" at bounding box center [692, 183] width 137 height 23
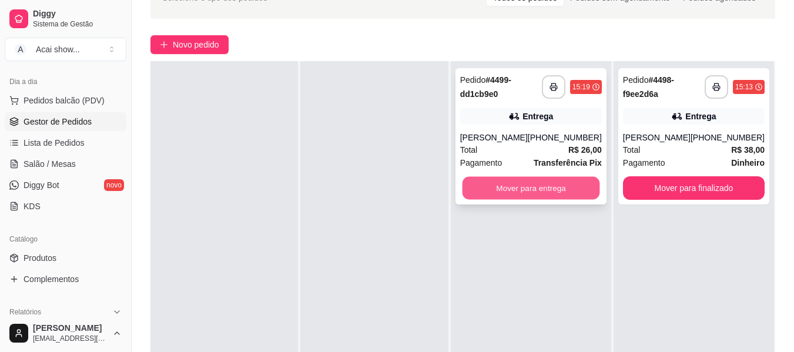
click at [530, 187] on button "Mover para entrega" at bounding box center [530, 188] width 137 height 23
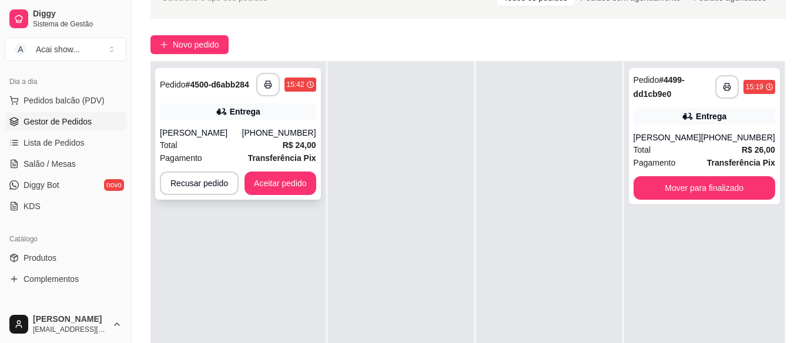
click at [270, 126] on div "**********" at bounding box center [238, 134] width 166 height 132
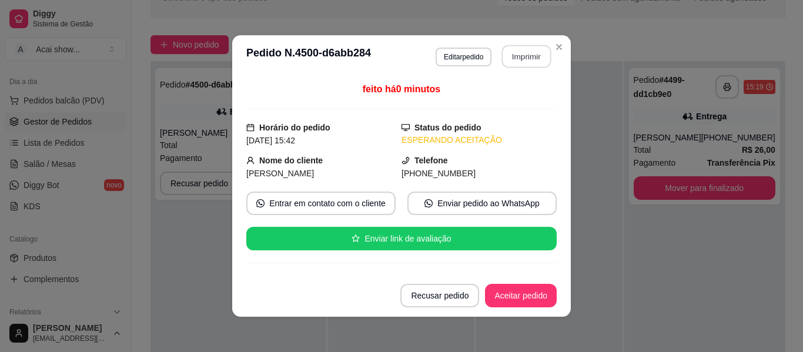
click at [525, 58] on button "Imprimir" at bounding box center [526, 56] width 49 height 23
click at [540, 294] on button "Aceitar pedido" at bounding box center [520, 295] width 69 height 23
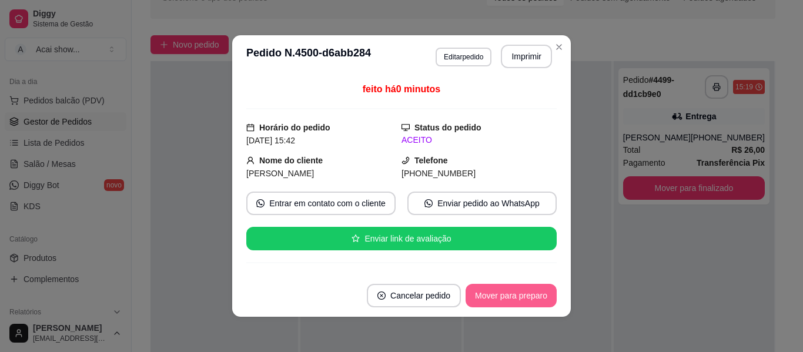
click at [540, 294] on button "Mover para preparo" at bounding box center [510, 295] width 91 height 23
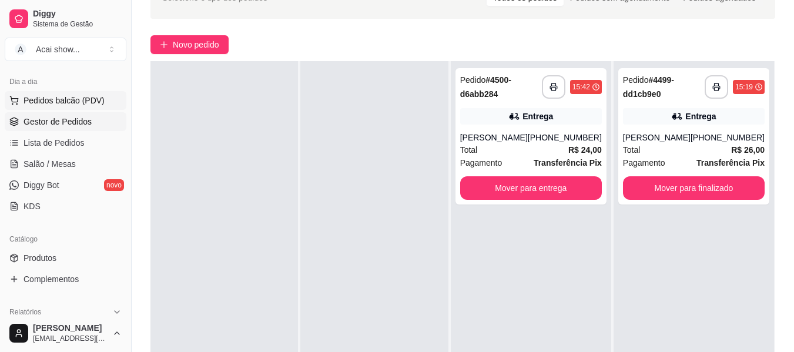
click at [61, 105] on span "Pedidos balcão (PDV)" at bounding box center [63, 101] width 81 height 12
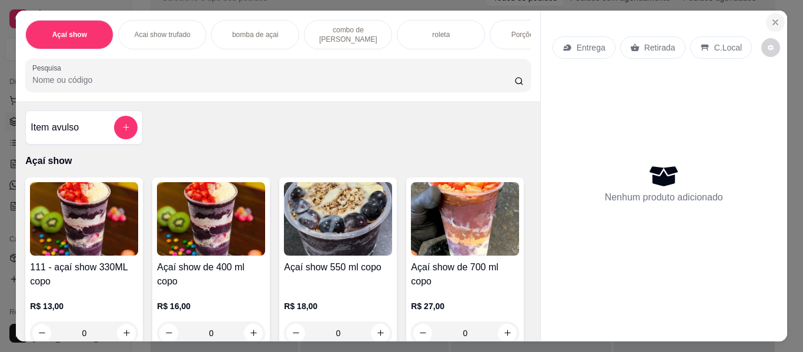
click at [775, 19] on icon "Close" at bounding box center [774, 22] width 9 height 9
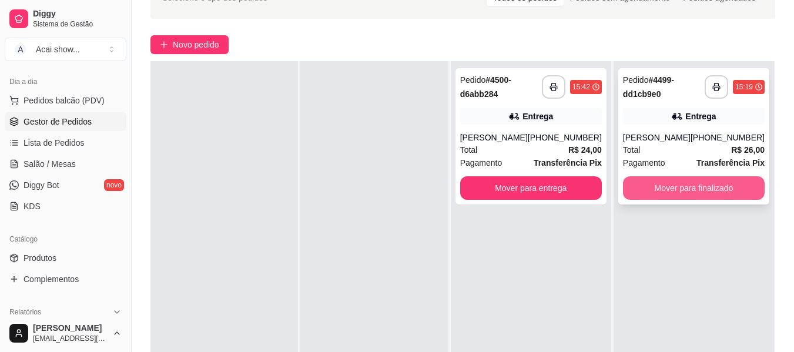
click at [661, 183] on button "Mover para finalizado" at bounding box center [694, 187] width 142 height 23
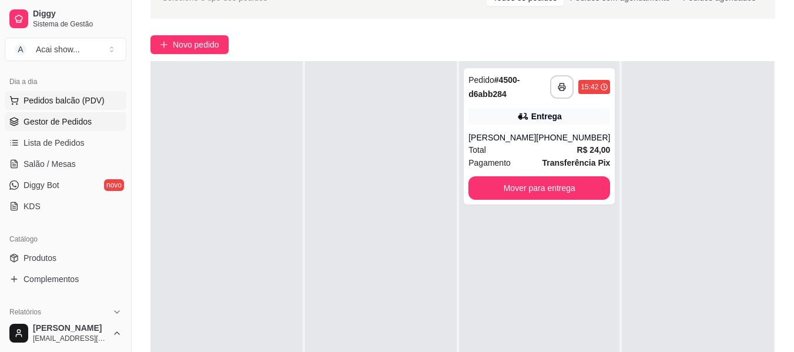
click at [82, 96] on span "Pedidos balcão (PDV)" at bounding box center [63, 101] width 81 height 12
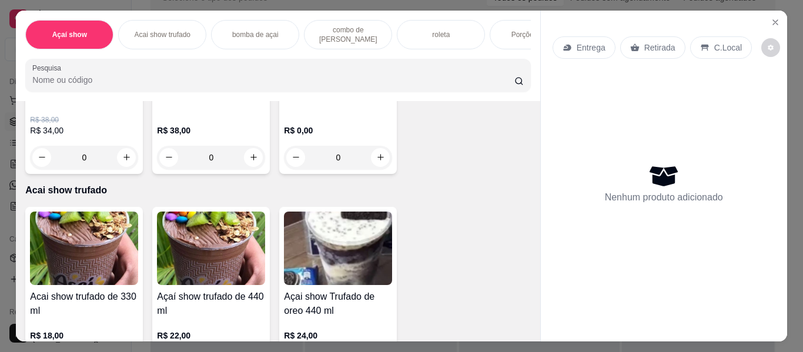
scroll to position [376, 0]
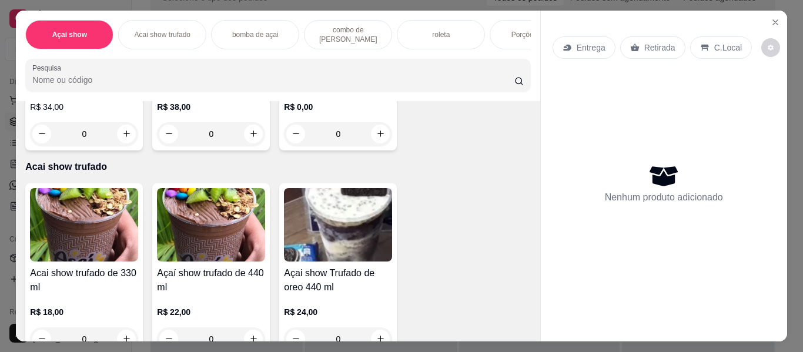
click at [284, 61] on img at bounding box center [338, 24] width 108 height 73
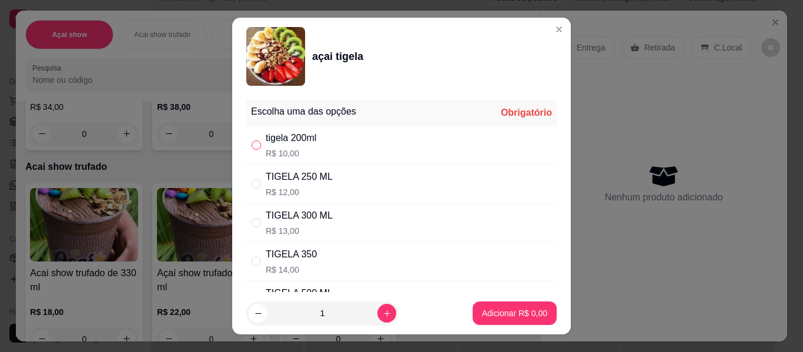
click at [251, 146] on input "" at bounding box center [255, 144] width 9 height 9
radio input "true"
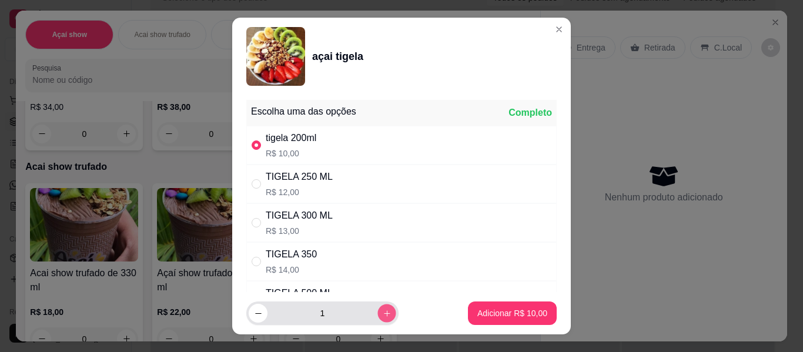
click at [377, 310] on button "increase-product-quantity" at bounding box center [386, 313] width 18 height 18
type input "2"
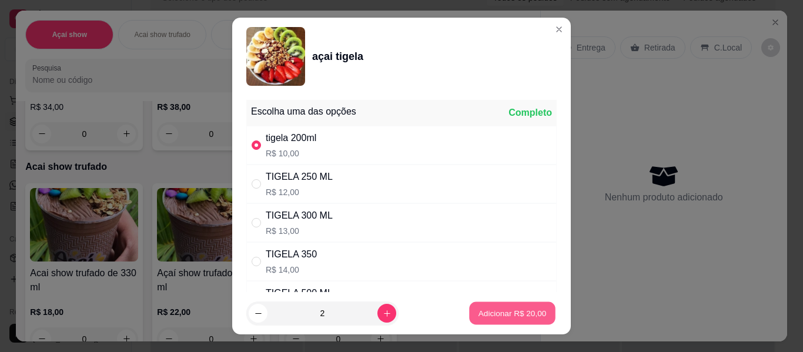
click at [535, 320] on button "Adicionar R$ 20,00" at bounding box center [512, 313] width 86 height 23
type input "2"
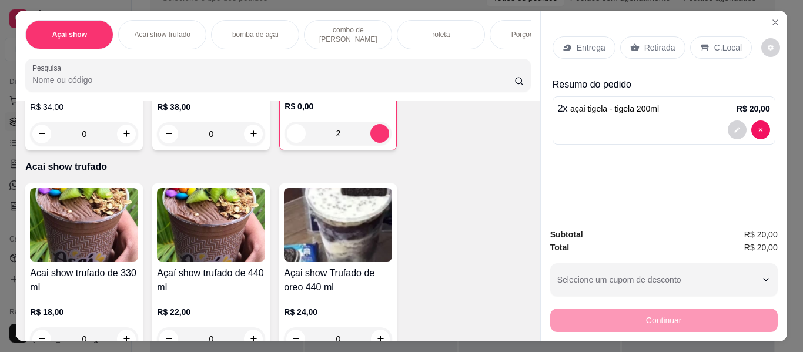
click at [700, 43] on icon at bounding box center [704, 47] width 9 height 9
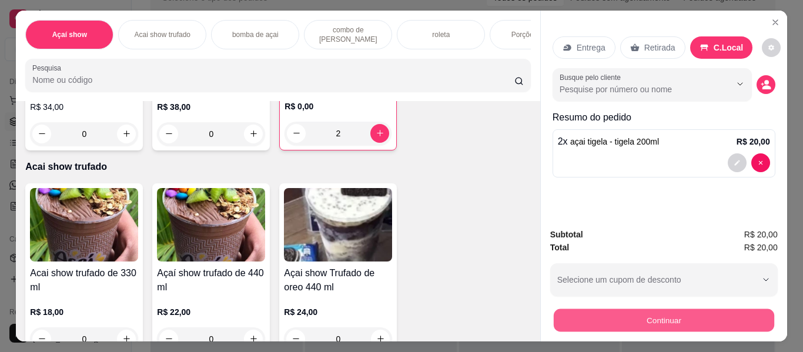
click at [634, 313] on button "Continuar" at bounding box center [663, 320] width 220 height 23
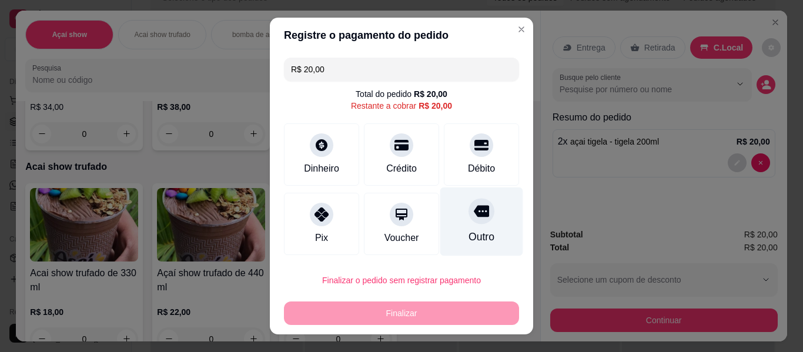
click at [468, 235] on div "Outro" at bounding box center [481, 236] width 26 height 15
type input "R$ 0,00"
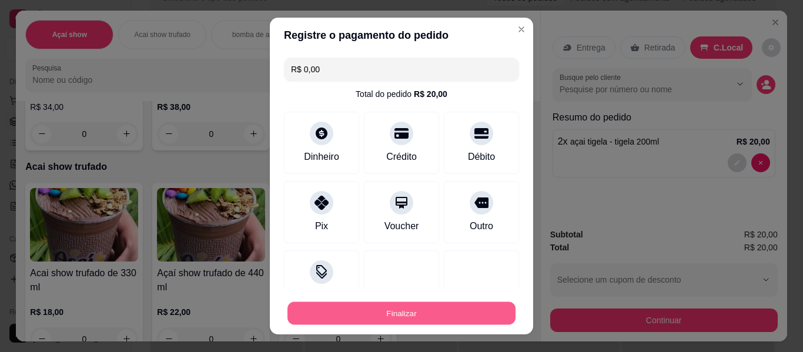
click at [453, 308] on button "Finalizar" at bounding box center [401, 313] width 228 height 23
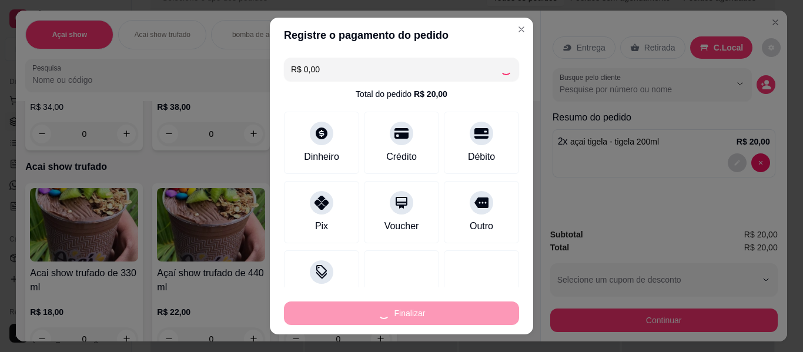
type input "0"
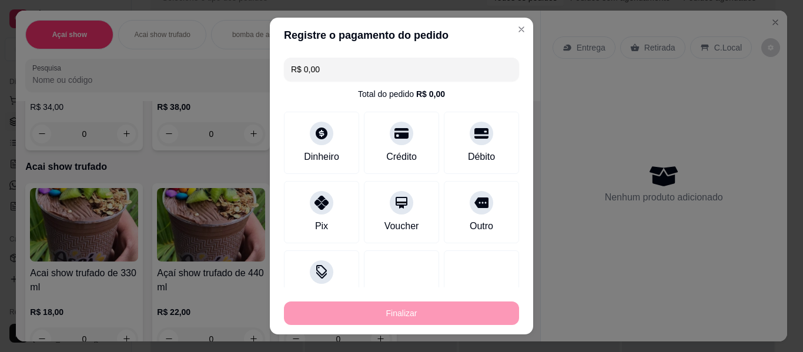
type input "-R$ 20,00"
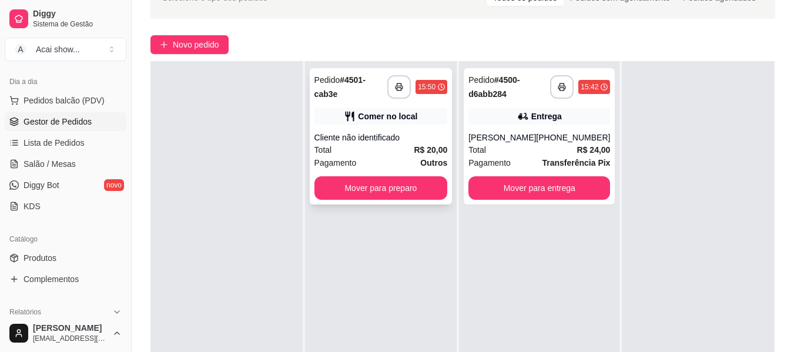
click at [425, 200] on div "**********" at bounding box center [381, 136] width 143 height 136
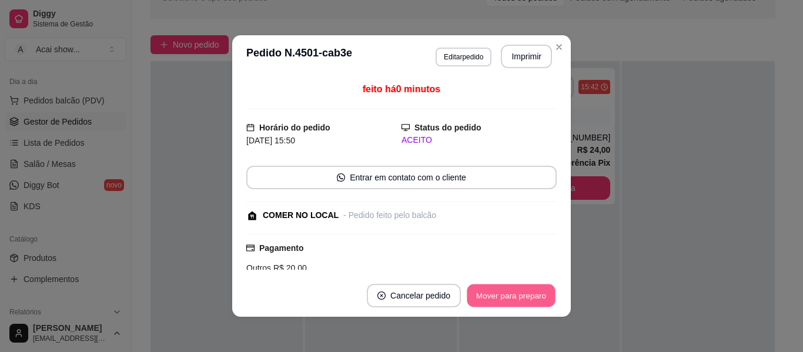
click at [508, 297] on button "Mover para preparo" at bounding box center [510, 295] width 88 height 23
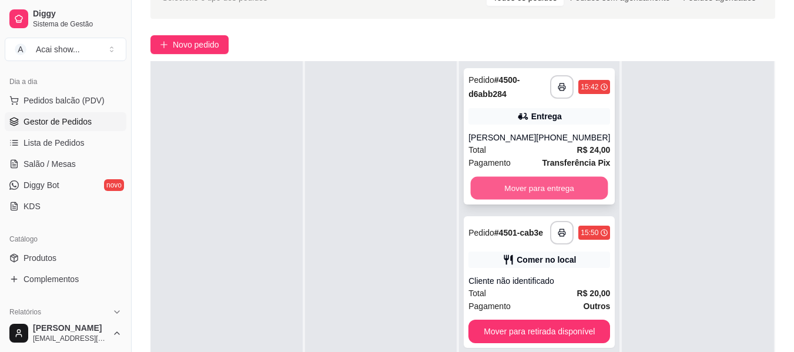
click at [573, 195] on button "Mover para entrega" at bounding box center [539, 188] width 137 height 23
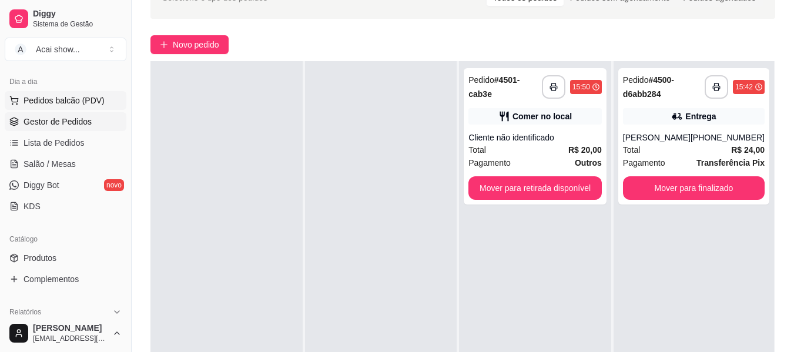
click at [82, 108] on button "Pedidos balcão (PDV)" at bounding box center [66, 100] width 122 height 19
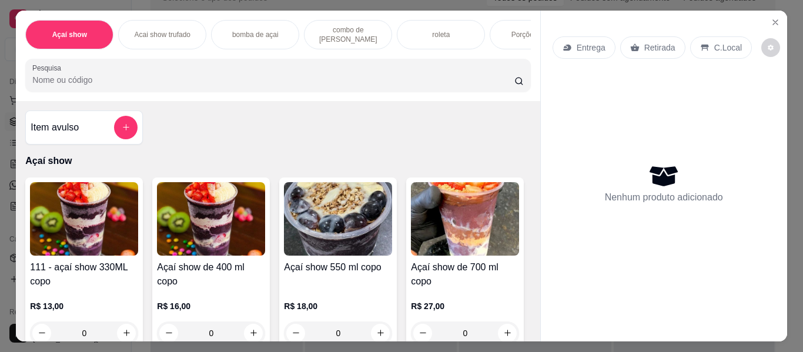
click at [96, 234] on img at bounding box center [84, 218] width 108 height 73
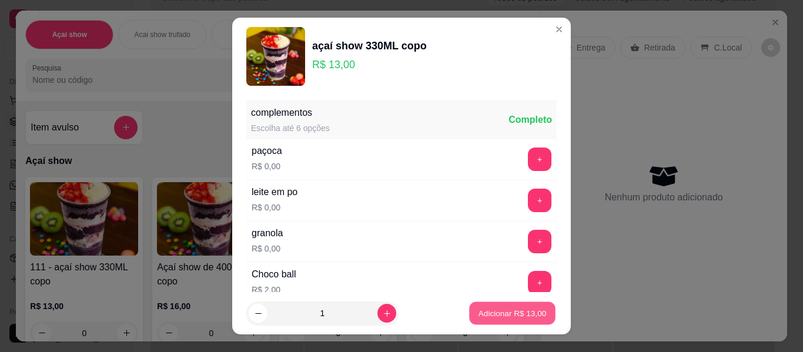
click at [487, 313] on p "Adicionar R$ 13,00" at bounding box center [512, 312] width 68 height 11
type input "1"
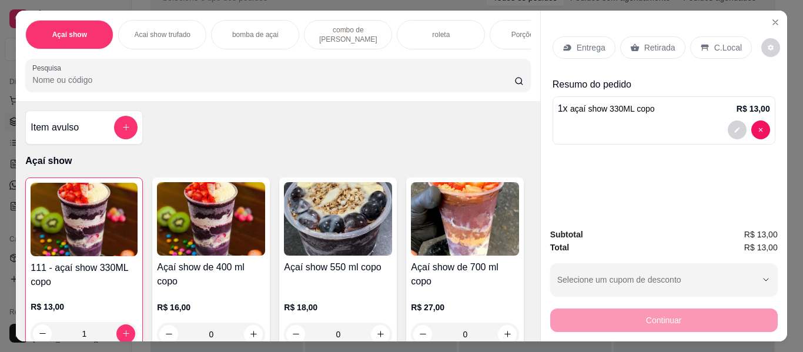
click at [585, 42] on p "Entrega" at bounding box center [590, 48] width 29 height 12
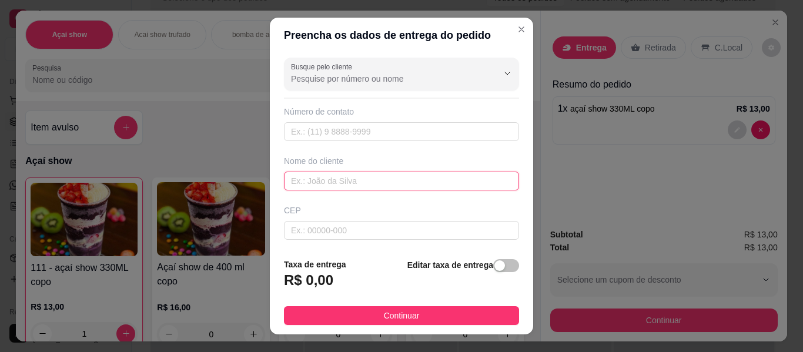
click at [433, 187] on input "text" at bounding box center [401, 181] width 235 height 19
type input "[PERSON_NAME]"
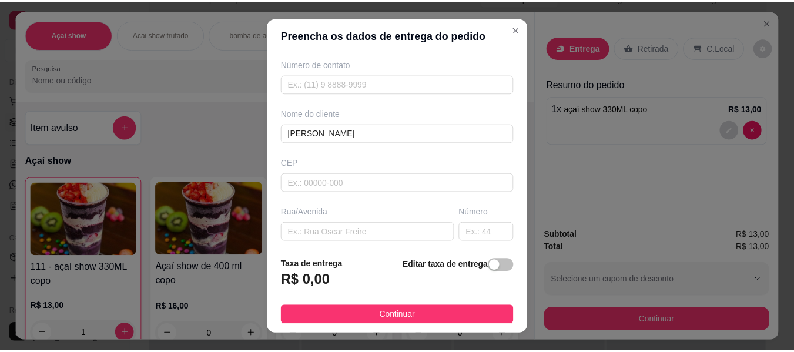
scroll to position [70, 0]
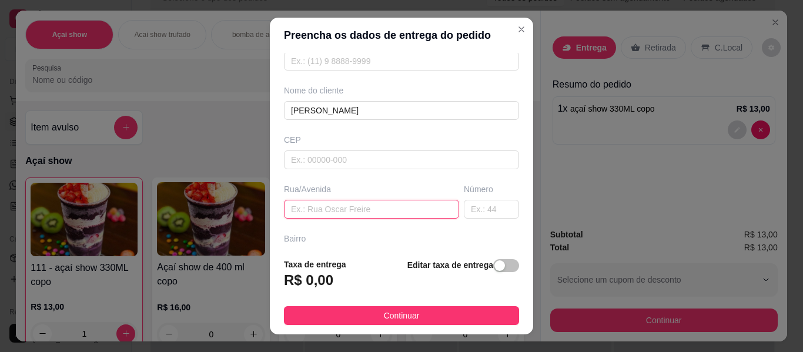
click at [362, 211] on input "text" at bounding box center [371, 209] width 175 height 19
type input "QUIOSQUE DA [GEOGRAPHIC_DATA]"
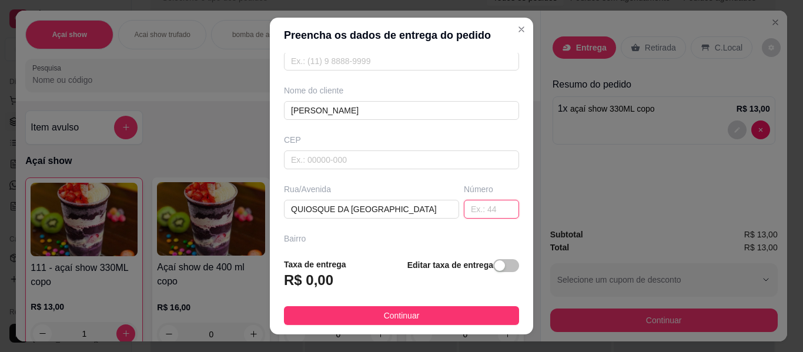
click at [464, 215] on input "text" at bounding box center [491, 209] width 55 height 19
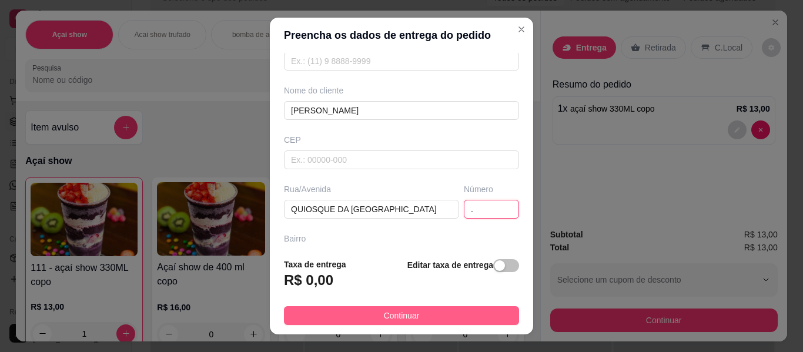
type input "."
click at [400, 317] on span "Continuar" at bounding box center [402, 315] width 36 height 13
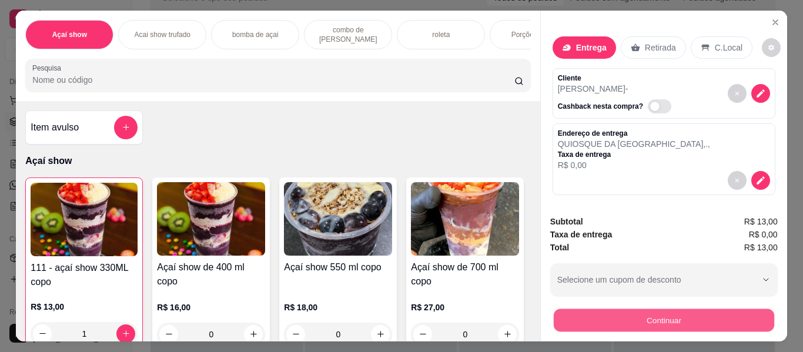
click at [556, 318] on button "Continuar" at bounding box center [663, 320] width 220 height 23
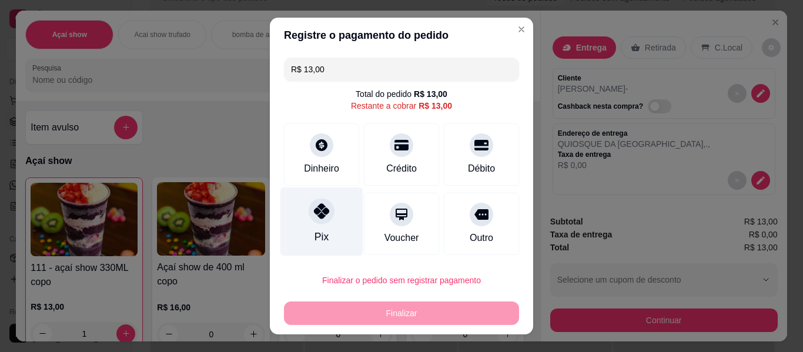
click at [301, 200] on div "Pix" at bounding box center [321, 221] width 83 height 69
type input "R$ 0,00"
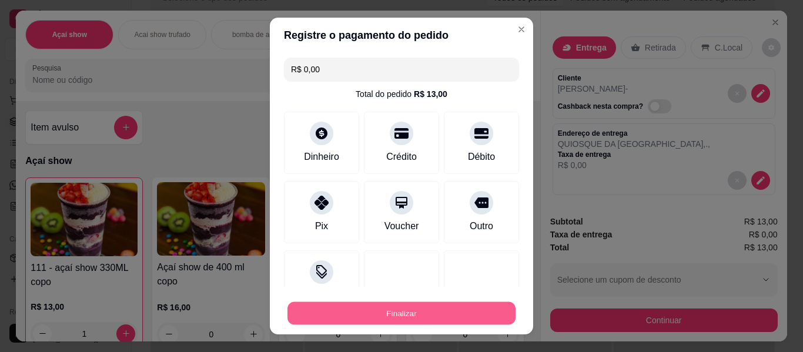
click at [389, 304] on button "Finalizar" at bounding box center [401, 313] width 228 height 23
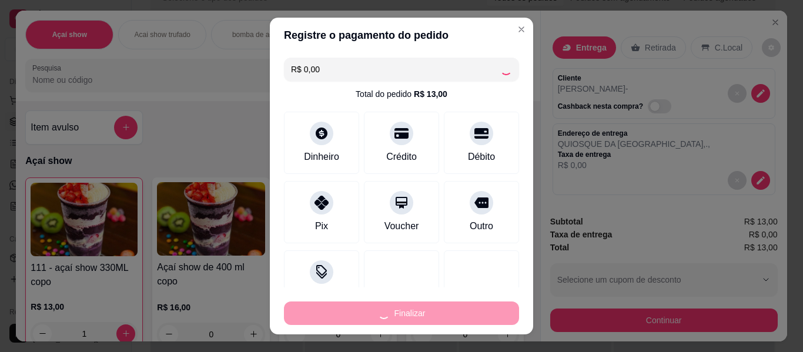
type input "0"
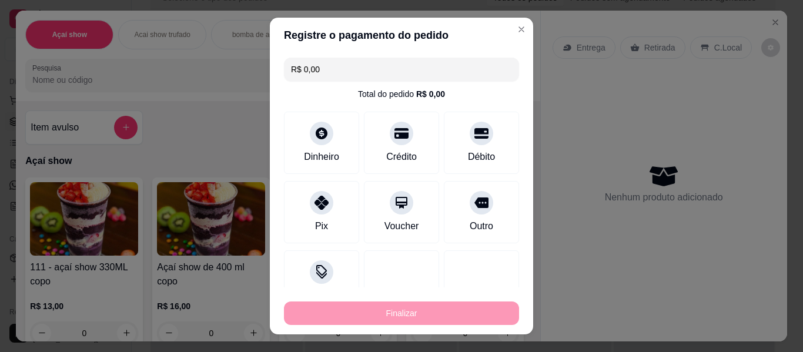
type input "-R$ 13,00"
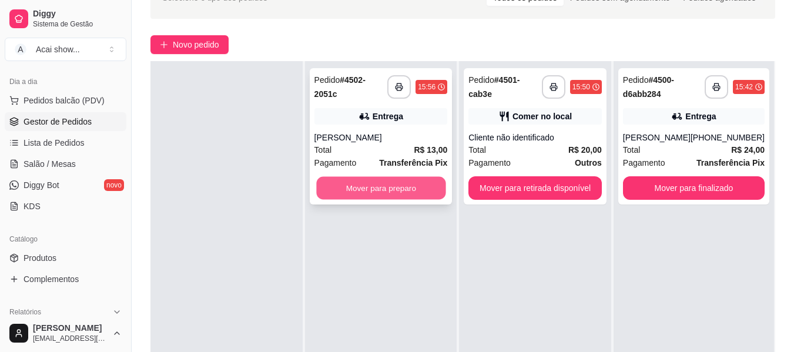
click at [395, 192] on button "Mover para preparo" at bounding box center [380, 188] width 129 height 23
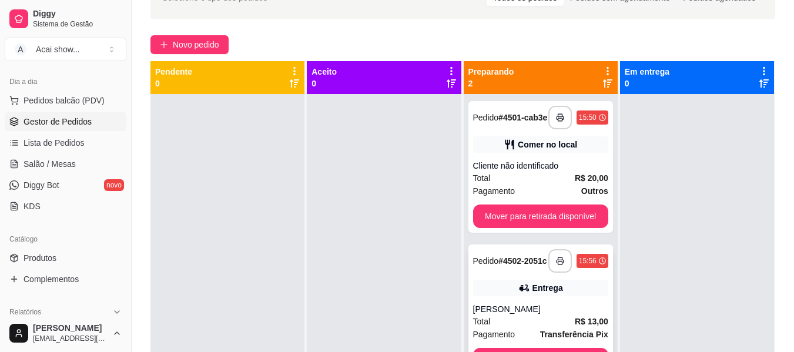
click at [496, 310] on div "**********" at bounding box center [540, 310] width 145 height 132
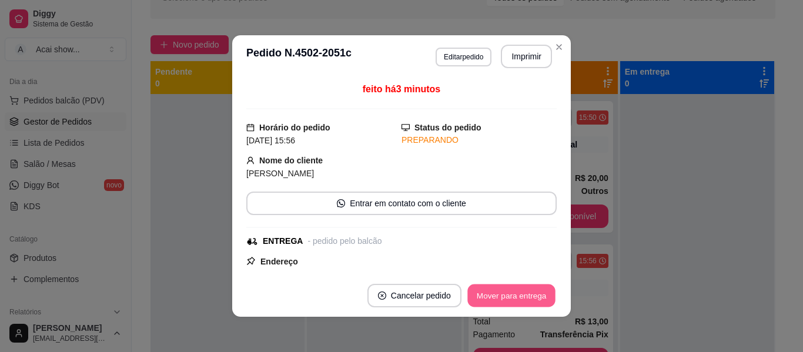
click at [515, 305] on button "Mover para entrega" at bounding box center [511, 295] width 88 height 23
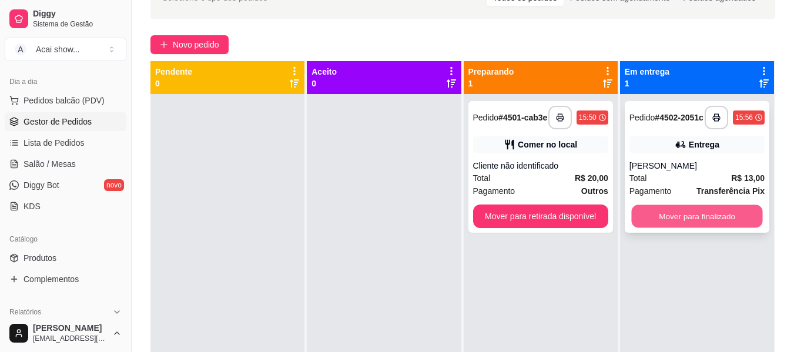
click at [710, 221] on button "Mover para finalizado" at bounding box center [696, 216] width 131 height 23
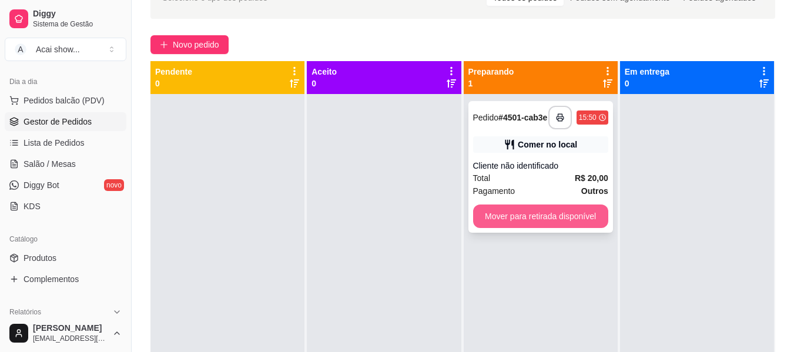
click at [491, 219] on button "Mover para retirada disponível" at bounding box center [540, 215] width 135 height 23
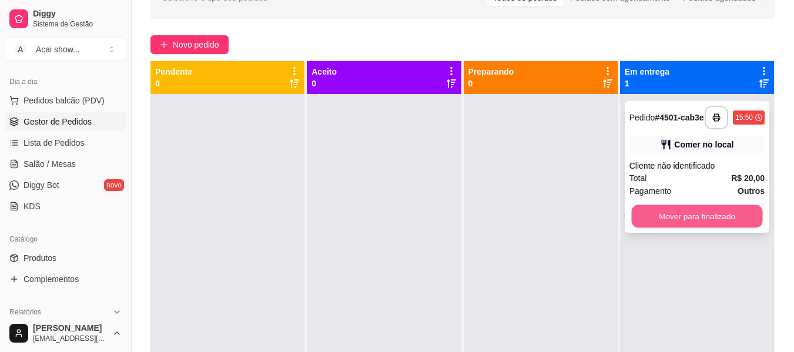
click at [648, 226] on button "Mover para finalizado" at bounding box center [696, 216] width 131 height 23
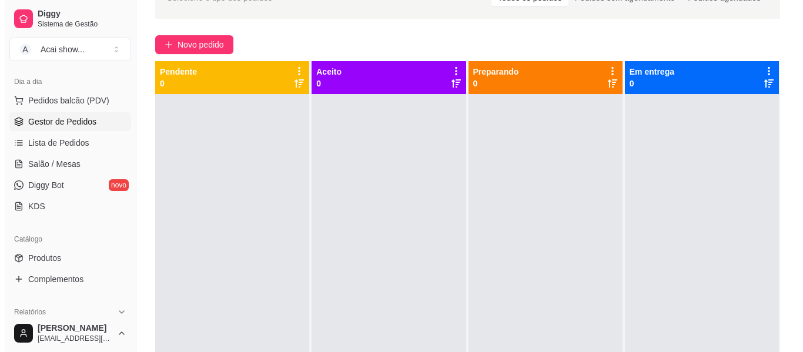
scroll to position [33, 0]
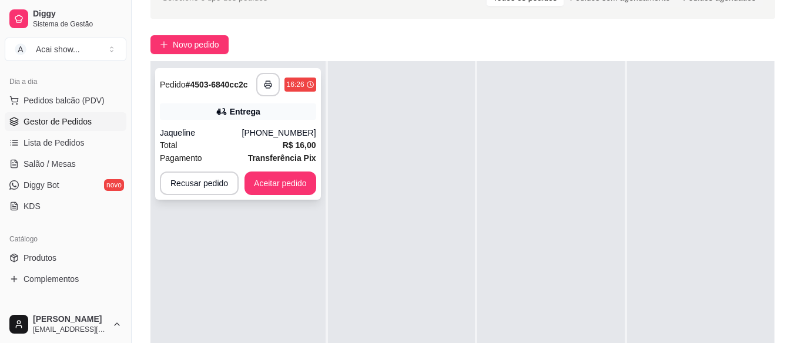
click at [219, 124] on div "**********" at bounding box center [238, 134] width 166 height 132
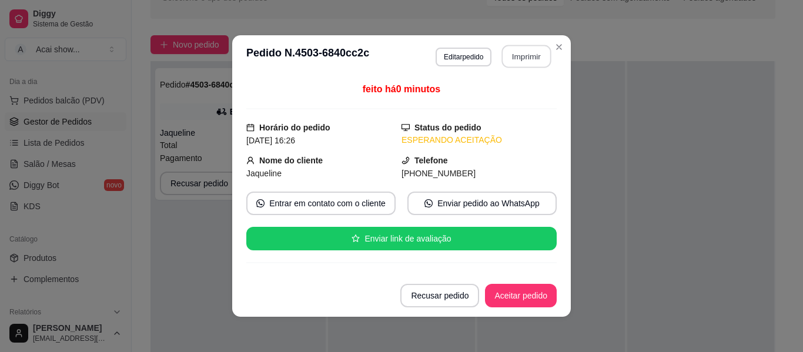
click at [508, 48] on button "Imprimir" at bounding box center [526, 56] width 49 height 23
click at [531, 291] on button "Aceitar pedido" at bounding box center [520, 295] width 69 height 23
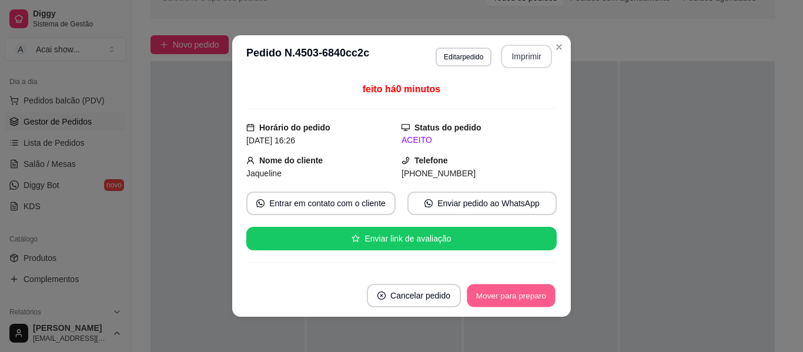
click at [531, 291] on button "Mover para preparo" at bounding box center [510, 295] width 88 height 23
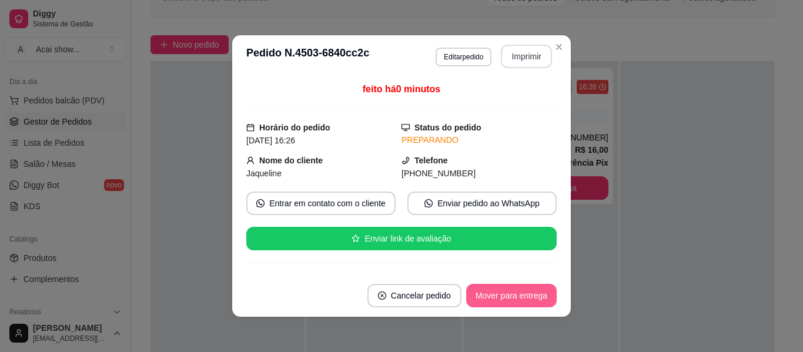
click at [531, 291] on button "Mover para entrega" at bounding box center [511, 295] width 90 height 23
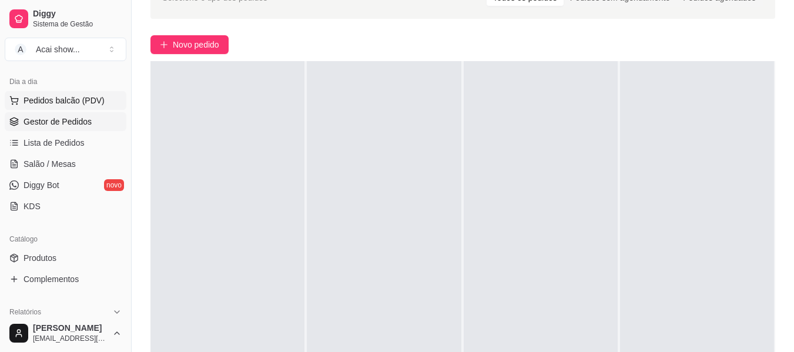
click at [74, 100] on span "Pedidos balcão (PDV)" at bounding box center [63, 101] width 81 height 12
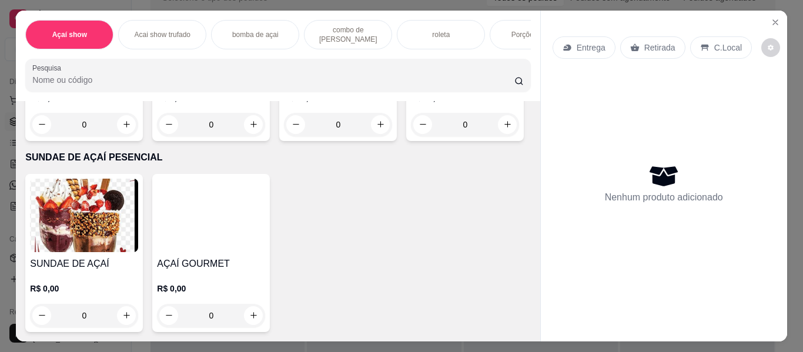
scroll to position [2051, 0]
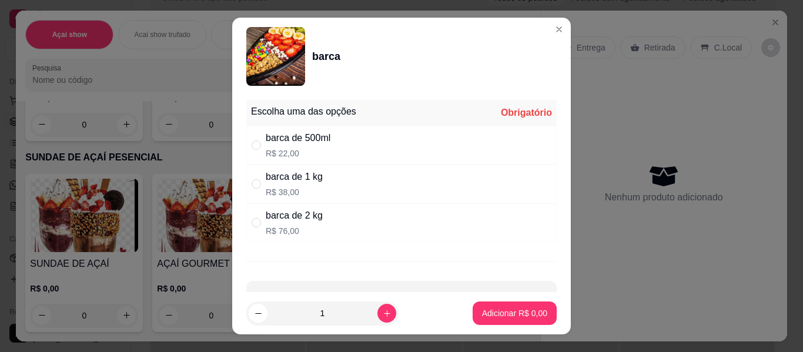
click at [246, 142] on div "barca de 500ml R$ 22,00" at bounding box center [401, 145] width 310 height 39
radio input "true"
click at [520, 305] on button "Adicionar R$ 22,00" at bounding box center [512, 312] width 89 height 23
type input "1"
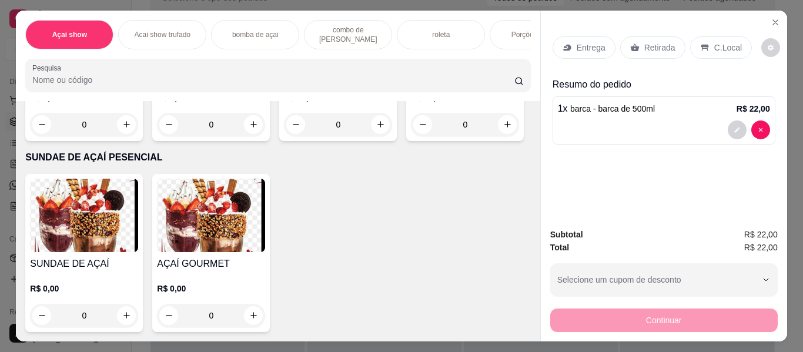
scroll to position [2051, 0]
click at [714, 45] on p "C.Local" at bounding box center [728, 48] width 28 height 12
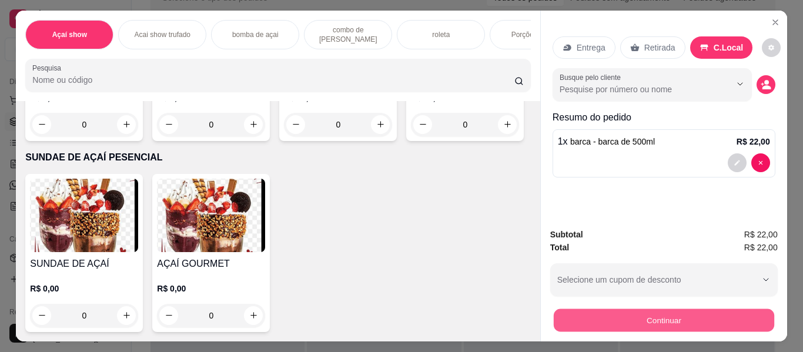
click at [700, 310] on button "Continuar" at bounding box center [663, 320] width 220 height 23
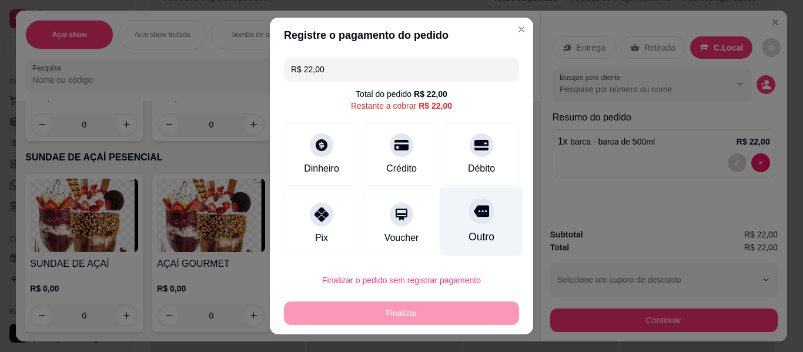
click at [474, 219] on icon at bounding box center [481, 210] width 15 height 15
type input "R$ 0,00"
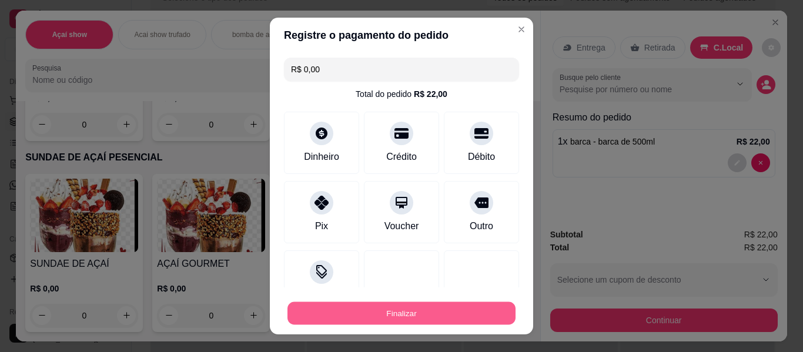
click at [433, 313] on button "Finalizar" at bounding box center [401, 313] width 228 height 23
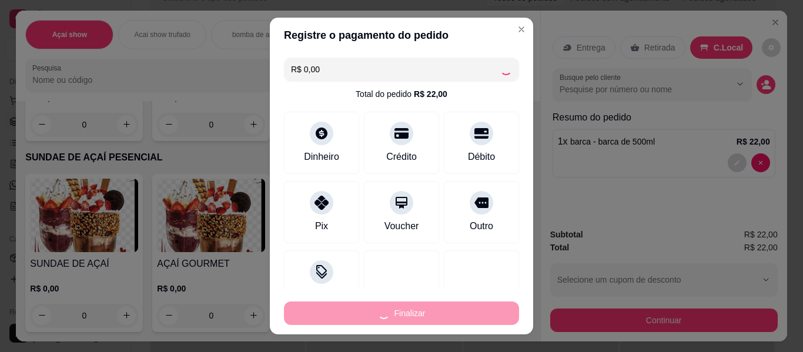
type input "0"
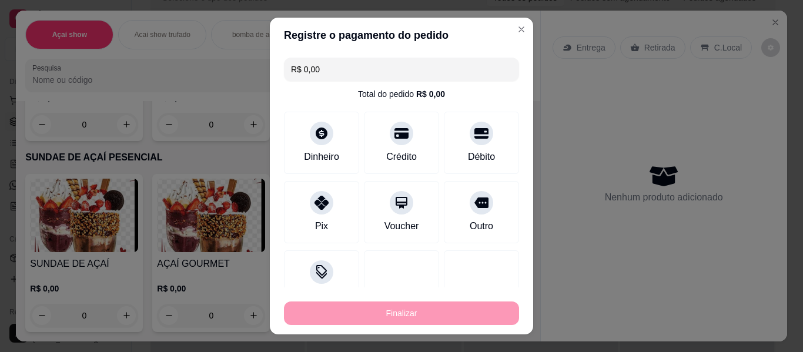
type input "-R$ 22,00"
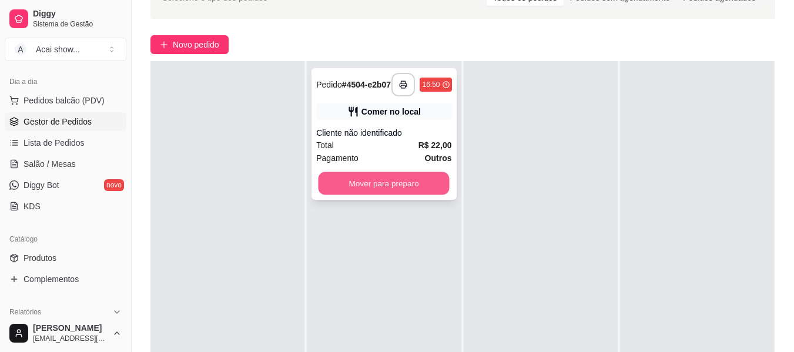
click at [411, 190] on button "Mover para preparo" at bounding box center [383, 183] width 131 height 23
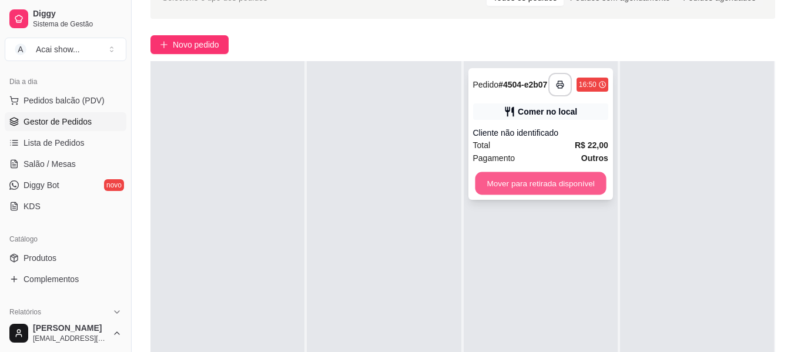
click at [526, 184] on button "Mover para retirada disponível" at bounding box center [540, 183] width 131 height 23
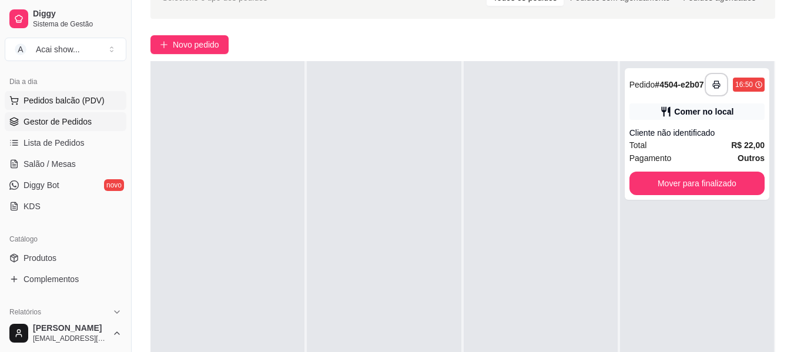
click at [101, 106] on button "Pedidos balcão (PDV)" at bounding box center [66, 100] width 122 height 19
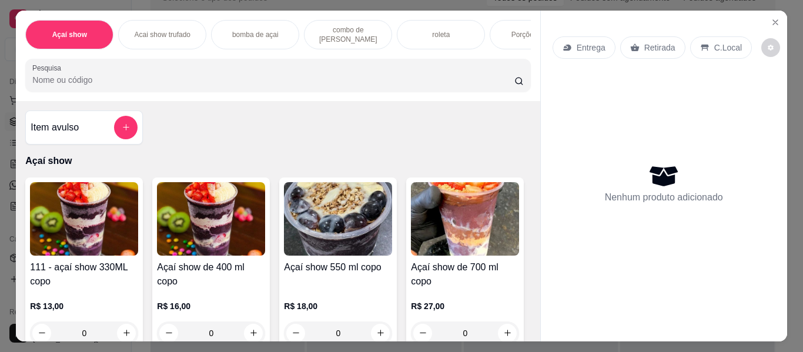
click at [68, 260] on div "111 - açaí show 330ML copo R$ 13,00 0" at bounding box center [83, 263] width 117 height 172
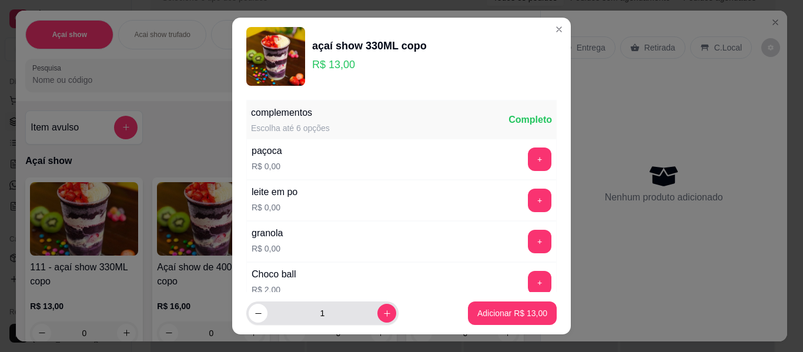
click at [377, 323] on div "1" at bounding box center [322, 312] width 147 height 23
click at [382, 313] on icon "increase-product-quantity" at bounding box center [386, 313] width 9 height 9
type input "2"
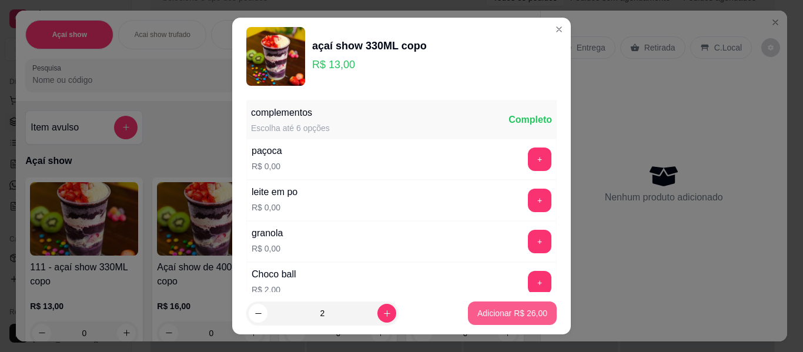
click at [518, 320] on button "Adicionar R$ 26,00" at bounding box center [512, 312] width 89 height 23
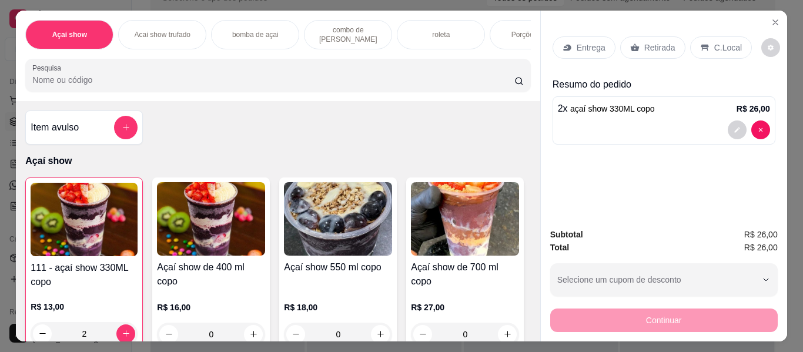
type input "2"
click at [714, 42] on p "C.Local" at bounding box center [728, 48] width 28 height 12
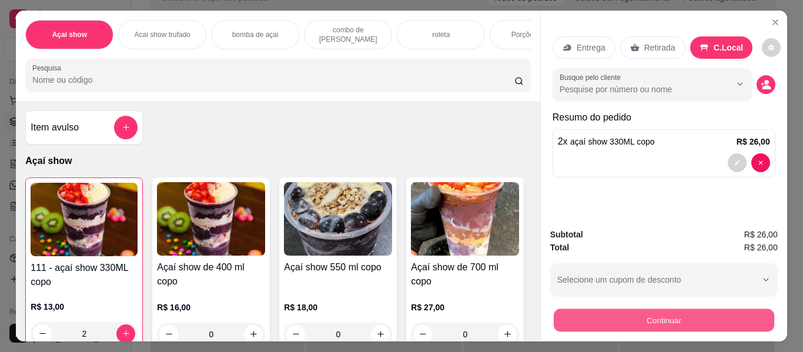
click at [670, 319] on button "Continuar" at bounding box center [663, 320] width 220 height 23
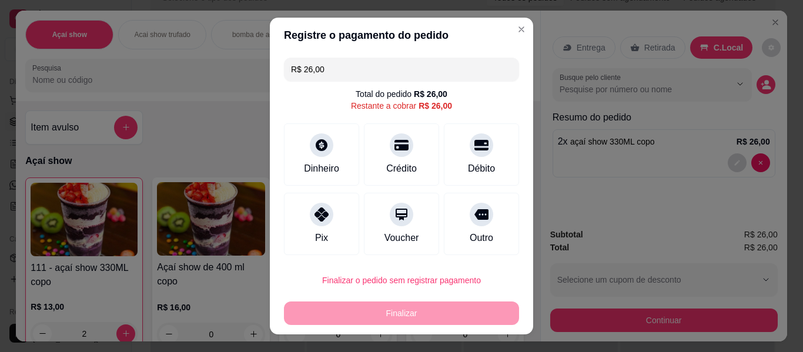
click at [516, 259] on footer "Finalizar o pedido sem registrar pagamento Finalizar" at bounding box center [401, 296] width 263 height 75
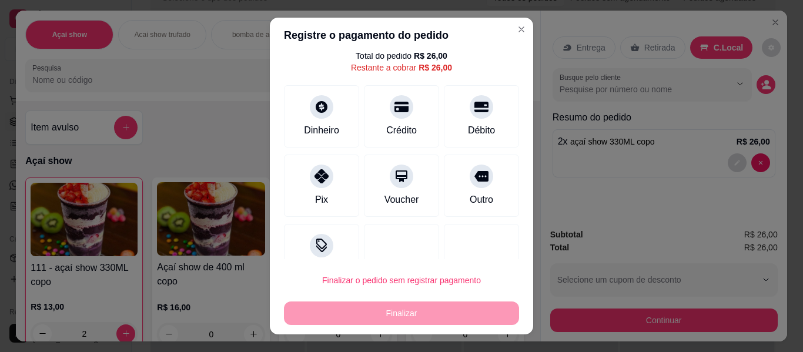
drag, startPoint x: 516, startPoint y: 259, endPoint x: 516, endPoint y: 249, distance: 10.6
click at [516, 249] on section "Registre o pagamento do pedido R$ 26,00 Total do pedido R$ 26,00 Restante a cob…" at bounding box center [401, 176] width 263 height 317
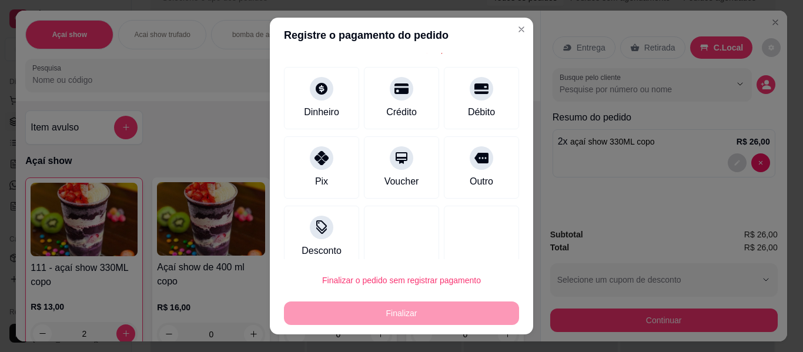
scroll to position [63, 0]
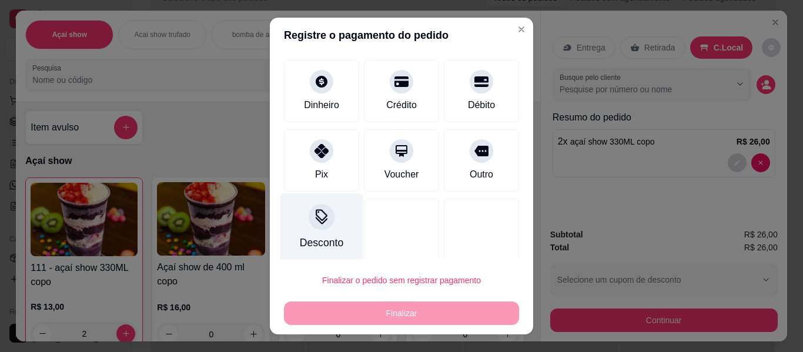
click at [323, 226] on div at bounding box center [321, 217] width 26 height 26
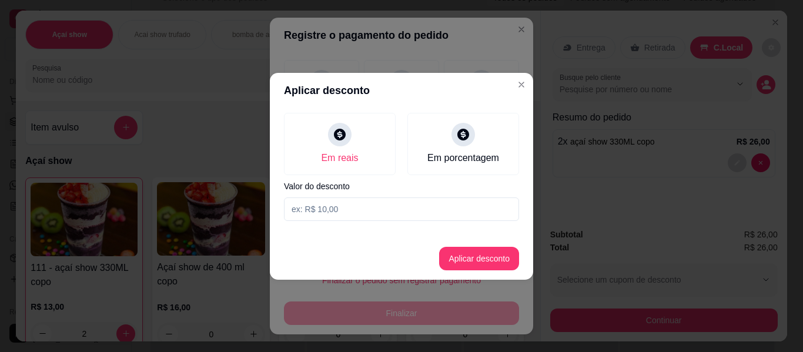
click at [387, 196] on div "Em reais Em porcentagem Valor do desconto" at bounding box center [401, 166] width 263 height 117
click at [385, 203] on input at bounding box center [401, 208] width 235 height 23
type input "2,00"
click at [461, 266] on button "Aplicar desconto" at bounding box center [479, 258] width 77 height 23
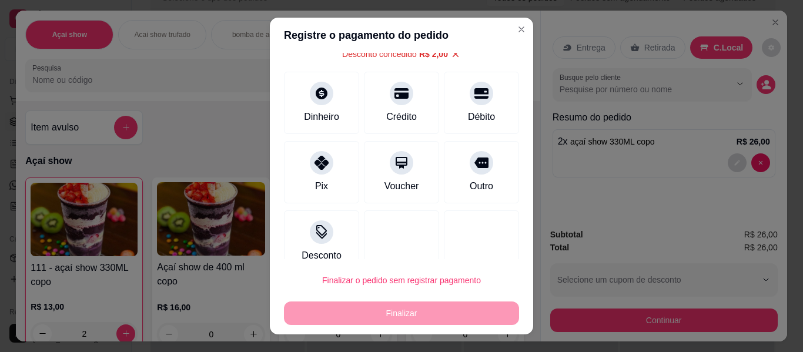
scroll to position [75, 0]
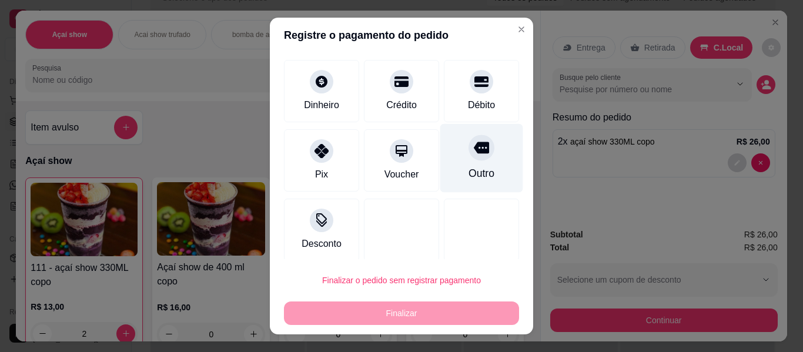
click at [468, 177] on div "Outro" at bounding box center [481, 173] width 26 height 15
type input "R$ 0,00"
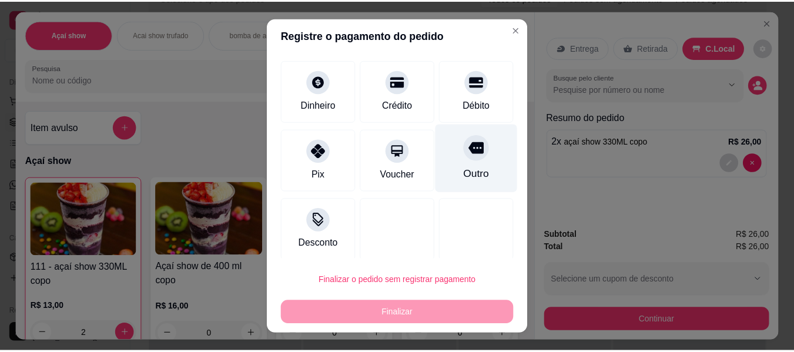
scroll to position [63, 0]
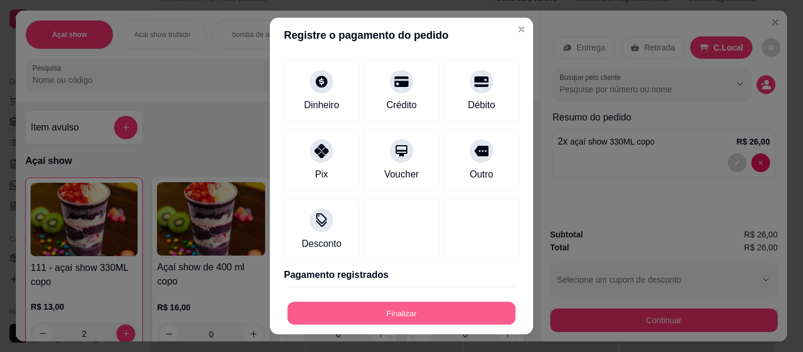
click at [434, 311] on button "Finalizar" at bounding box center [401, 313] width 228 height 23
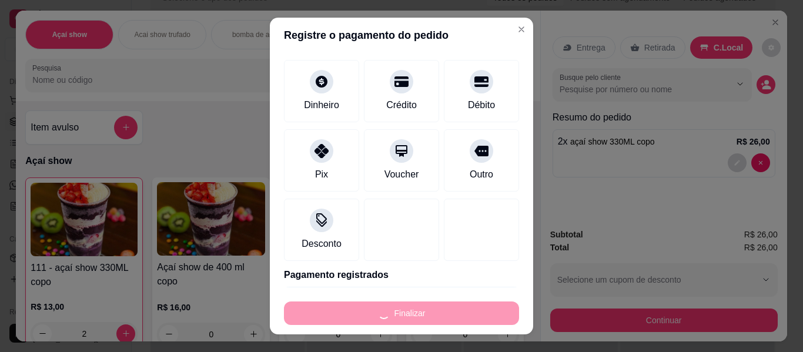
type input "0"
type input "-R$ 26,00"
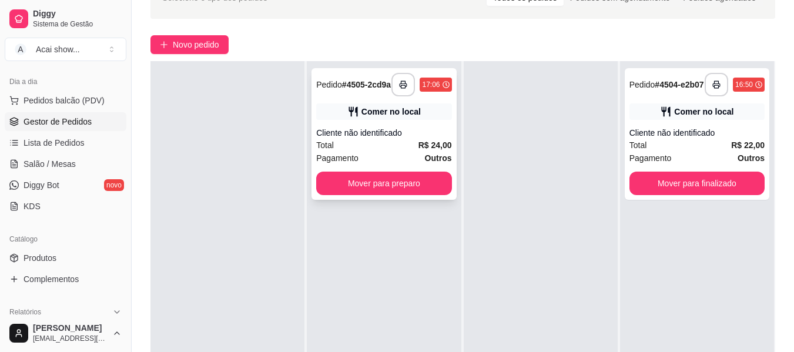
click at [407, 200] on div "**********" at bounding box center [383, 134] width 145 height 132
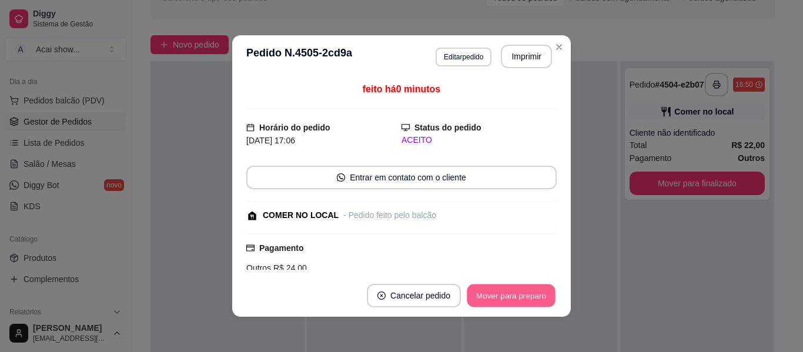
click at [486, 290] on button "Mover para preparo" at bounding box center [510, 295] width 88 height 23
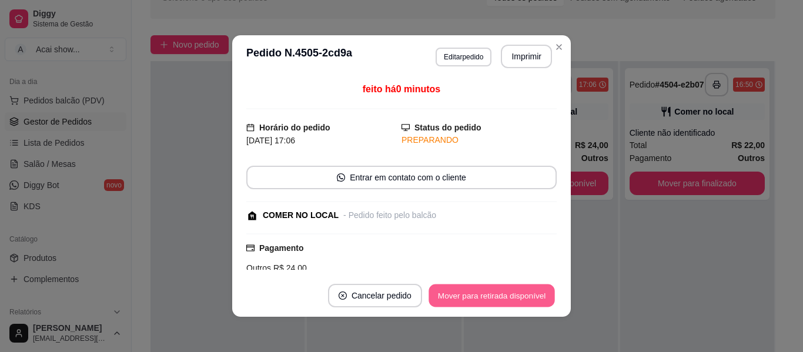
click at [486, 290] on button "Mover para retirada disponível" at bounding box center [491, 295] width 126 height 23
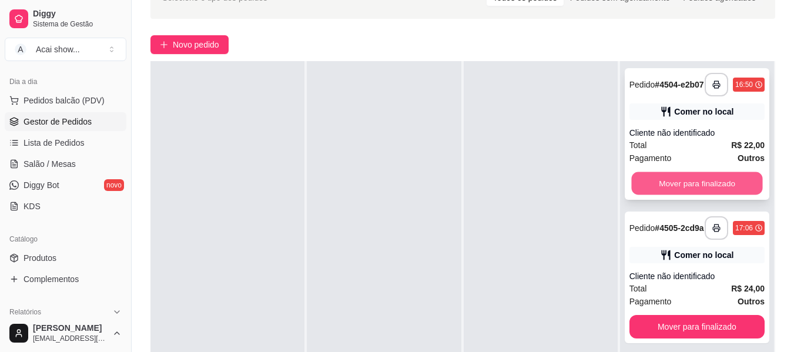
click at [707, 186] on button "Mover para finalizado" at bounding box center [696, 183] width 131 height 23
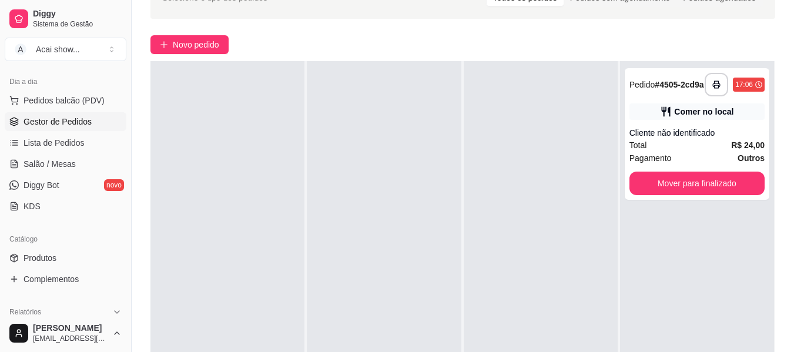
drag, startPoint x: 802, startPoint y: 290, endPoint x: 413, endPoint y: 145, distance: 415.1
click at [413, 145] on div at bounding box center [384, 237] width 154 height 352
drag, startPoint x: 413, startPoint y: 145, endPoint x: 392, endPoint y: 183, distance: 44.2
click at [392, 183] on div at bounding box center [384, 237] width 154 height 352
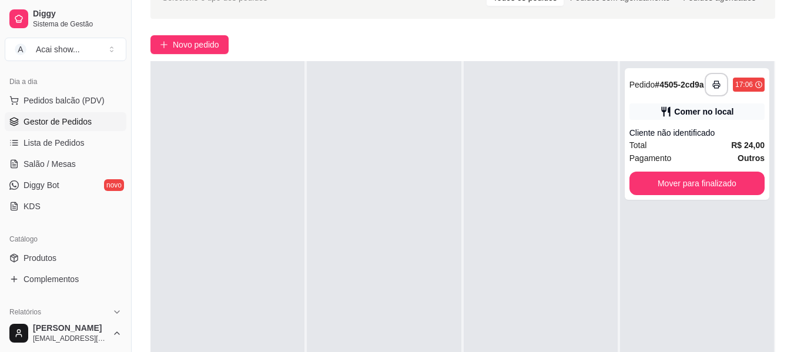
click at [392, 183] on div at bounding box center [384, 237] width 154 height 352
drag, startPoint x: 392, startPoint y: 183, endPoint x: 379, endPoint y: 189, distance: 14.0
click at [379, 189] on div at bounding box center [384, 237] width 154 height 352
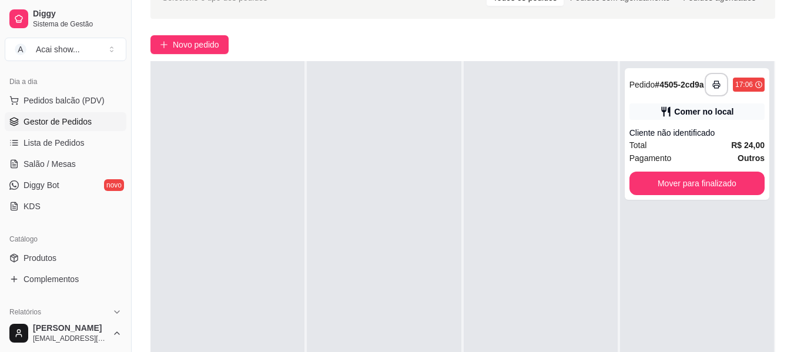
click at [379, 189] on div at bounding box center [384, 237] width 154 height 352
click at [724, 174] on div "**********" at bounding box center [696, 134] width 145 height 132
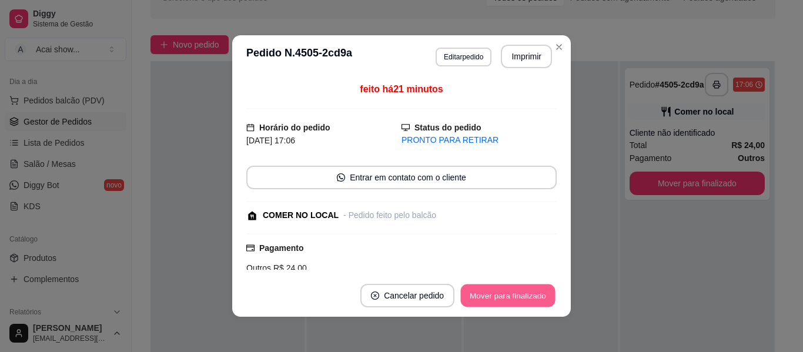
click at [523, 294] on button "Mover para finalizado" at bounding box center [508, 295] width 95 height 23
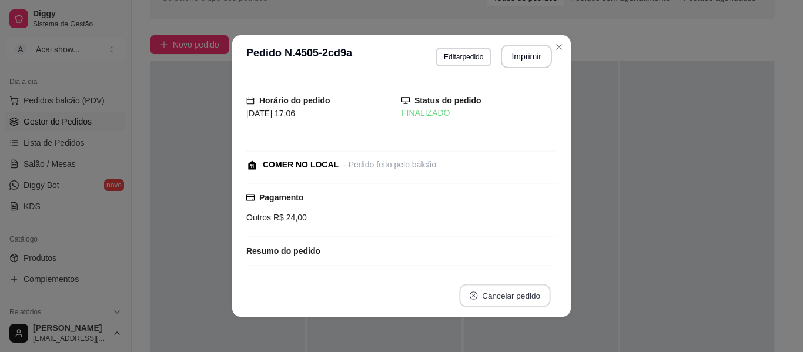
click at [521, 294] on button "Cancelar pedido" at bounding box center [504, 295] width 91 height 23
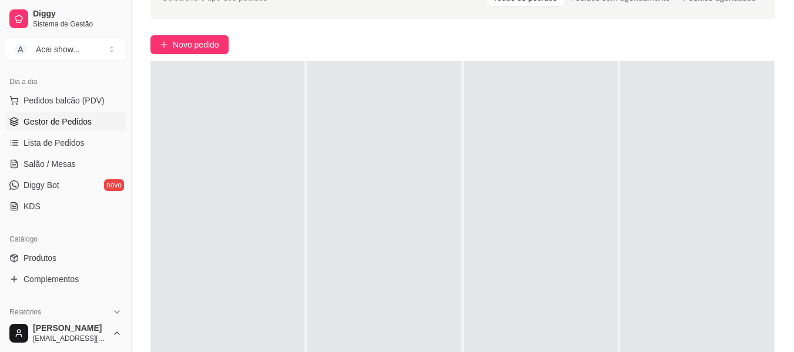
click at [672, 83] on div at bounding box center [697, 237] width 154 height 352
